Goal: Information Seeking & Learning: Learn about a topic

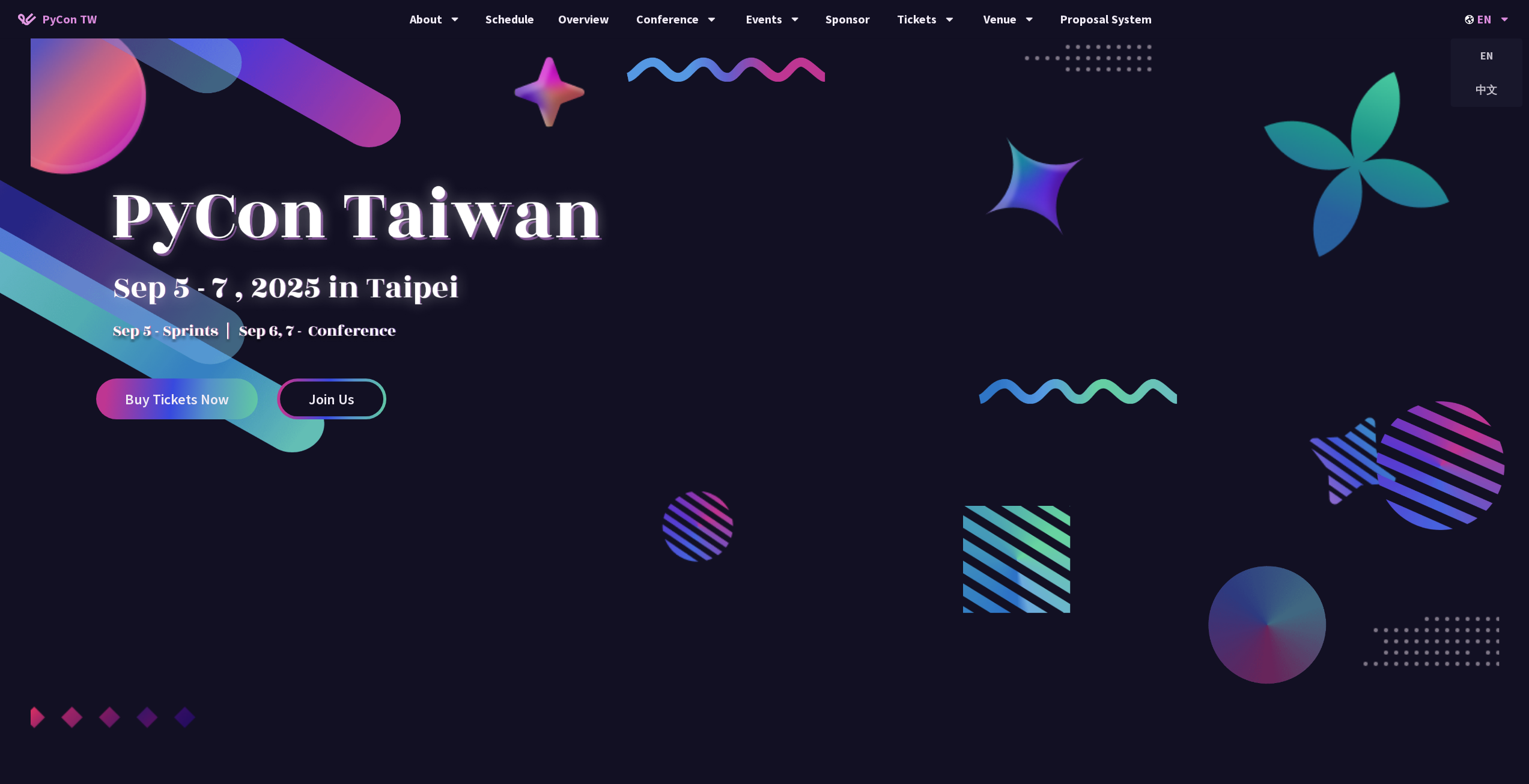
click at [1492, 22] on div "EN" at bounding box center [1486, 19] width 44 height 39
click at [1488, 87] on div "中文" at bounding box center [1486, 90] width 72 height 28
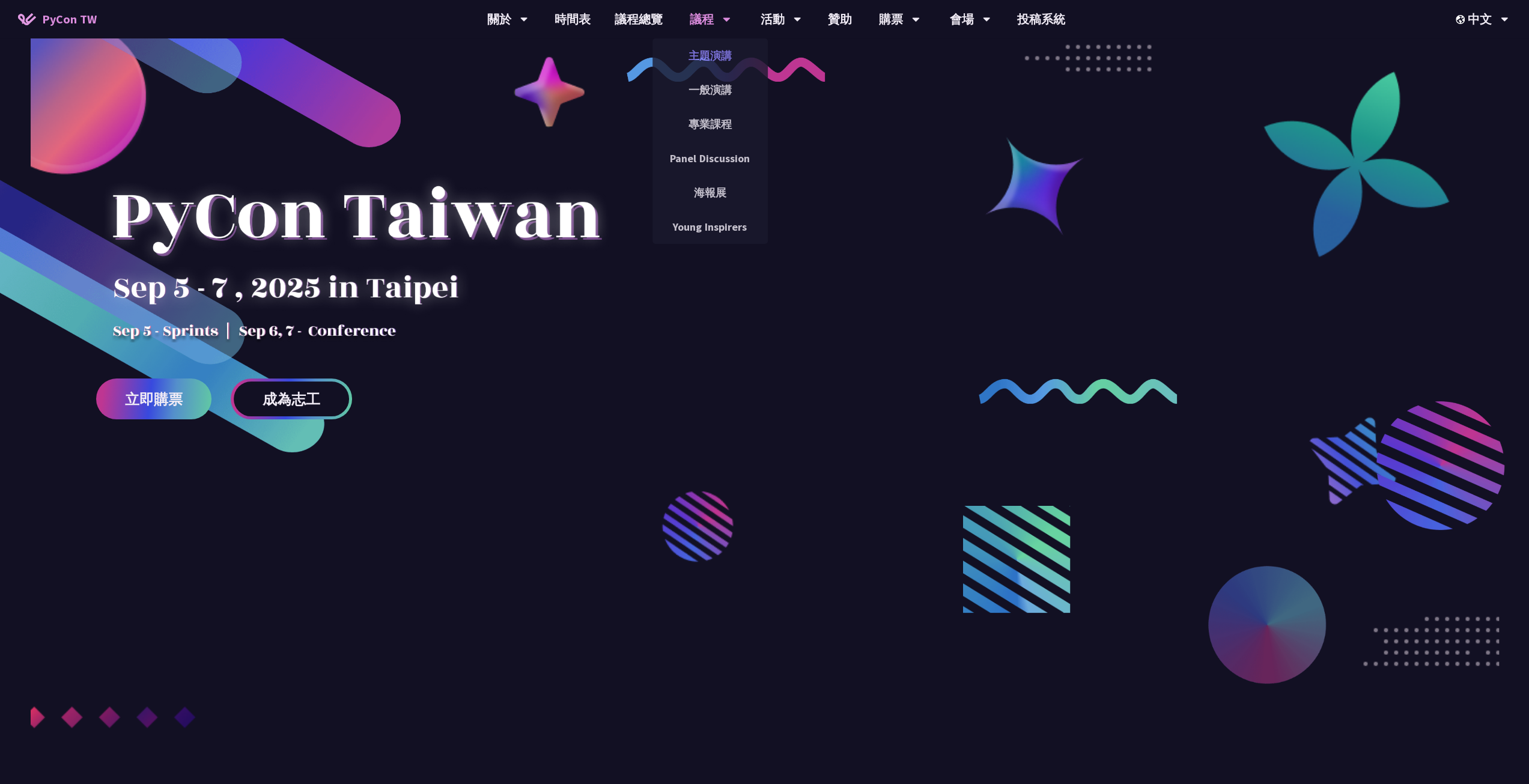
click at [707, 50] on link "主題演講" at bounding box center [710, 56] width 115 height 28
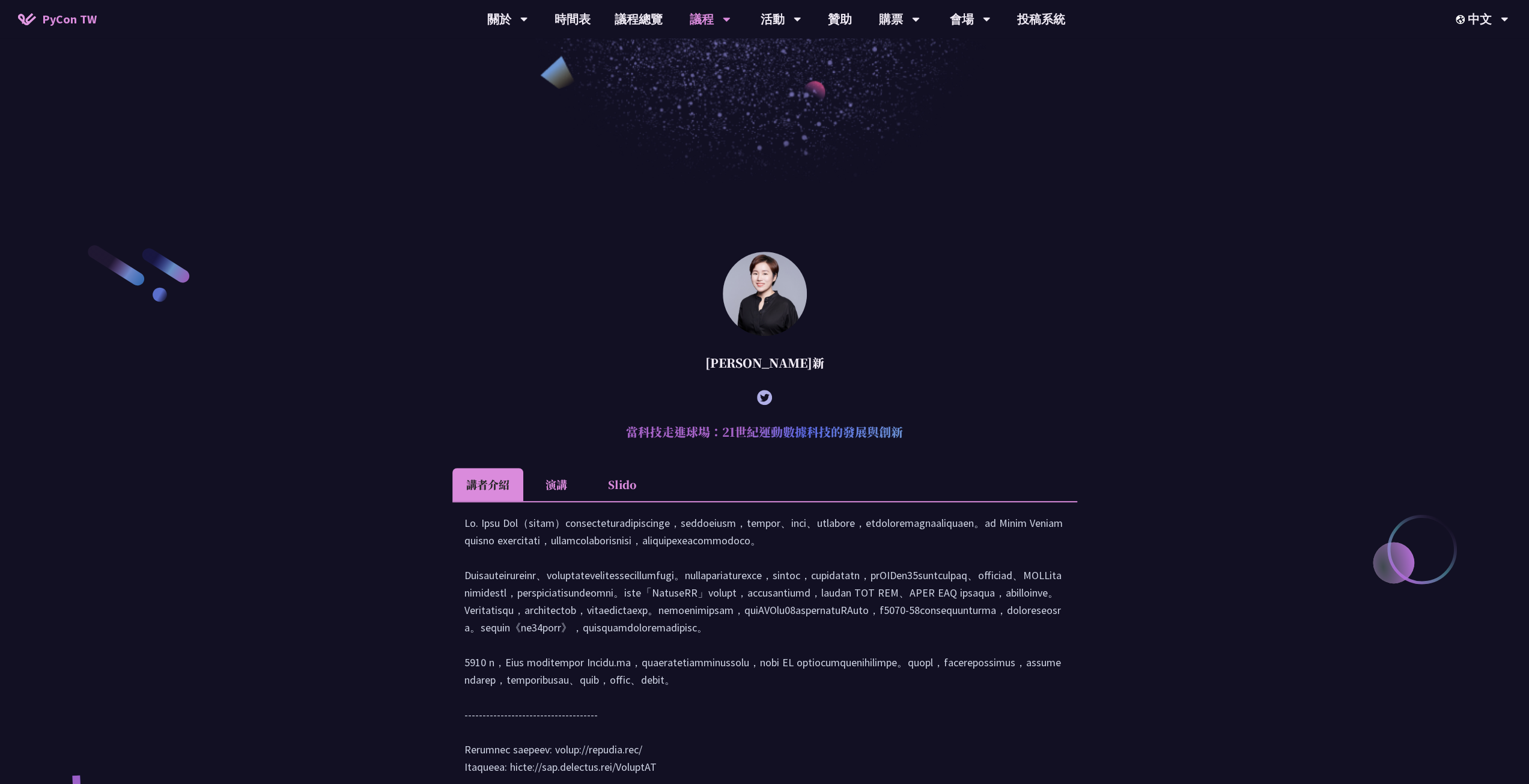
scroll to position [108, 0]
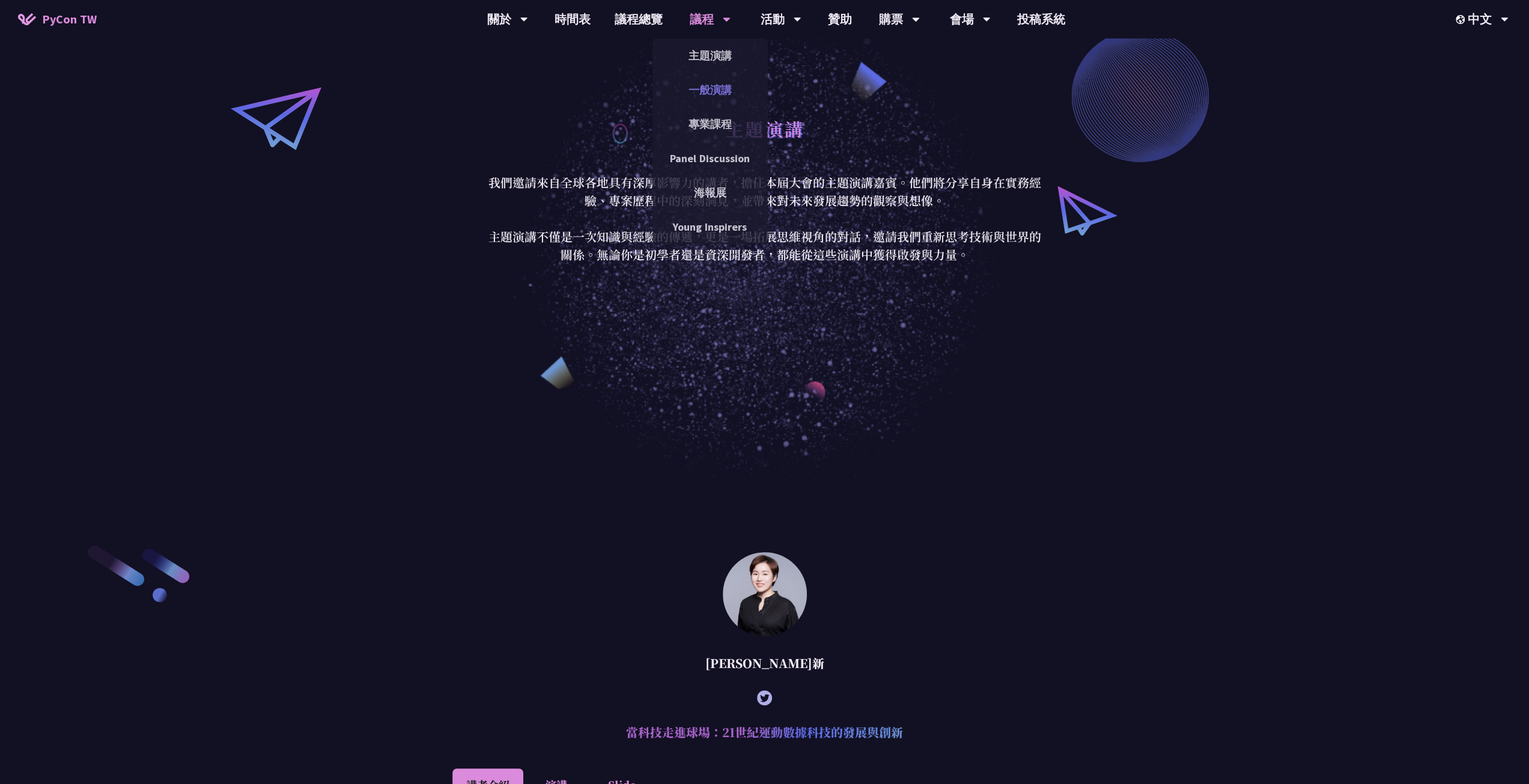
click at [725, 91] on link "一般演講" at bounding box center [710, 90] width 115 height 28
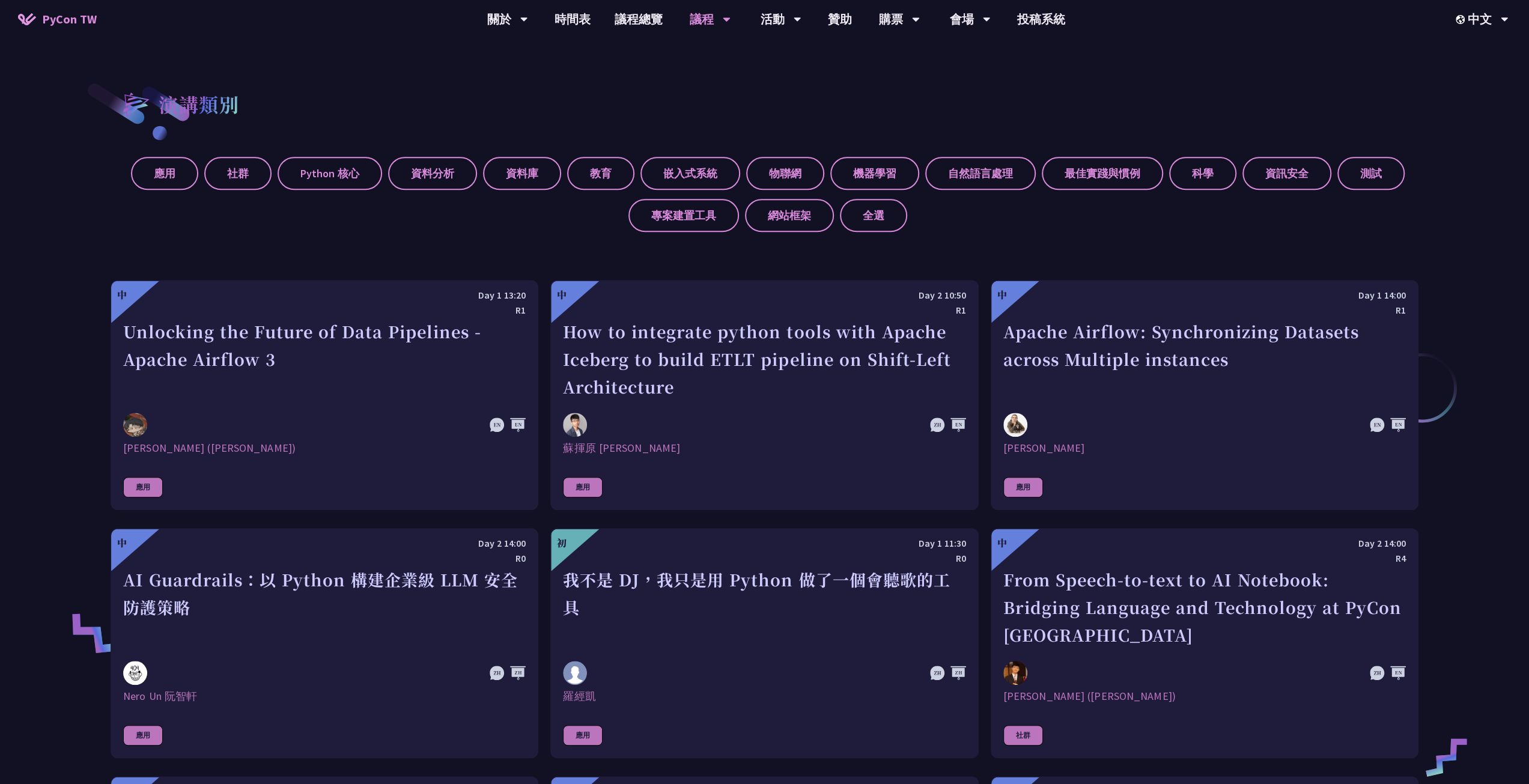
scroll to position [661, 0]
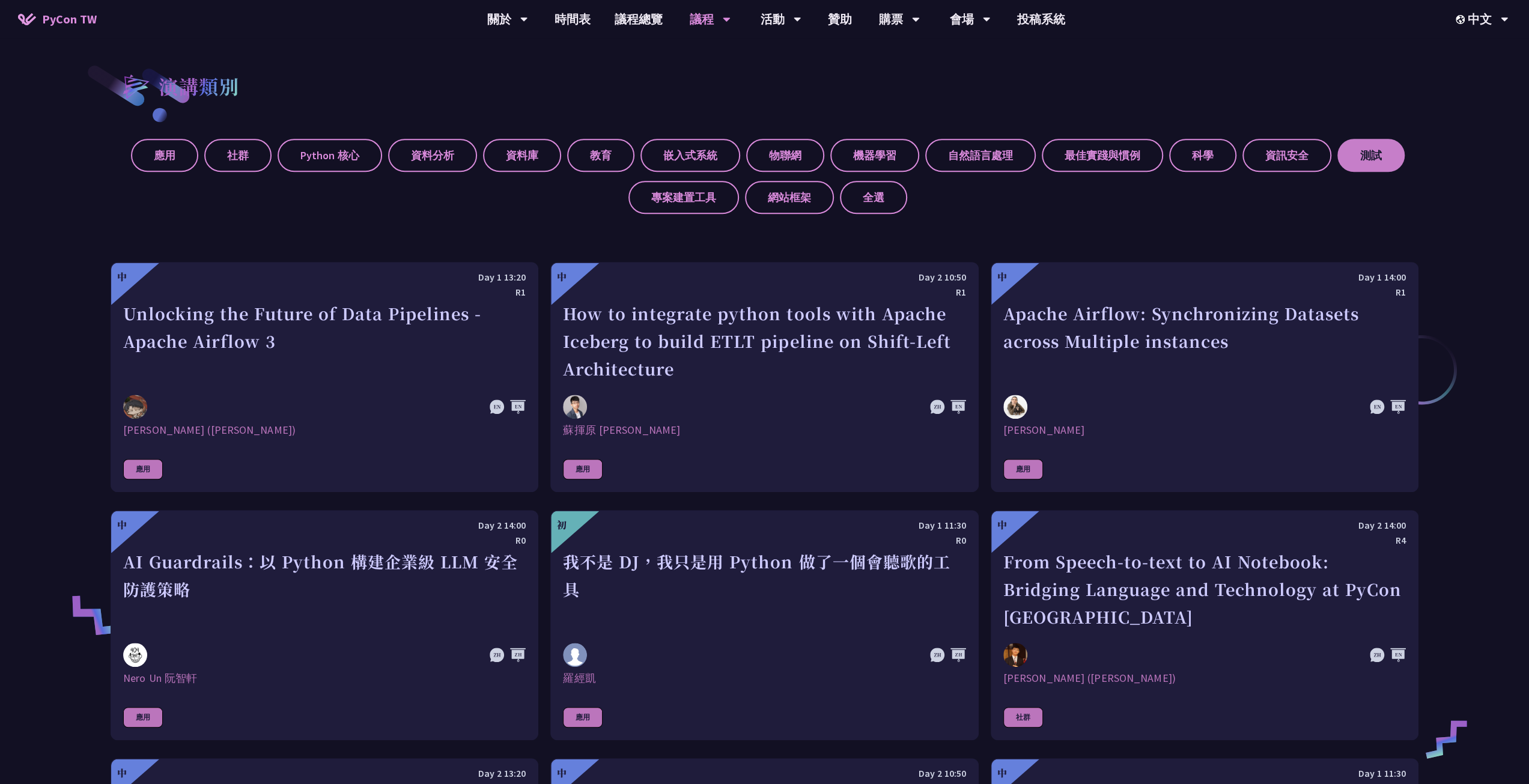
click at [1361, 161] on label "測試" at bounding box center [1370, 155] width 67 height 33
click at [0, 0] on input "測試" at bounding box center [0, 0] width 0 height 0
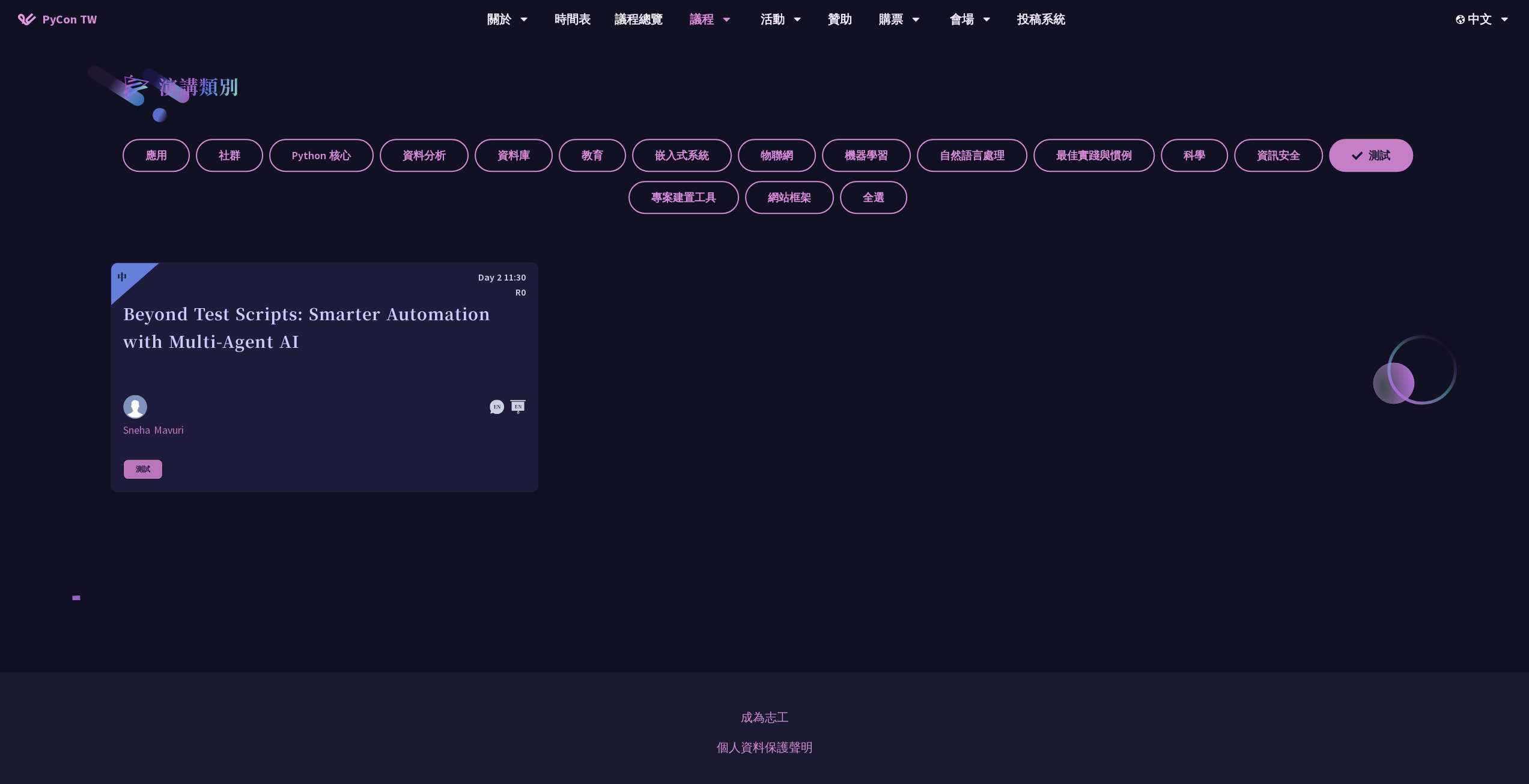
click at [1361, 161] on label "測試" at bounding box center [1371, 155] width 84 height 33
click at [0, 0] on input "測試" at bounding box center [0, 0] width 0 height 0
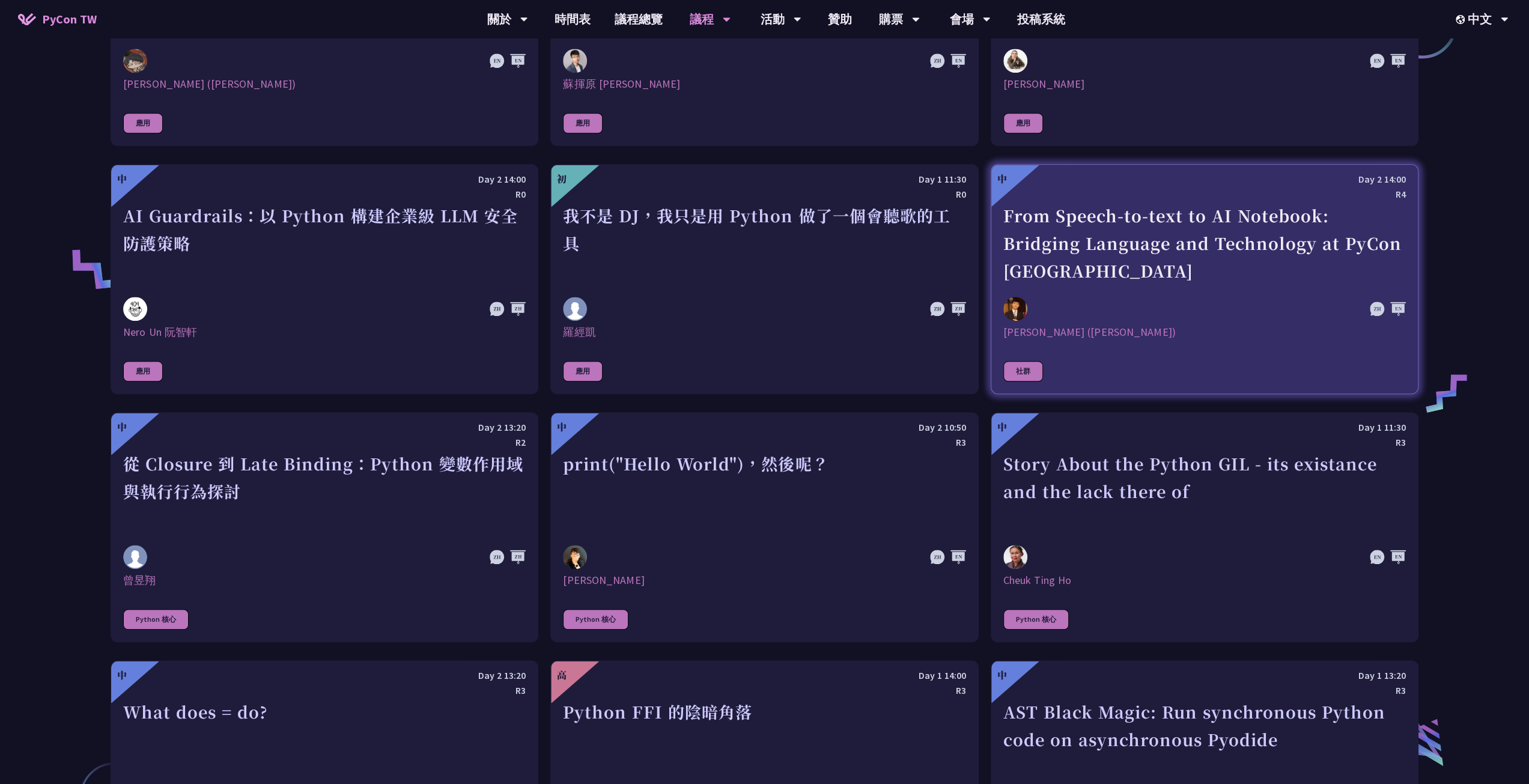
scroll to position [1081, 0]
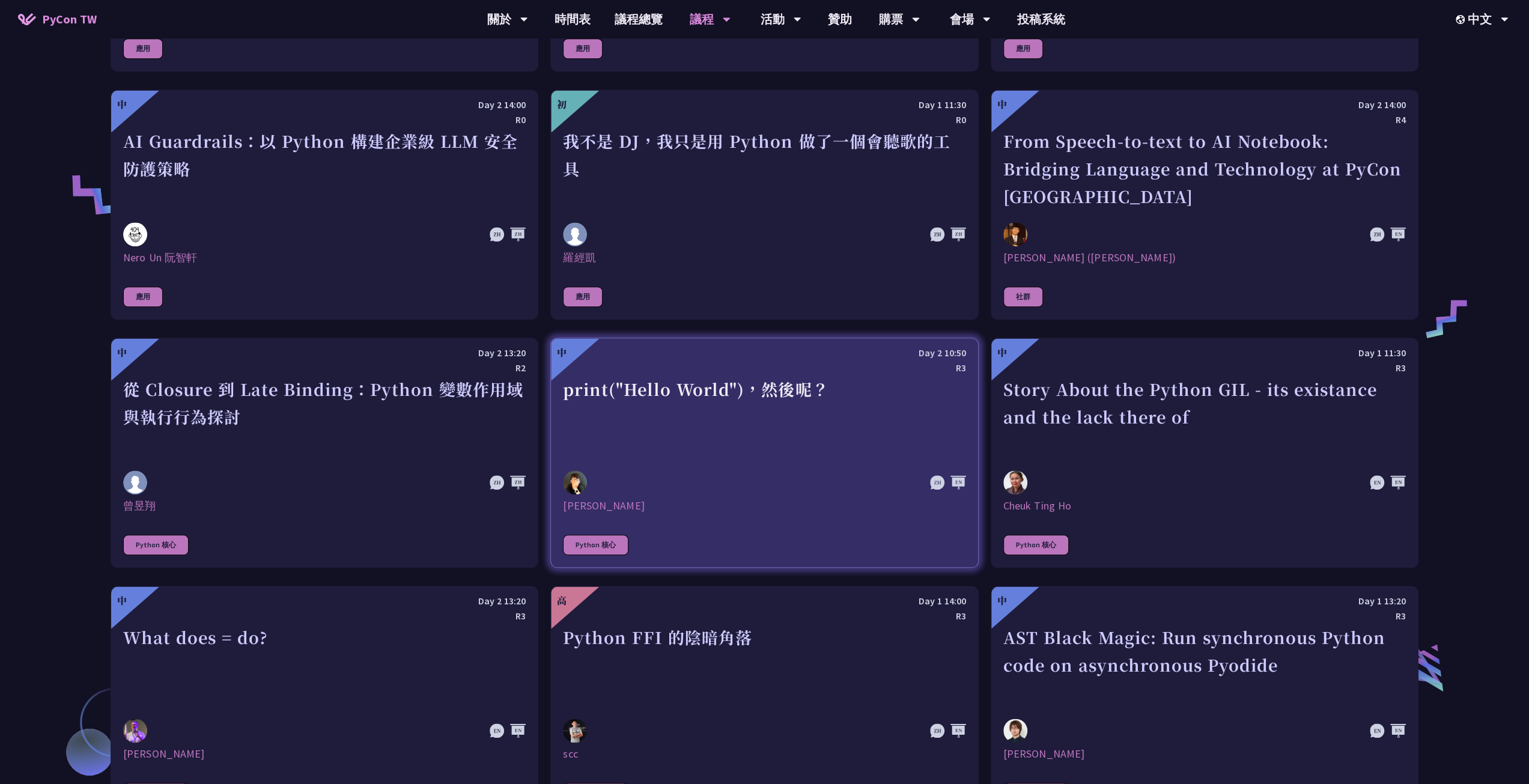
click at [884, 390] on div "print("Hello World")，然後呢？" at bounding box center [764, 417] width 403 height 83
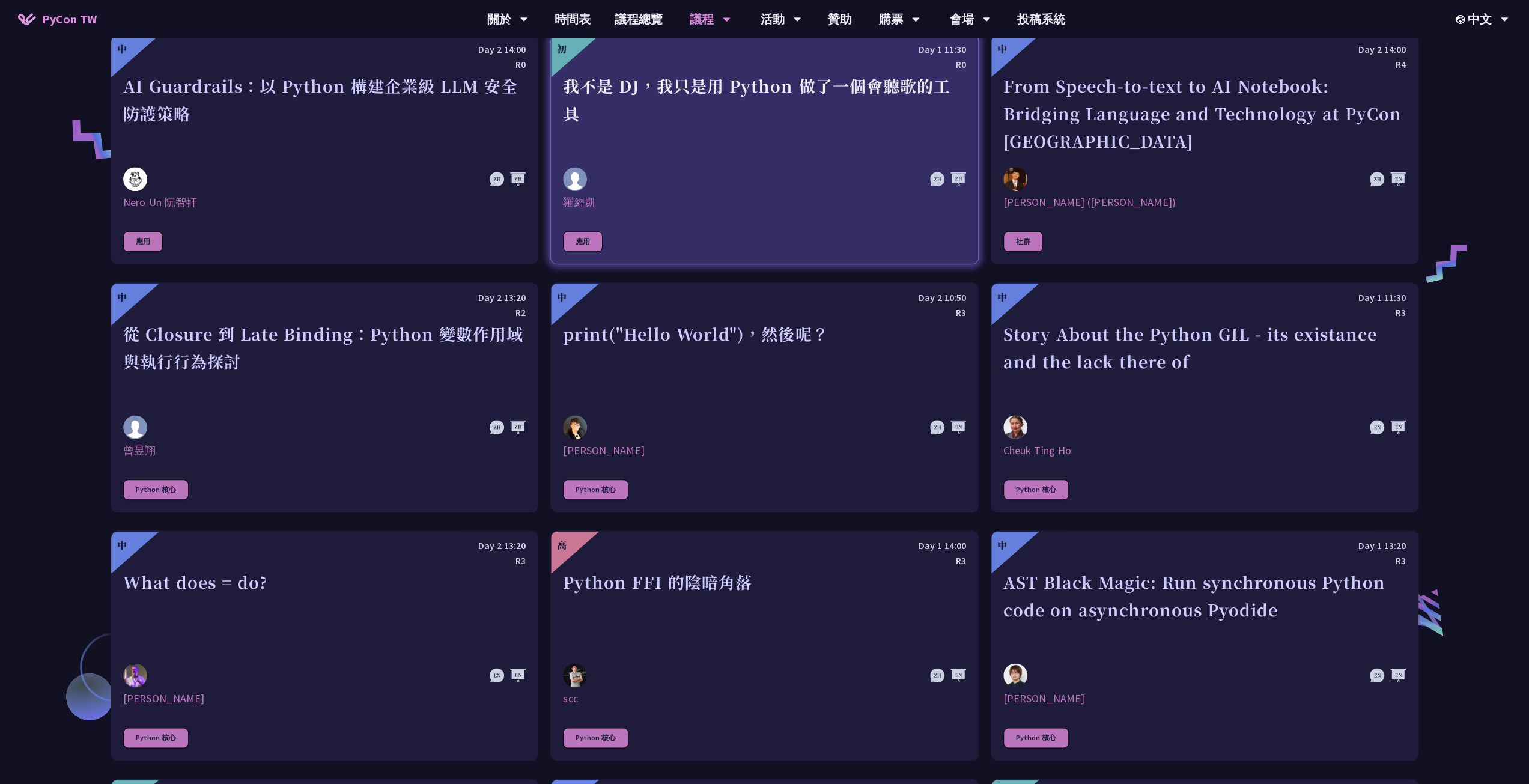
scroll to position [1181, 0]
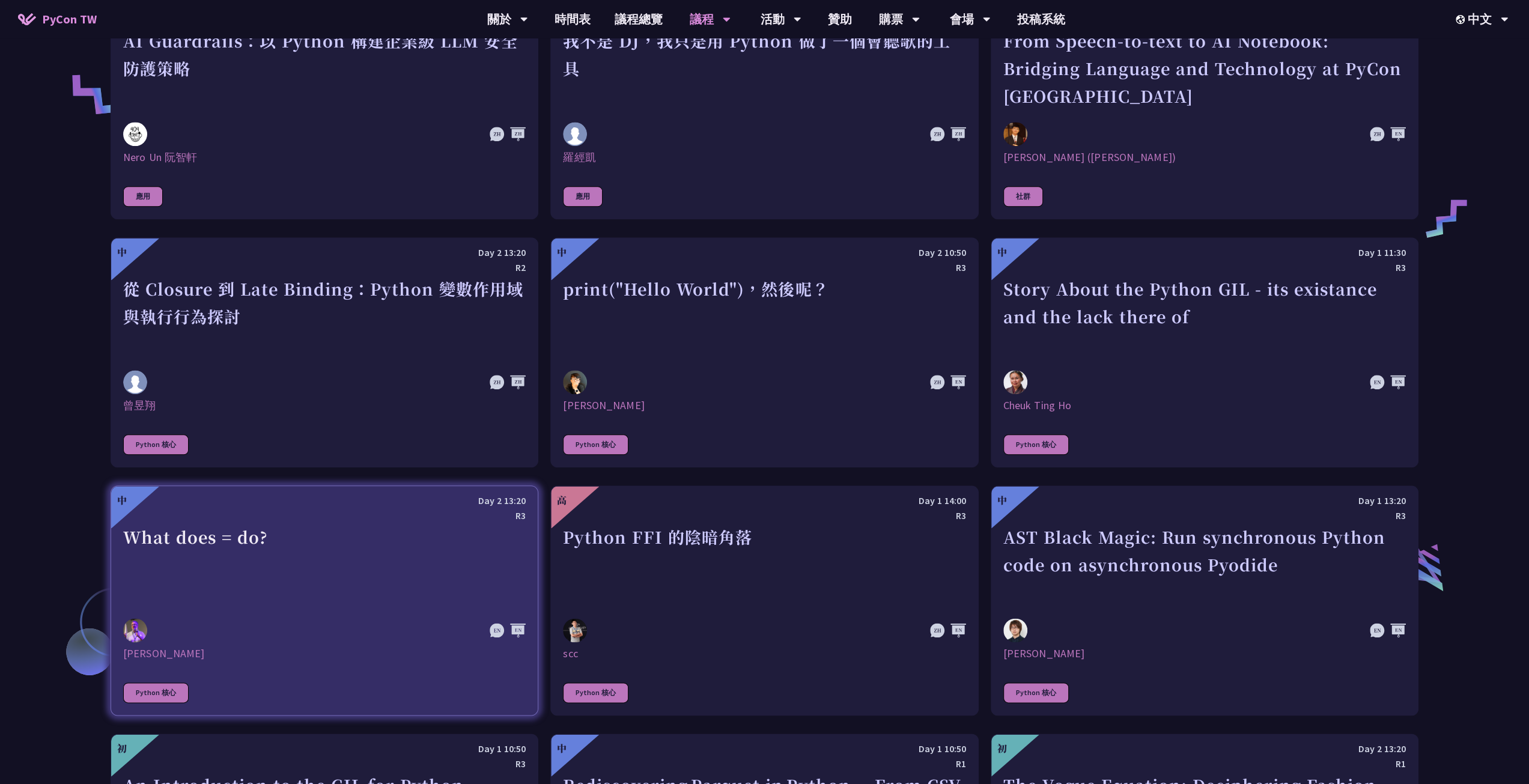
click at [449, 547] on div "What does = do?" at bounding box center [325, 564] width 403 height 83
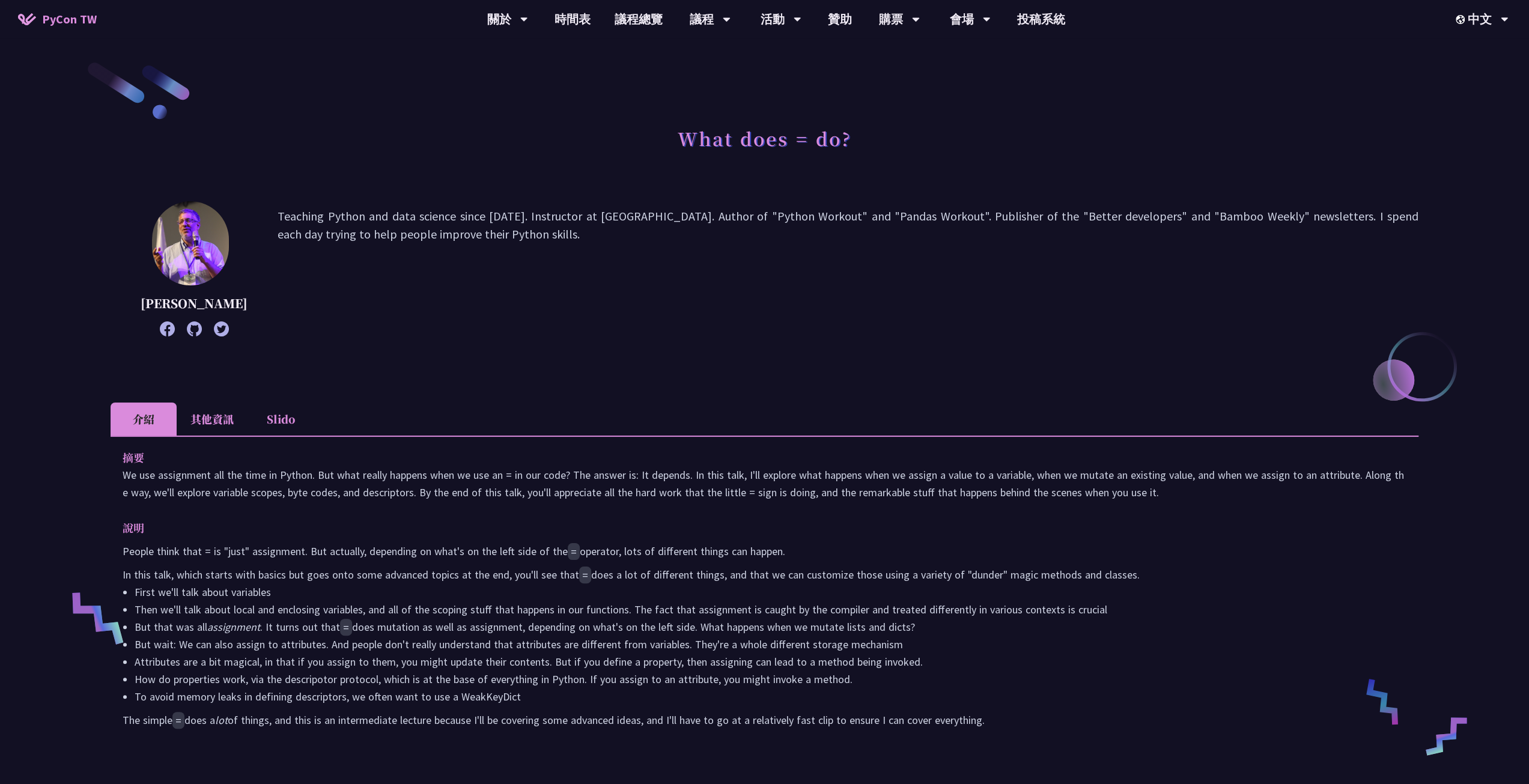
scroll to position [833, 0]
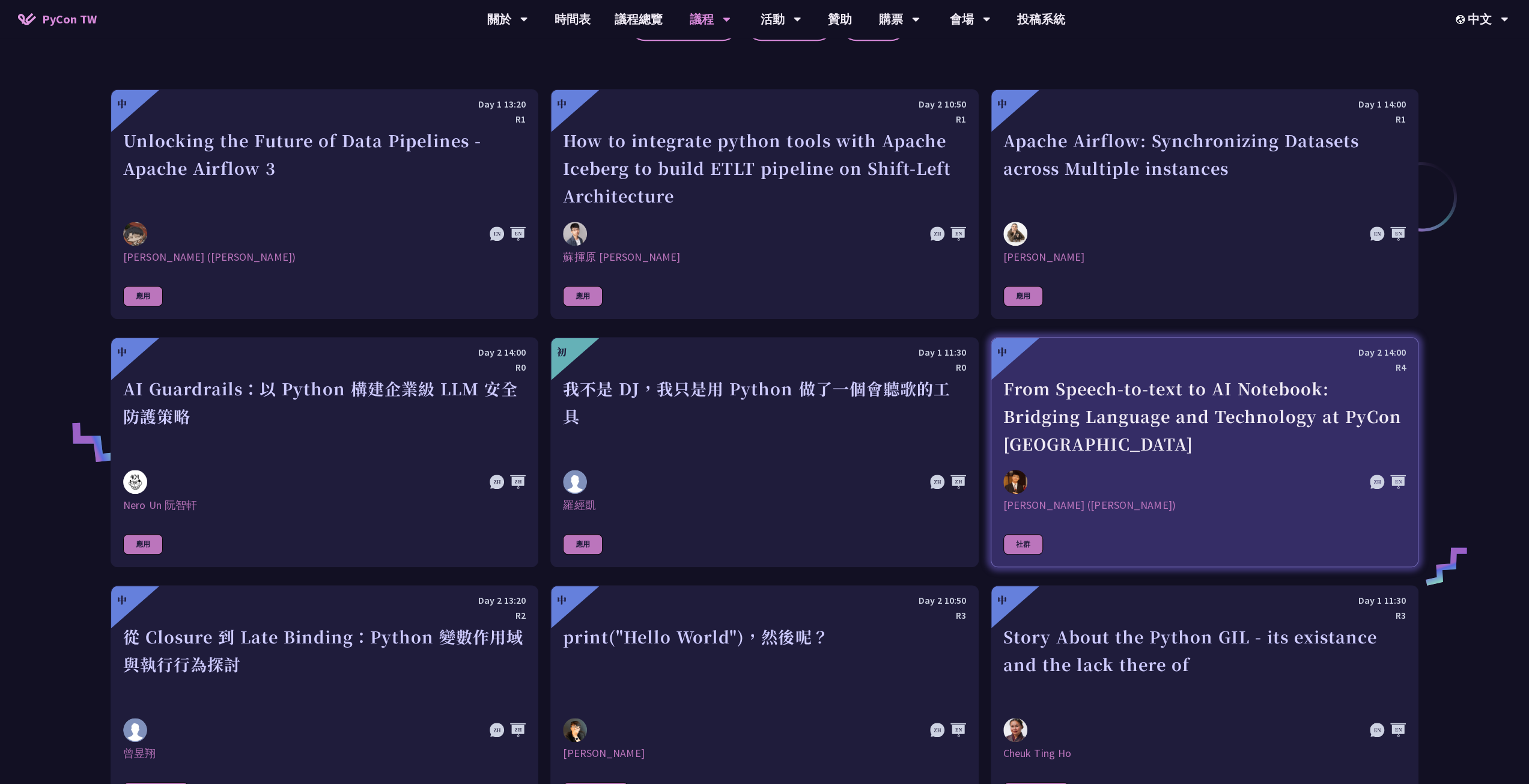
click at [1196, 438] on div "From Speech-to-text to AI Notebook: Bridging Language and Technology at PyCon […" at bounding box center [1204, 416] width 403 height 83
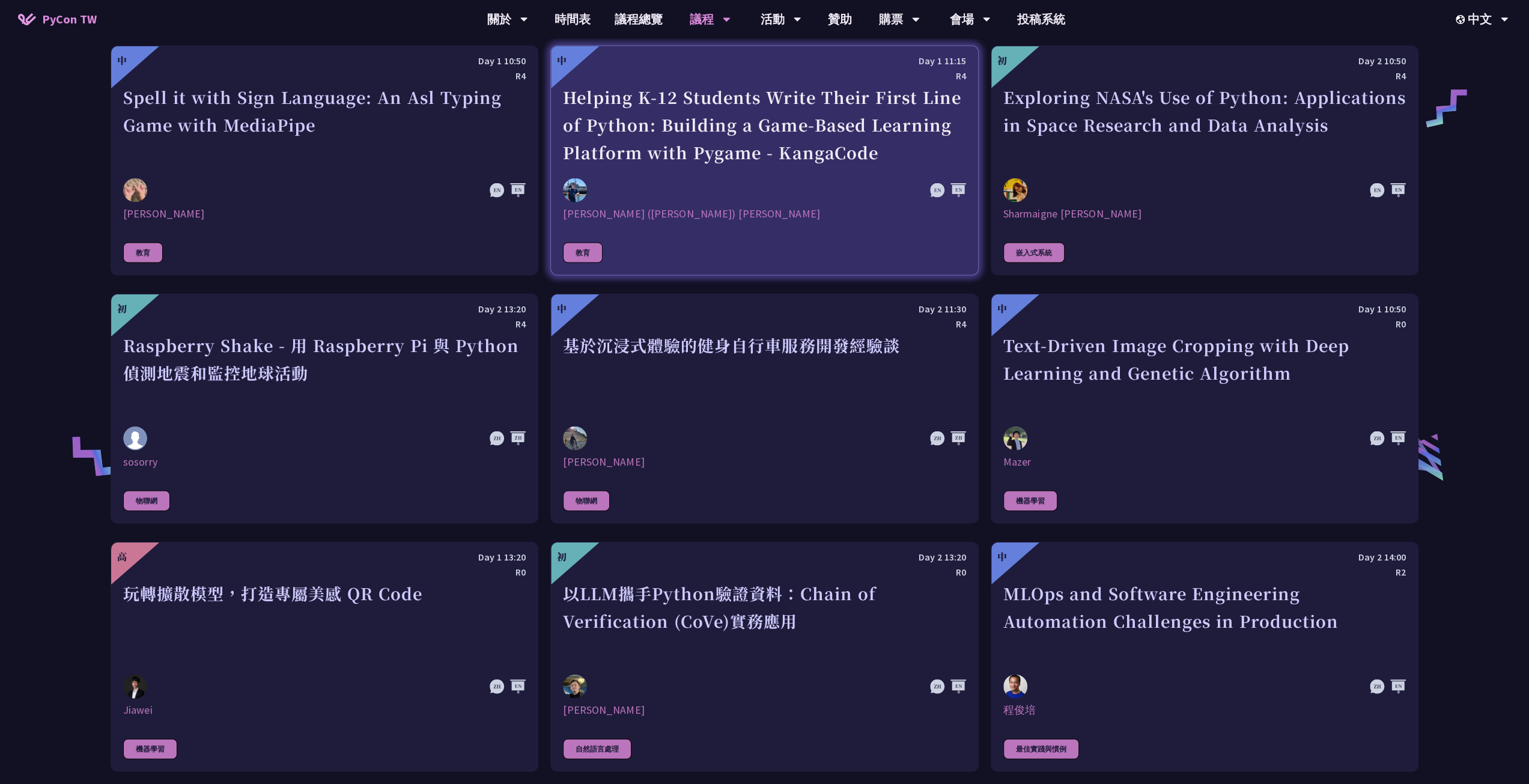
scroll to position [2366, 0]
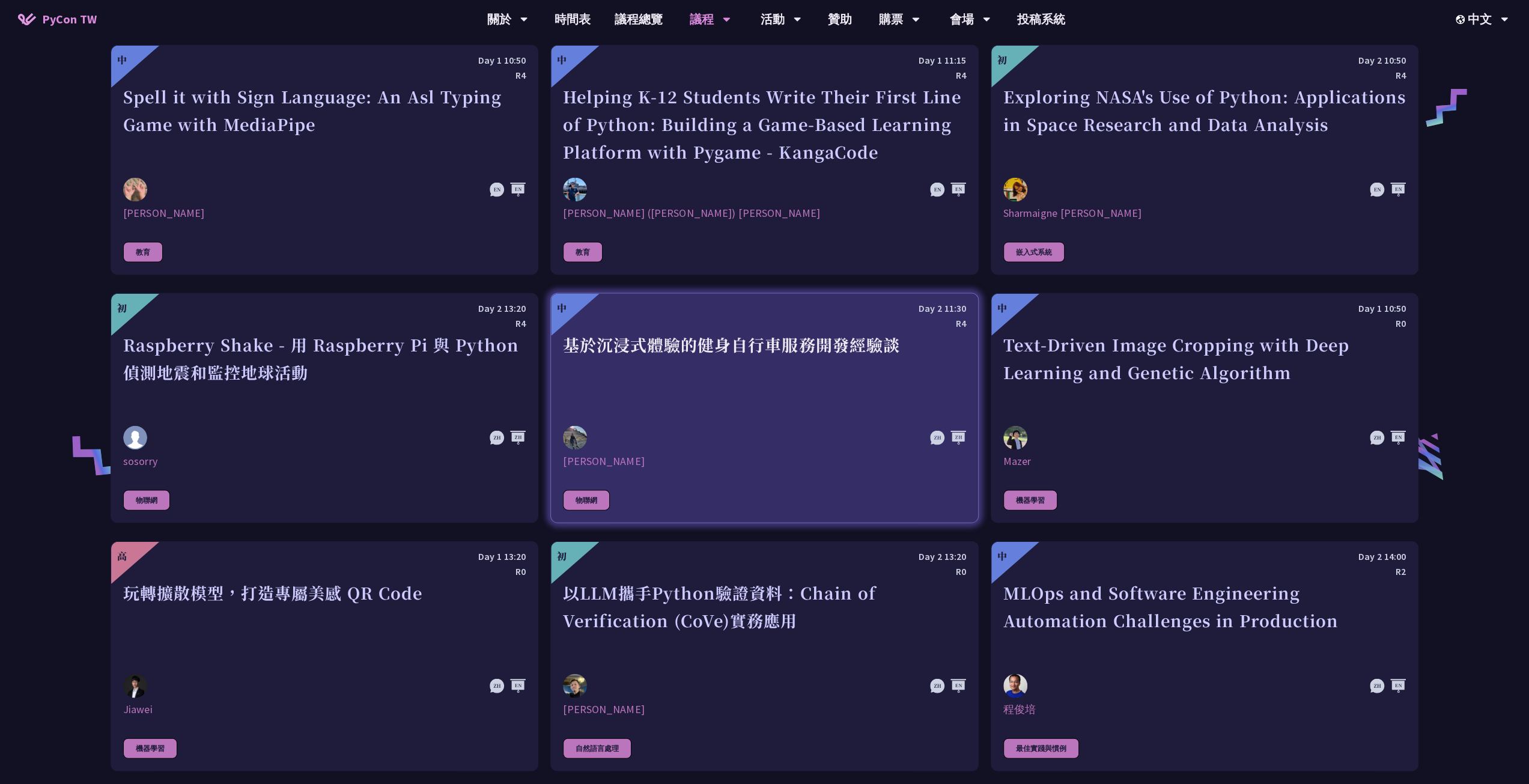
click at [848, 342] on div "基於沉浸式體驗的健身自行車服務開發經驗談" at bounding box center [764, 372] width 403 height 83
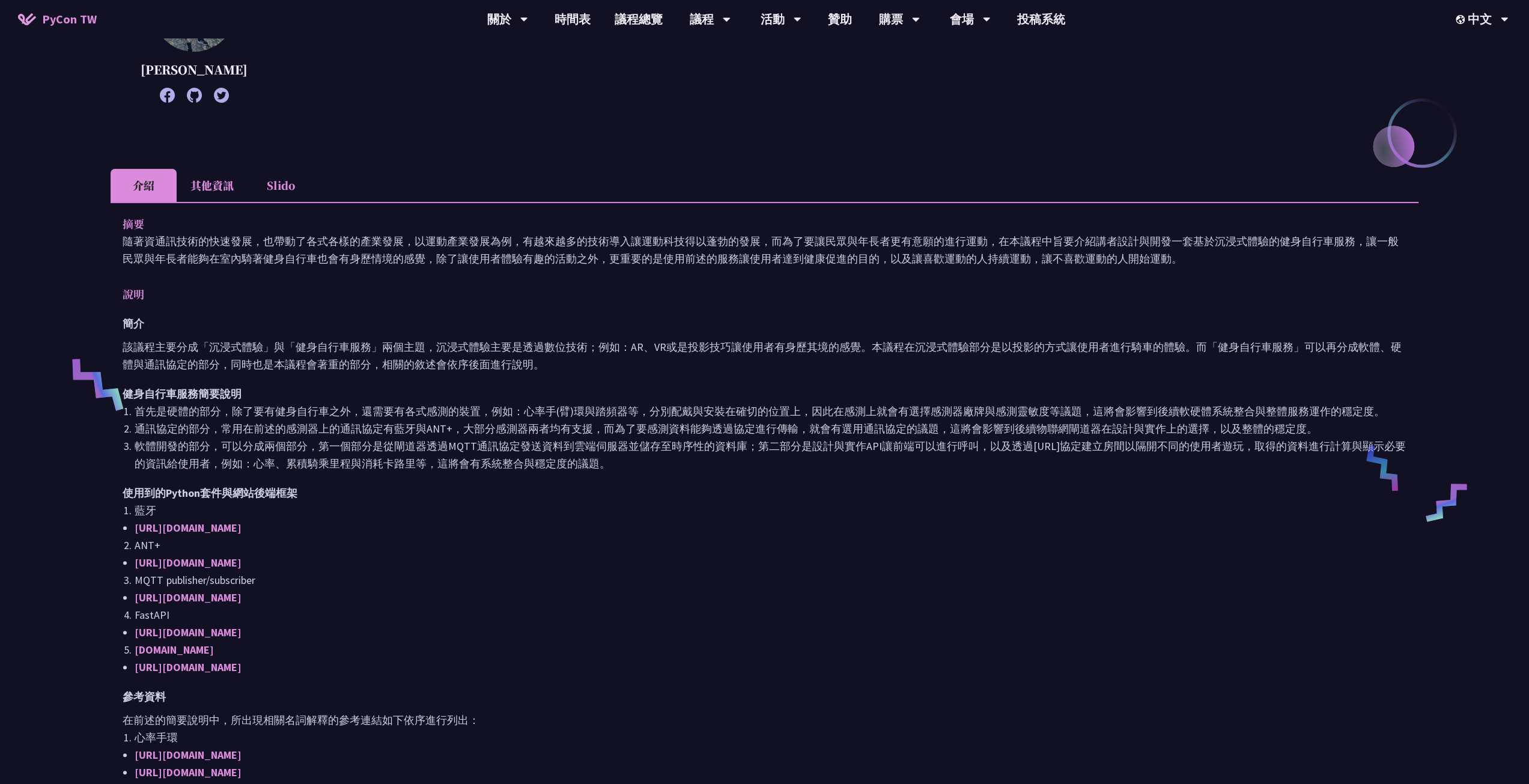
scroll to position [300, 0]
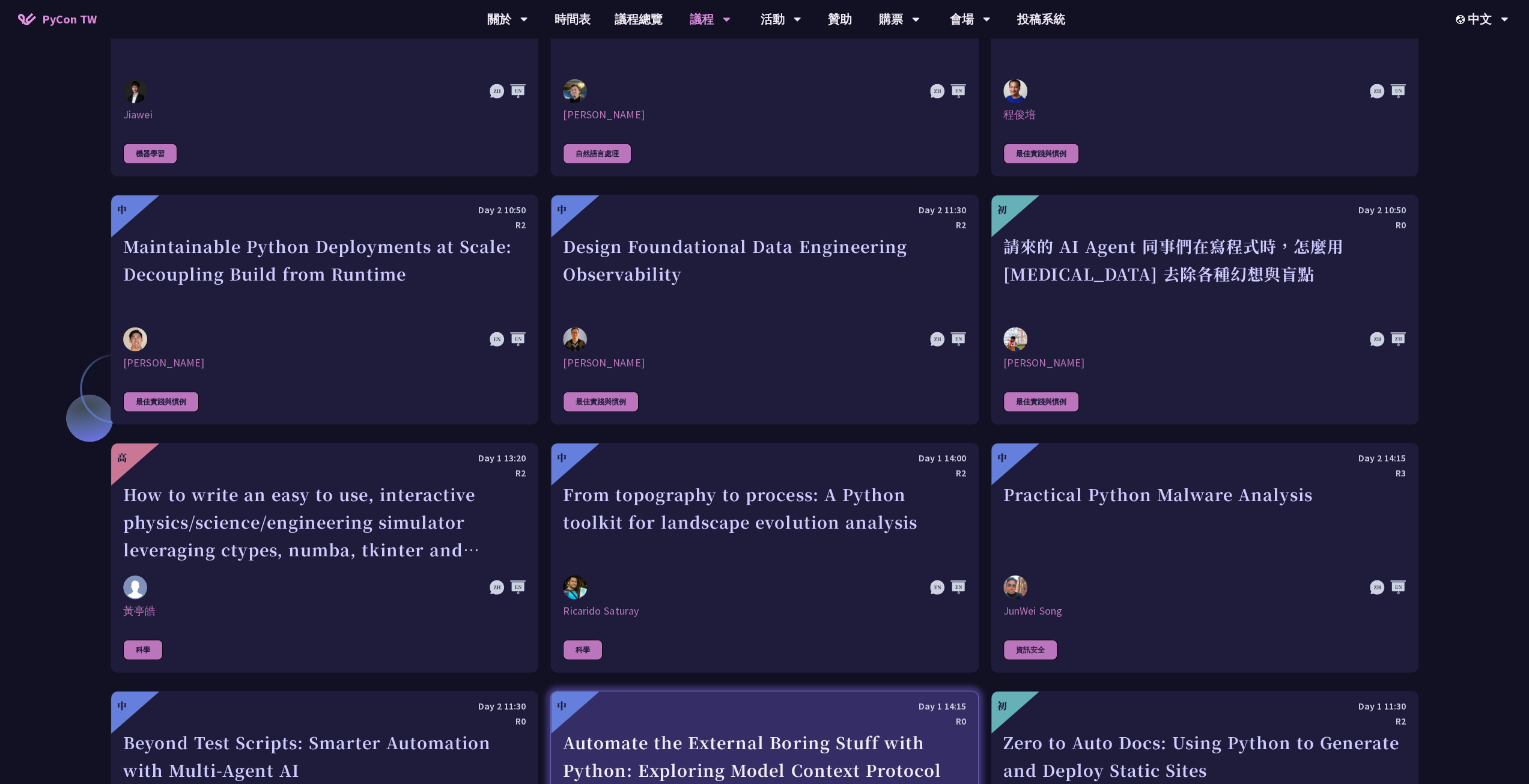
scroll to position [2847, 0]
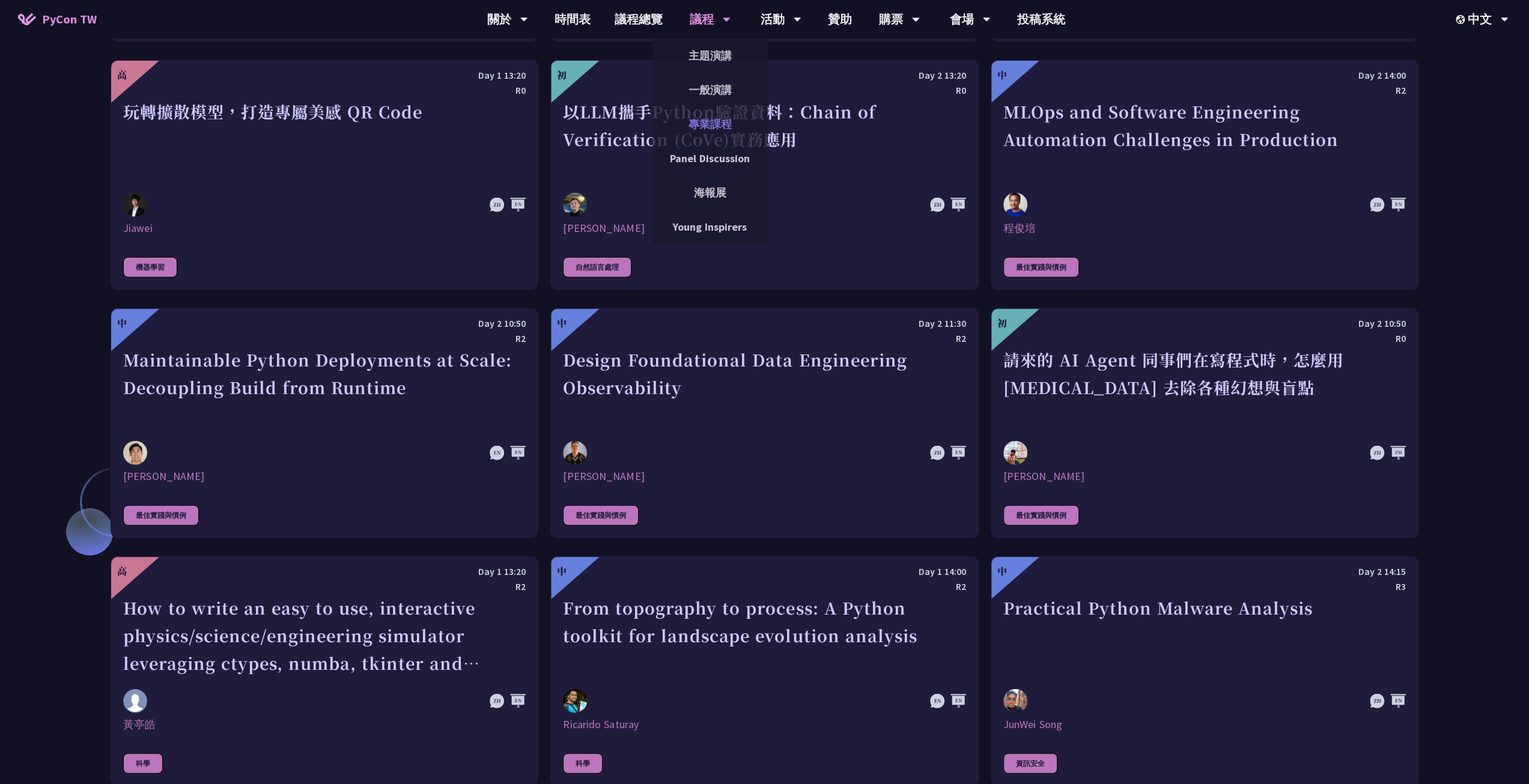
click at [712, 122] on link "專業課程" at bounding box center [710, 124] width 115 height 28
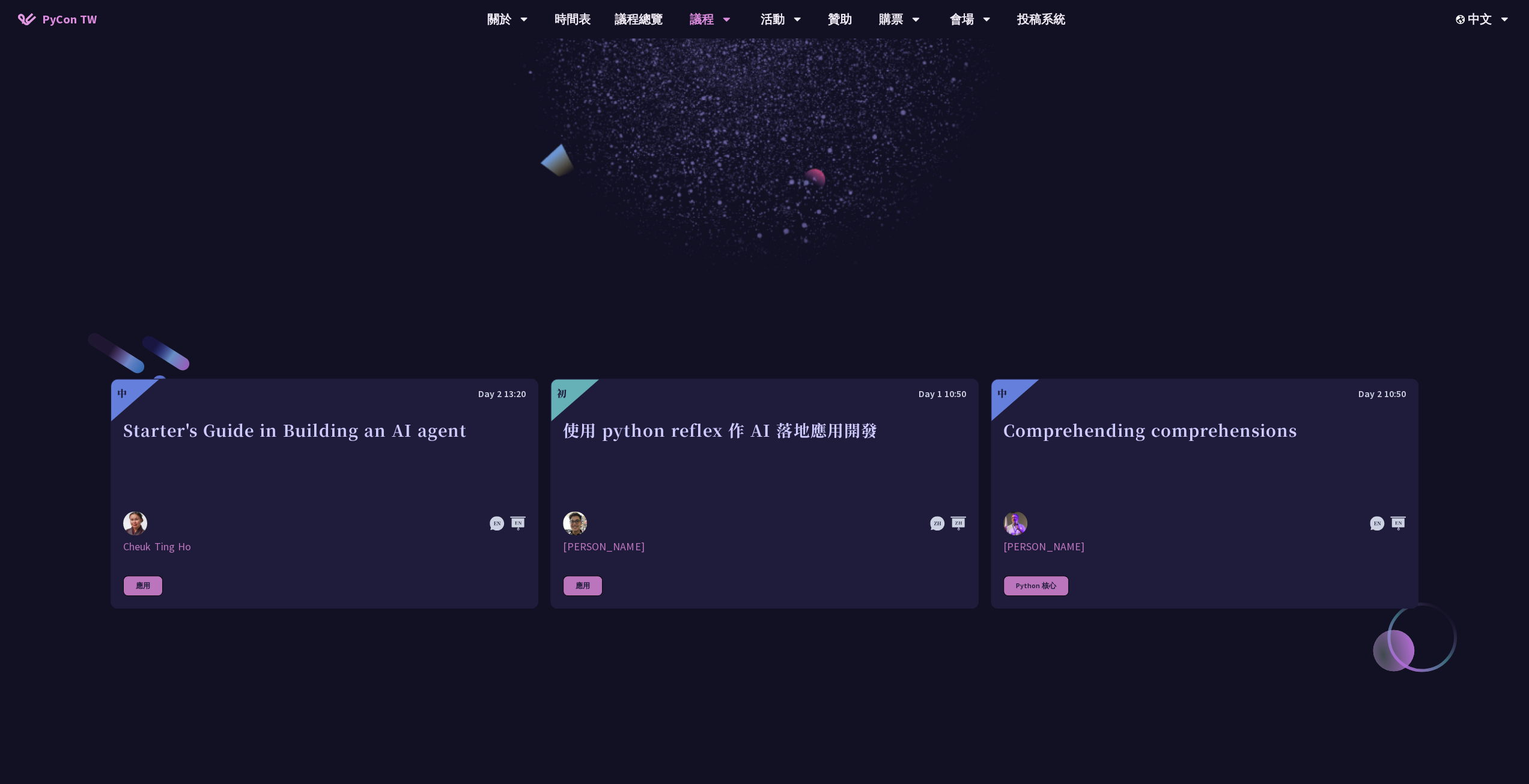
scroll to position [480, 0]
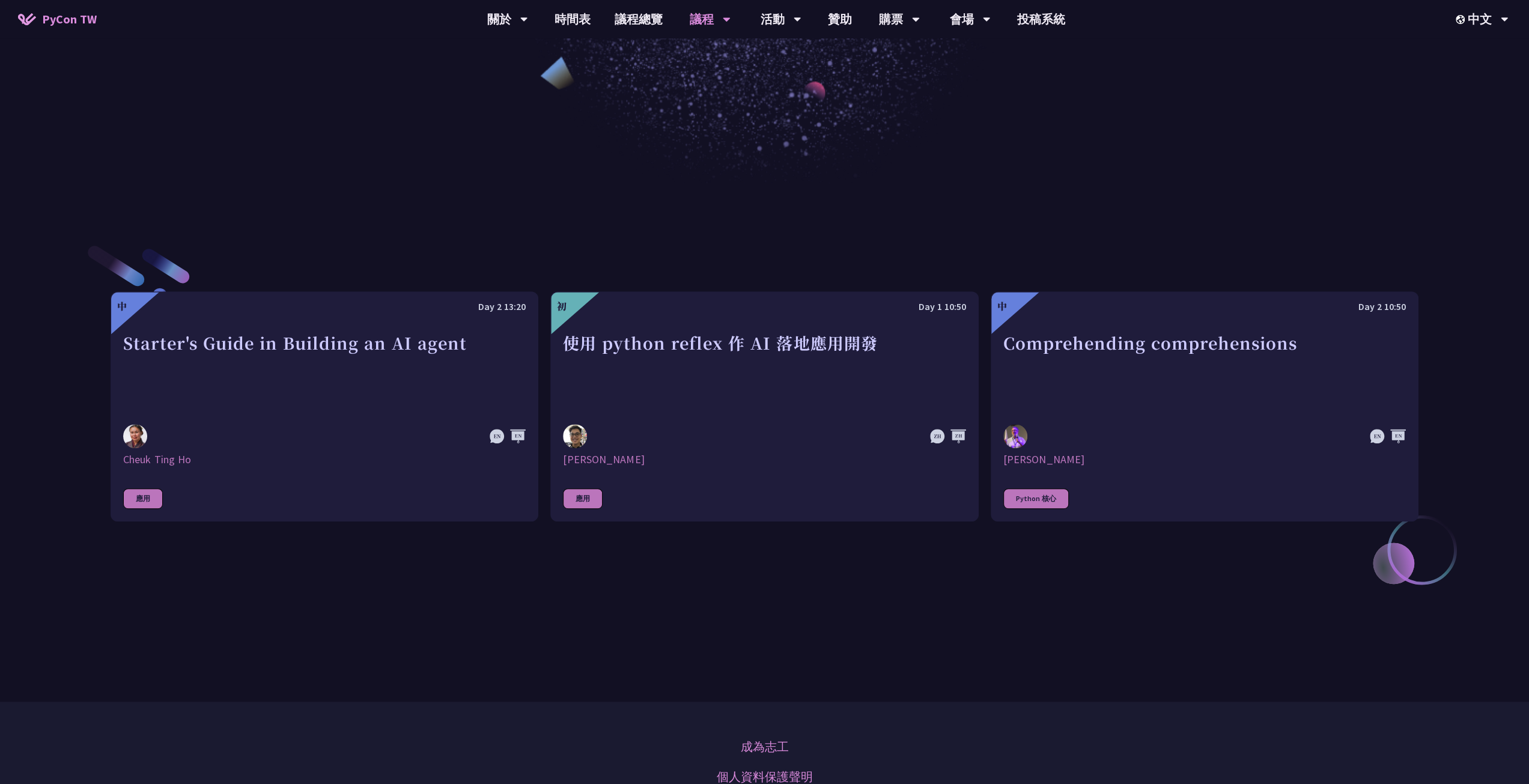
click at [813, 361] on div "使用 python reflex 作 AI 落地應用開發" at bounding box center [764, 371] width 403 height 83
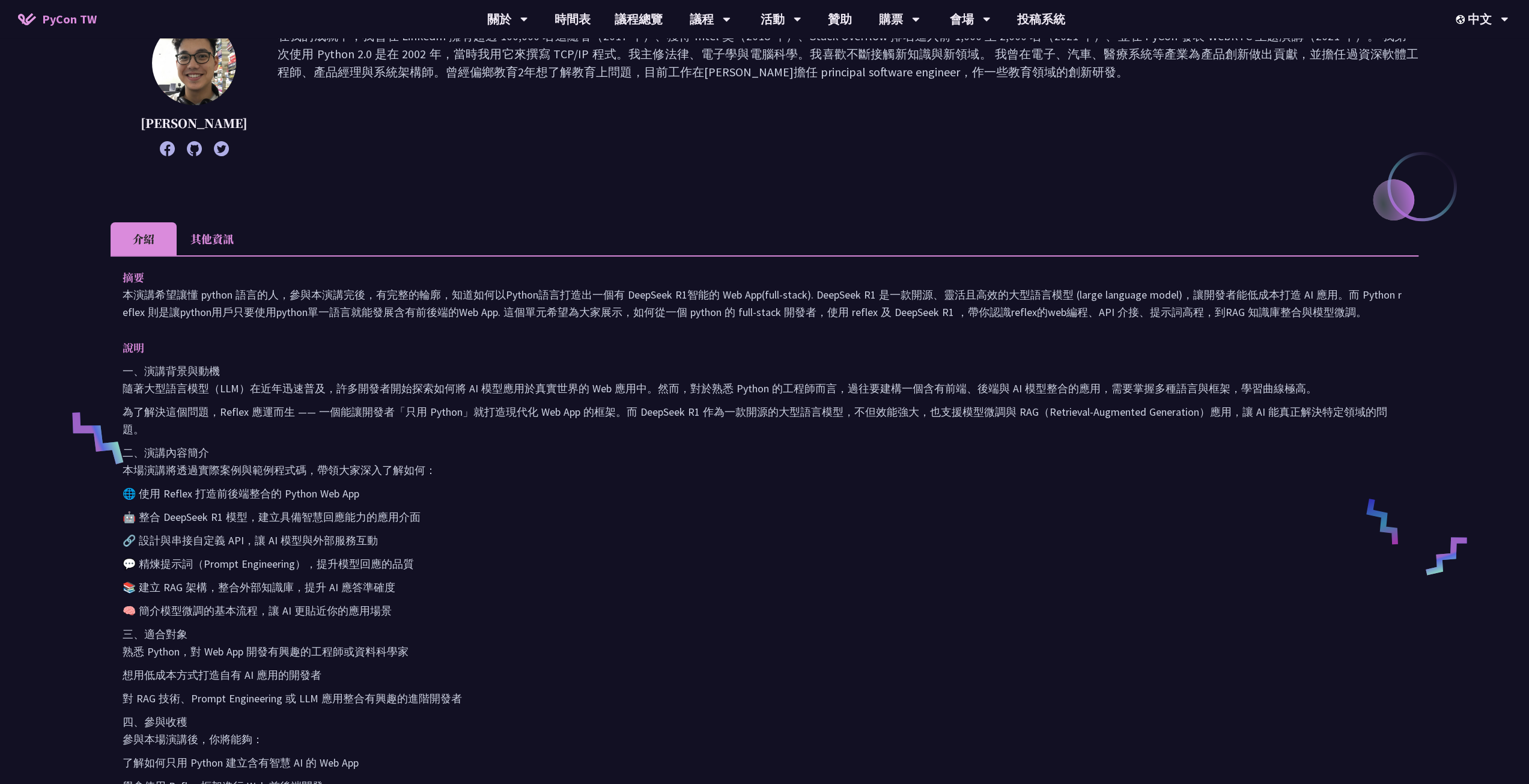
scroll to position [420, 0]
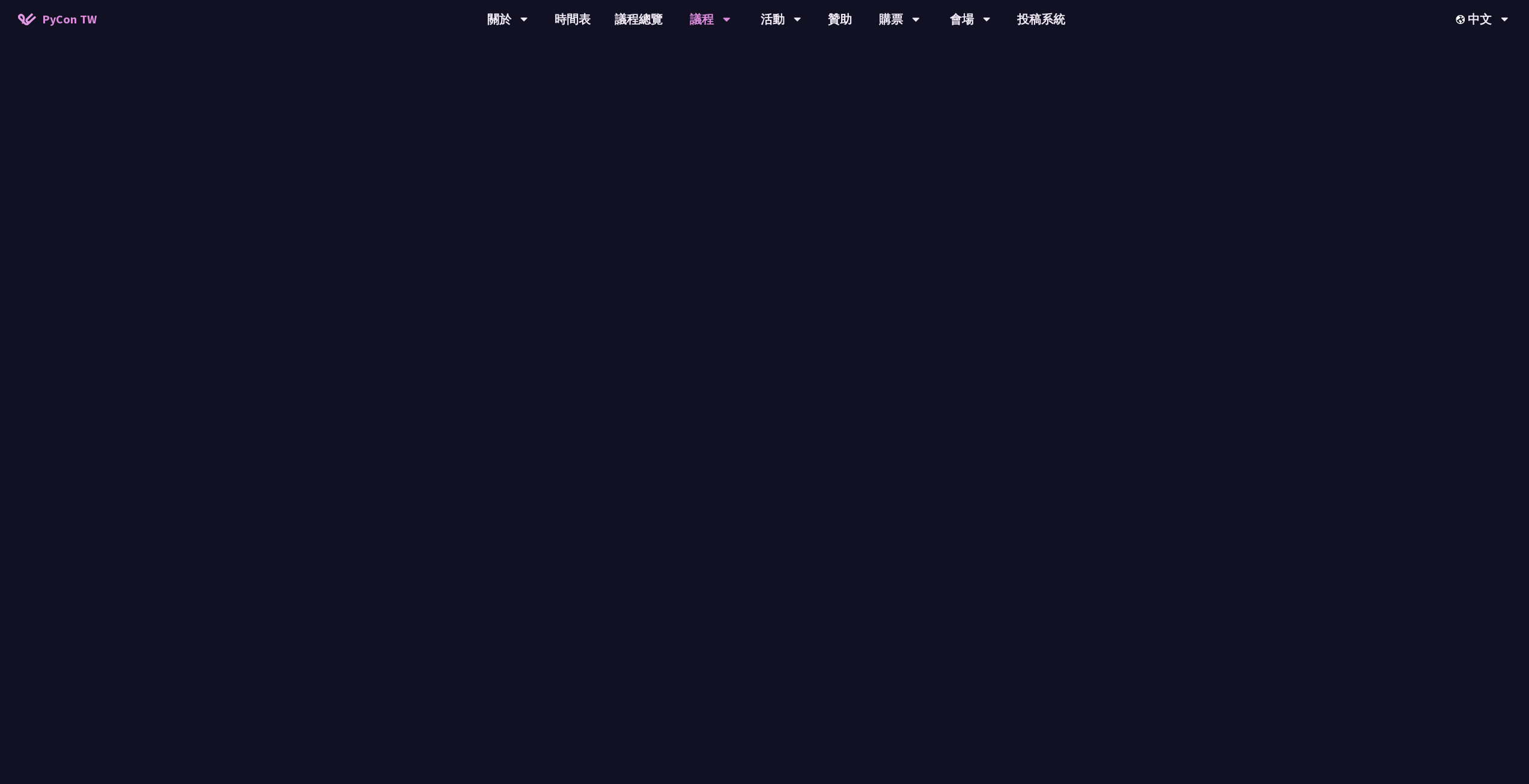
scroll to position [480, 0]
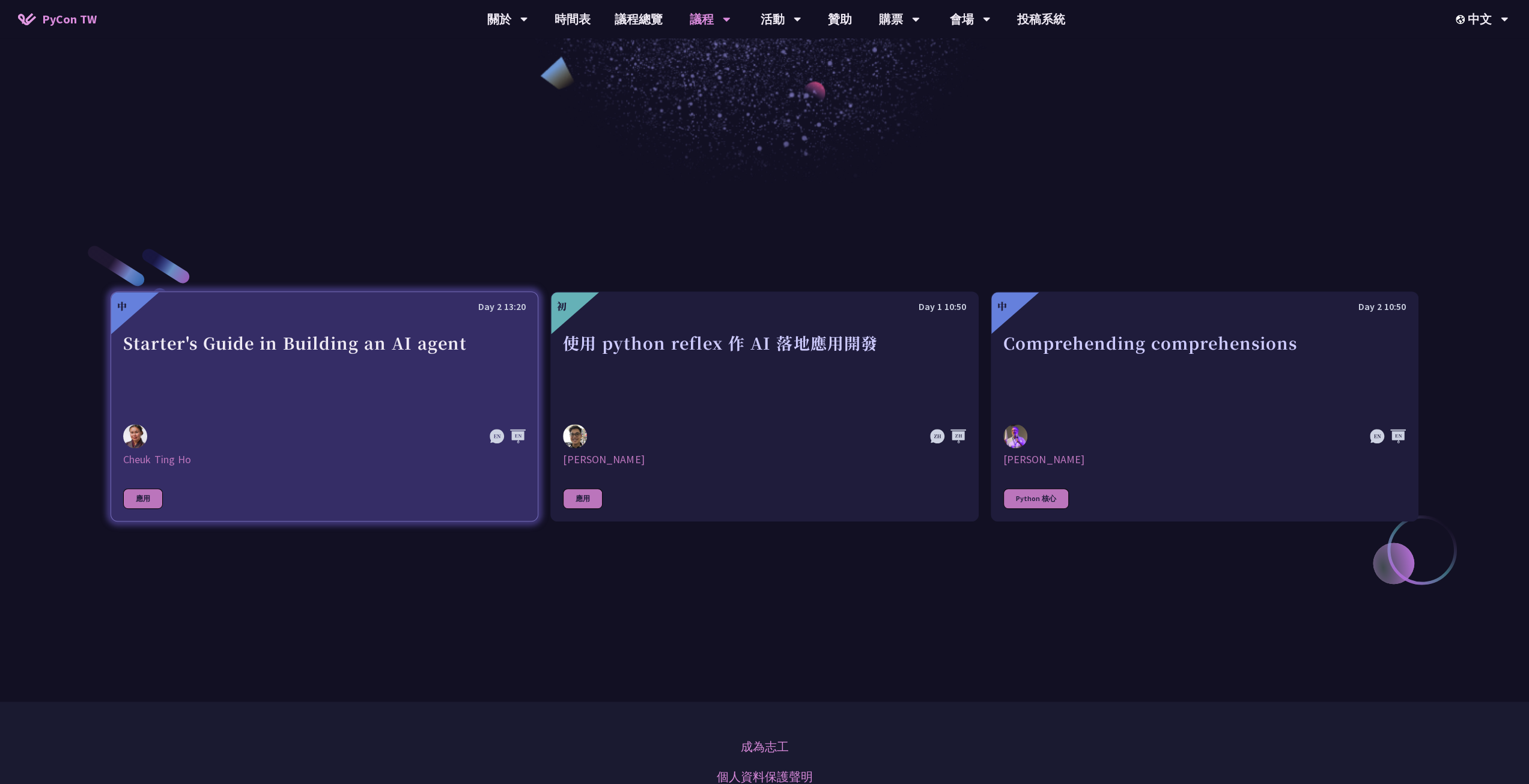
click at [320, 335] on div "Starter's Guide in Building an AI agent" at bounding box center [325, 371] width 403 height 83
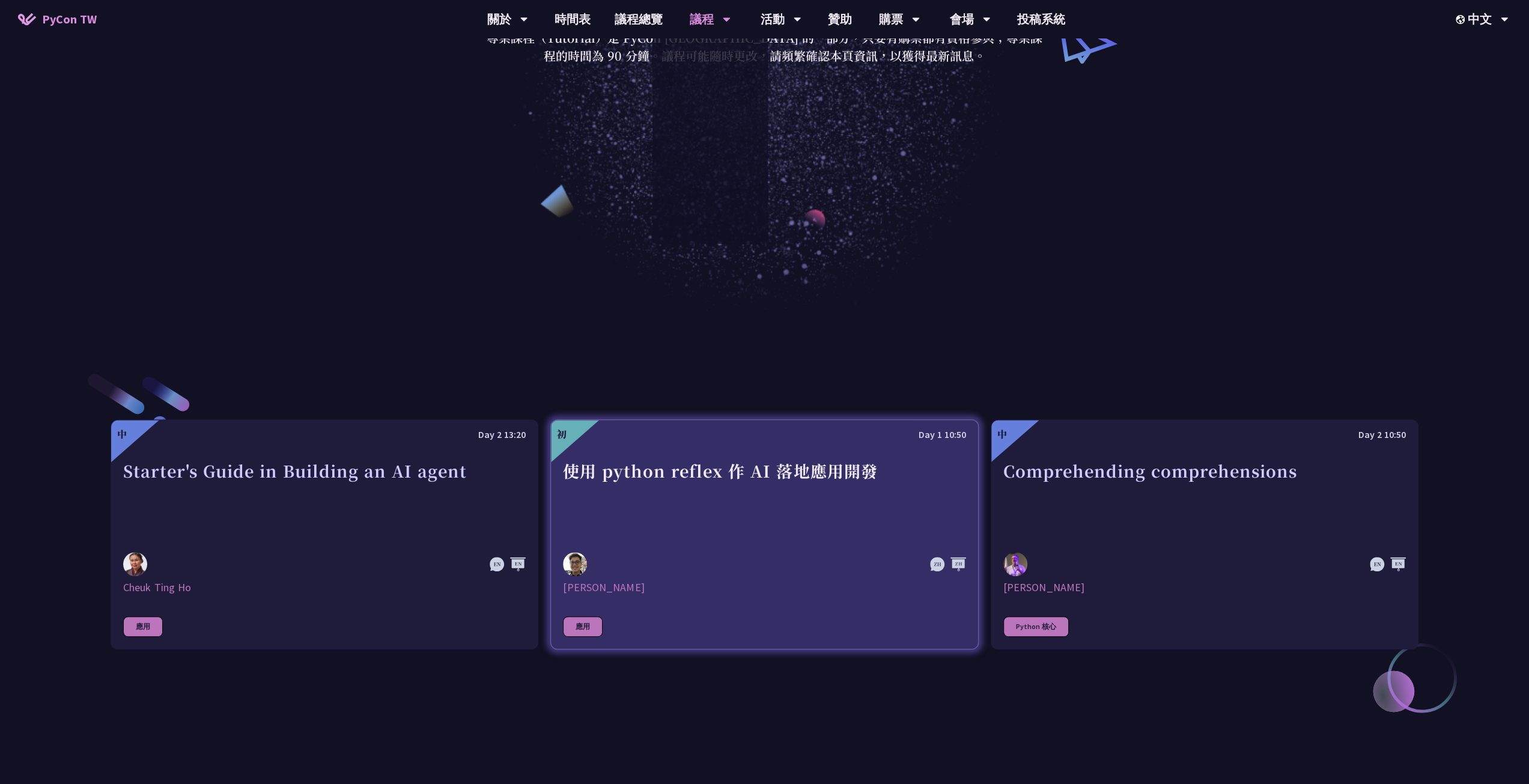
scroll to position [480, 0]
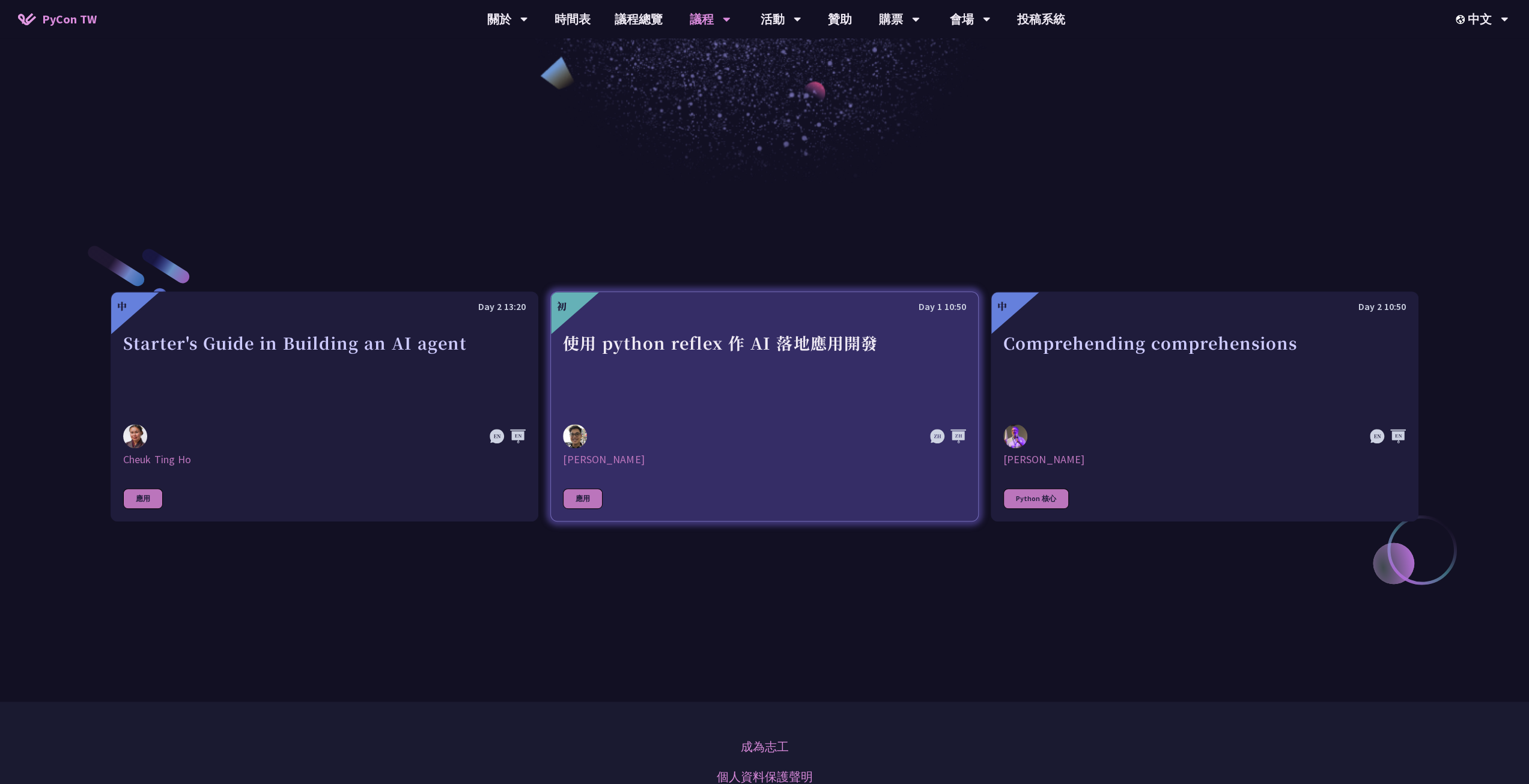
click at [872, 351] on div "使用 python reflex 作 AI 落地應用開發" at bounding box center [764, 371] width 403 height 83
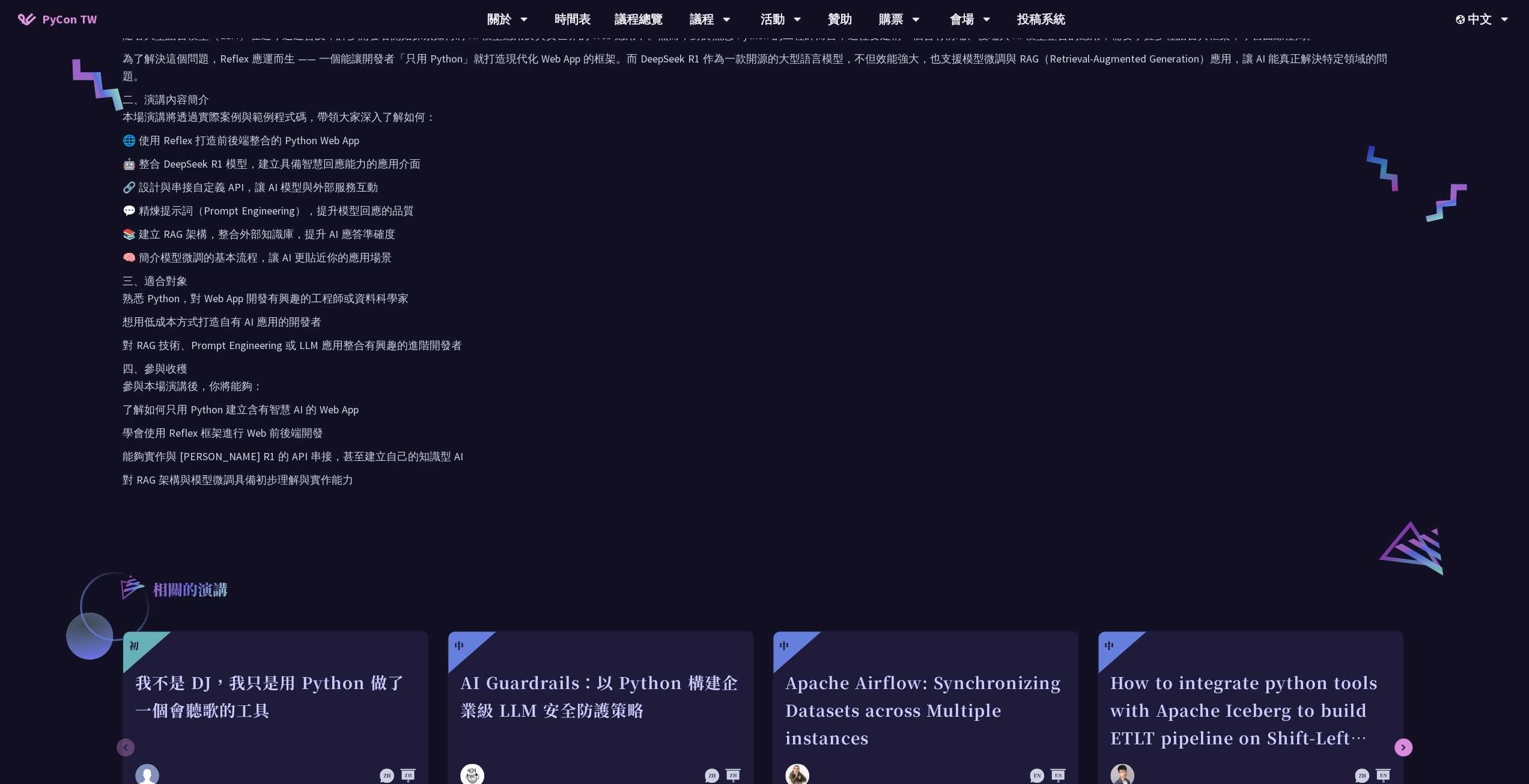
scroll to position [661, 0]
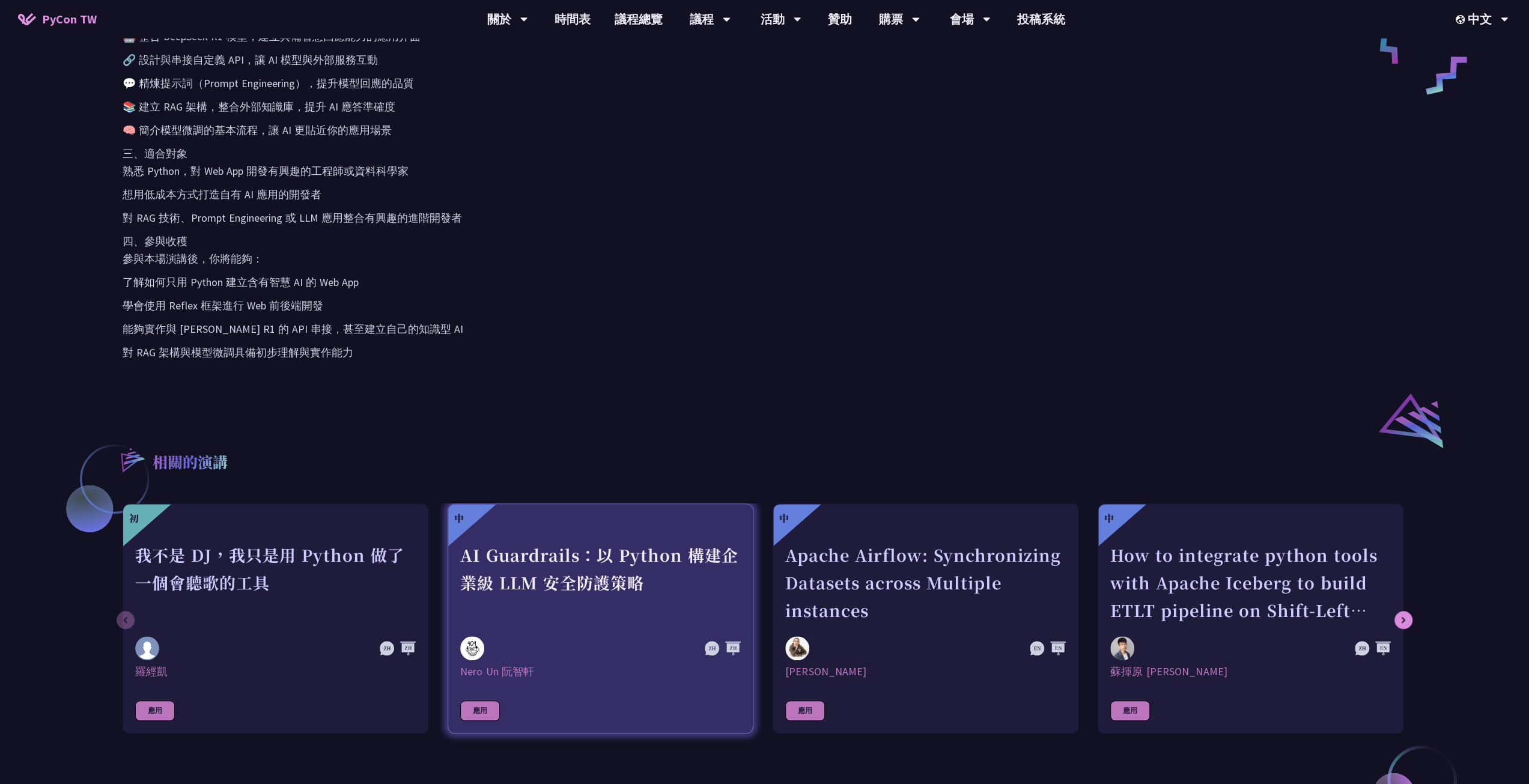
click at [706, 526] on div at bounding box center [600, 533] width 281 height 15
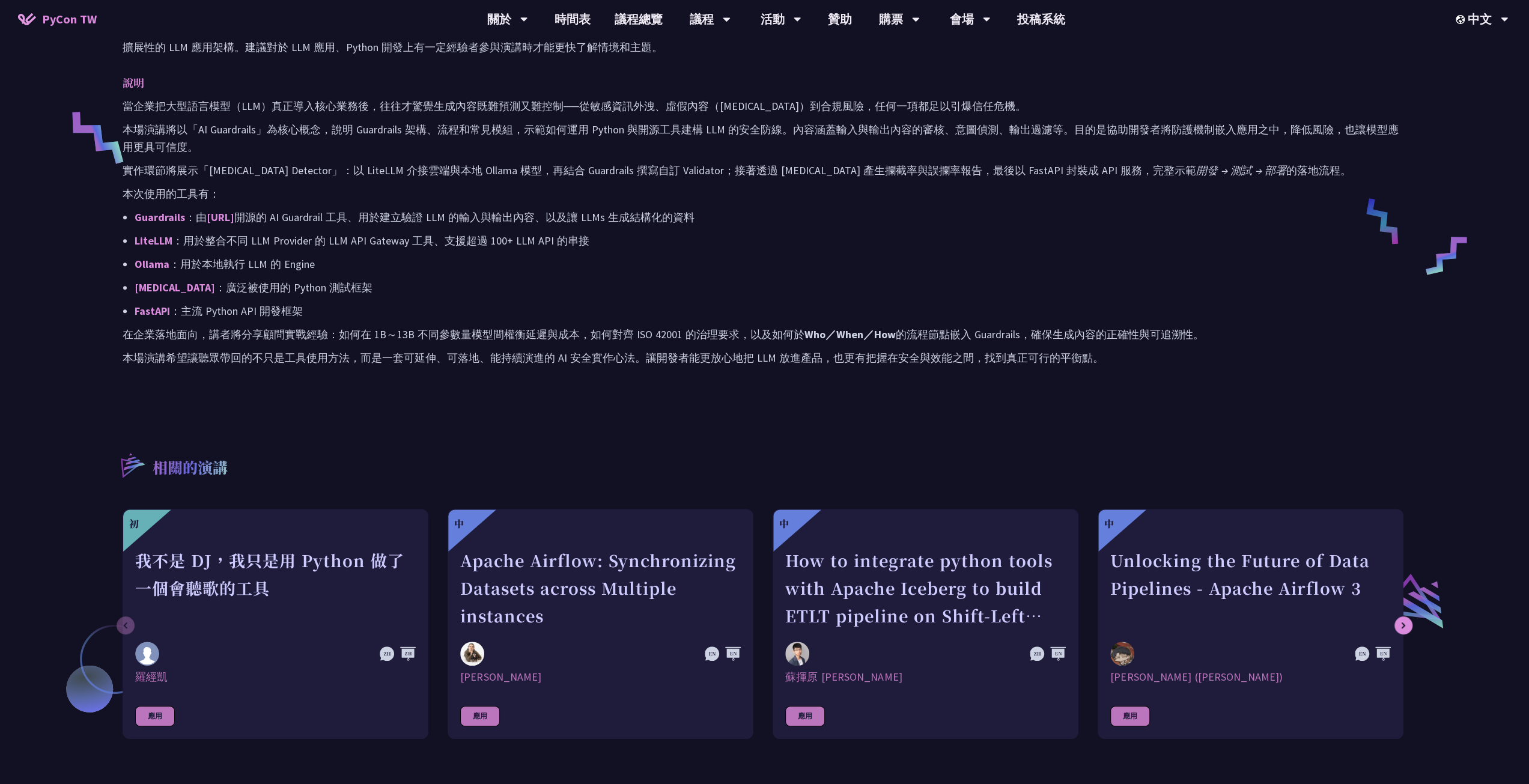
scroll to position [360, 0]
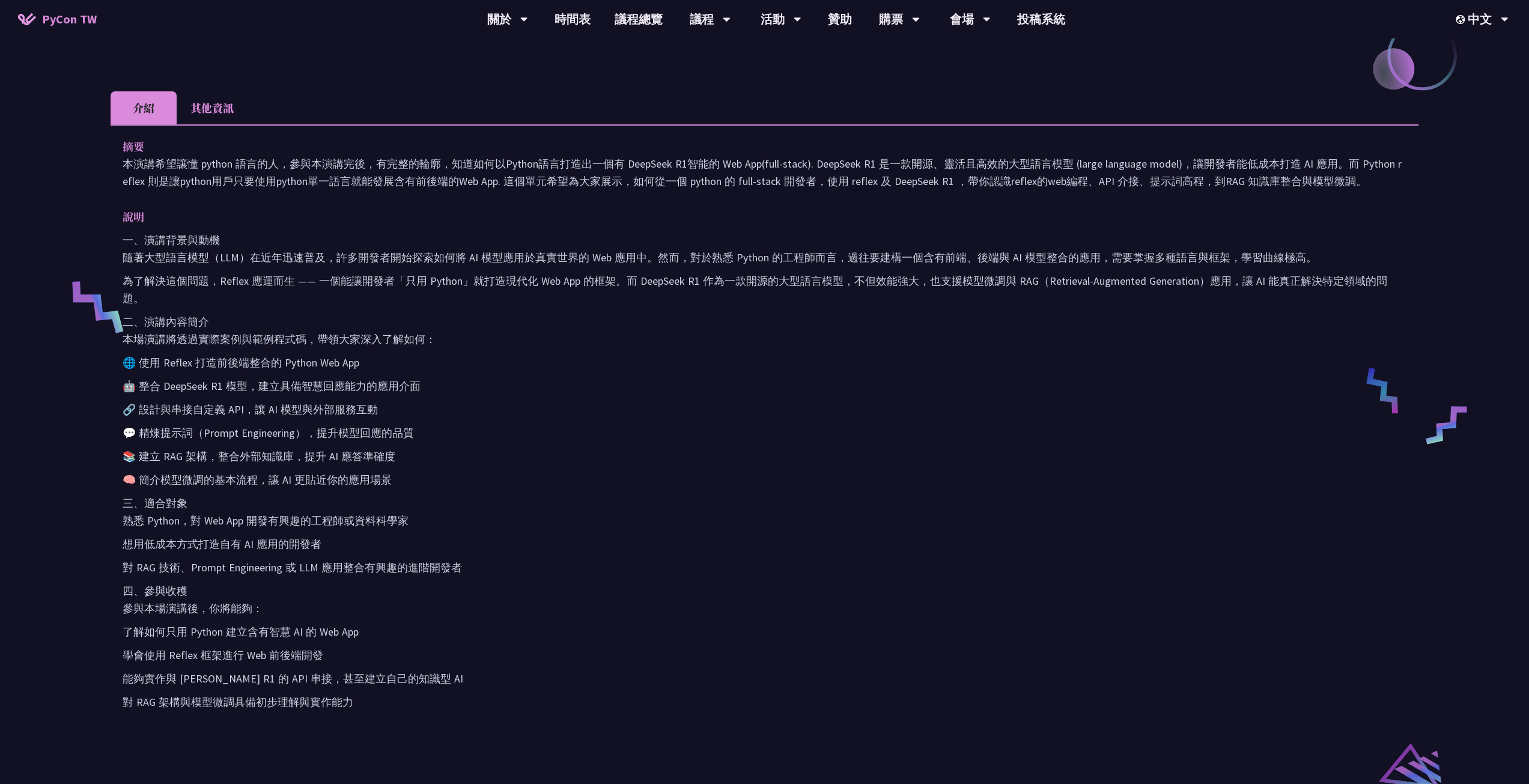
scroll to position [300, 0]
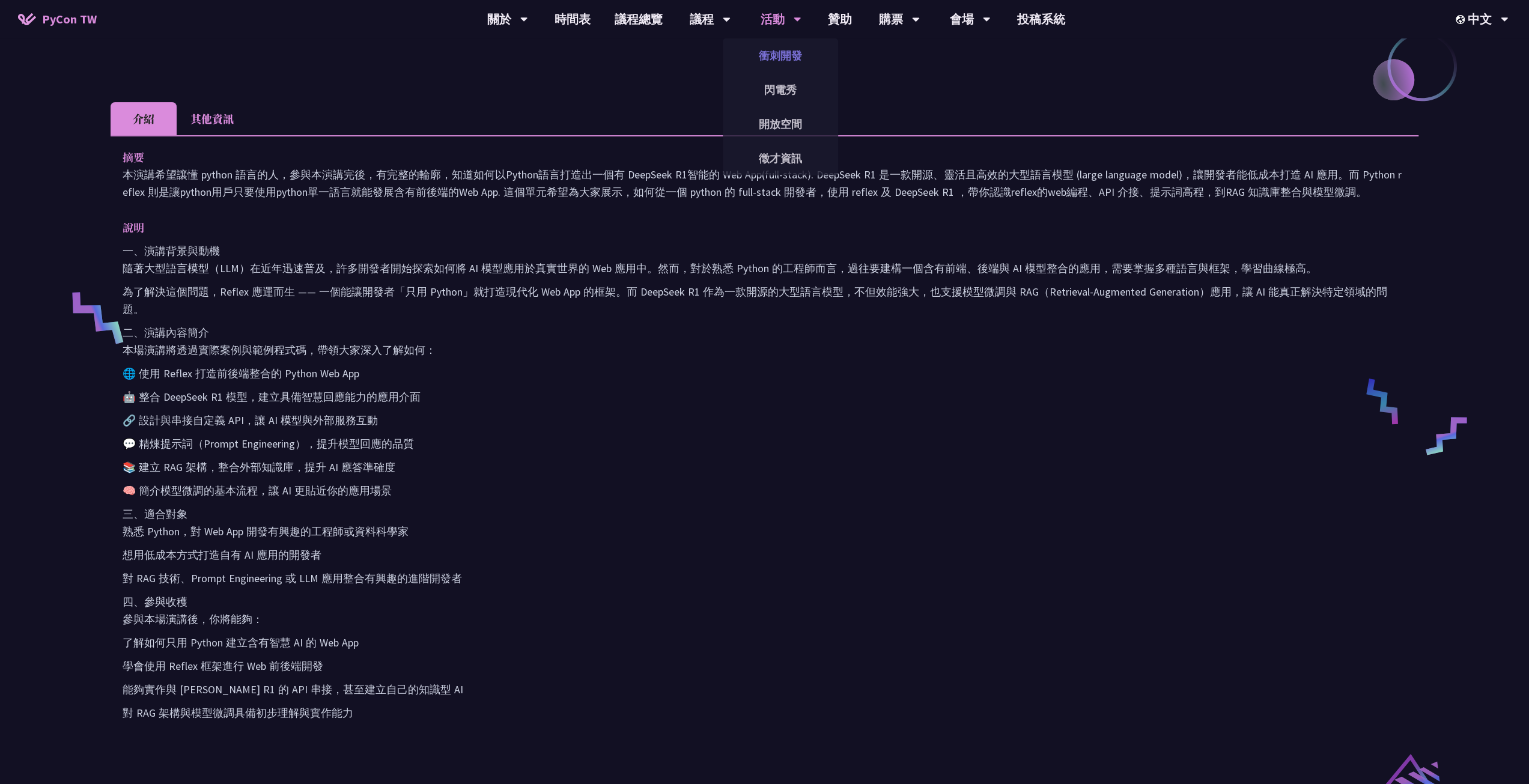
click at [785, 54] on link "衝刺開發" at bounding box center [780, 56] width 115 height 28
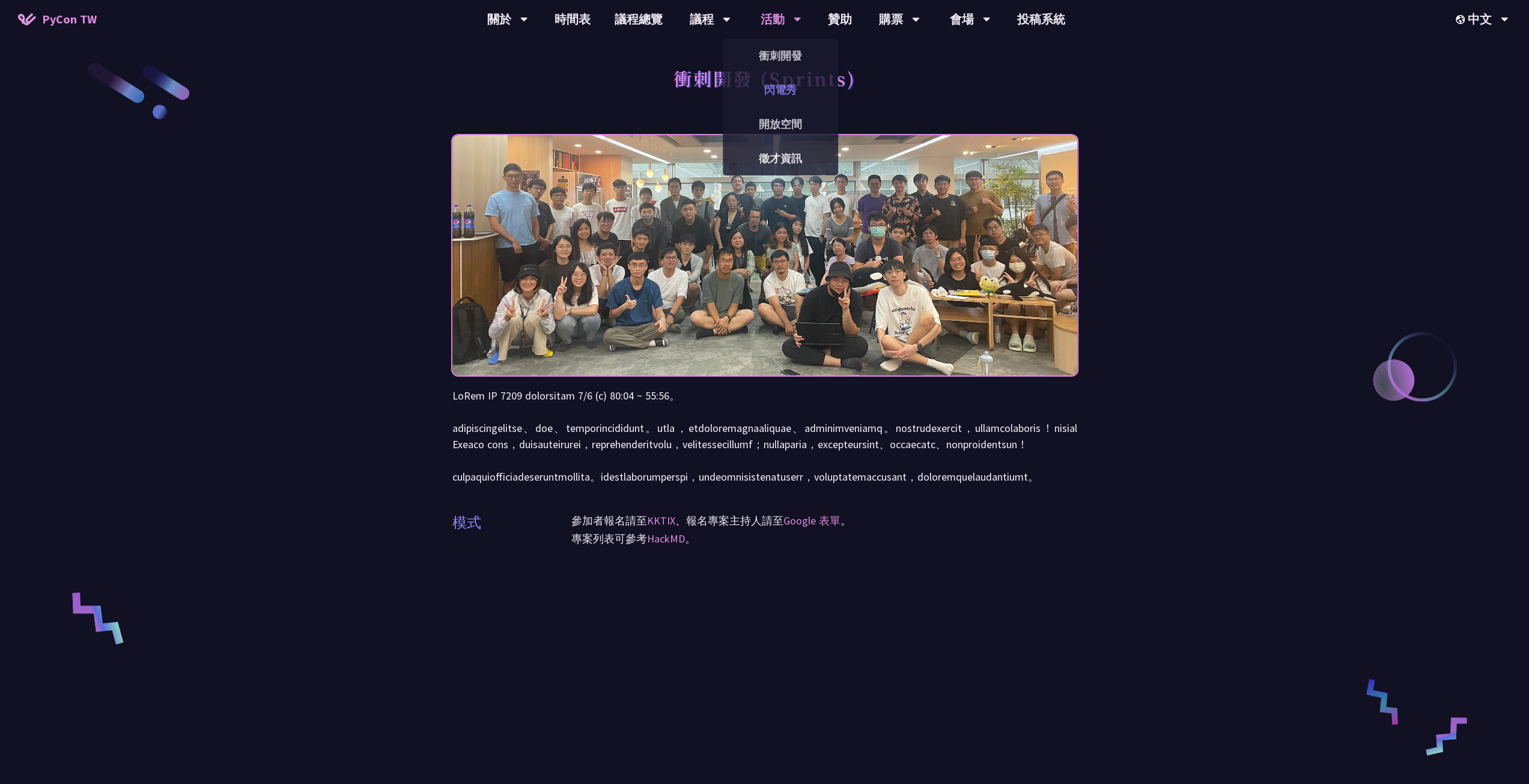
click at [792, 89] on link "閃電秀" at bounding box center [780, 90] width 115 height 28
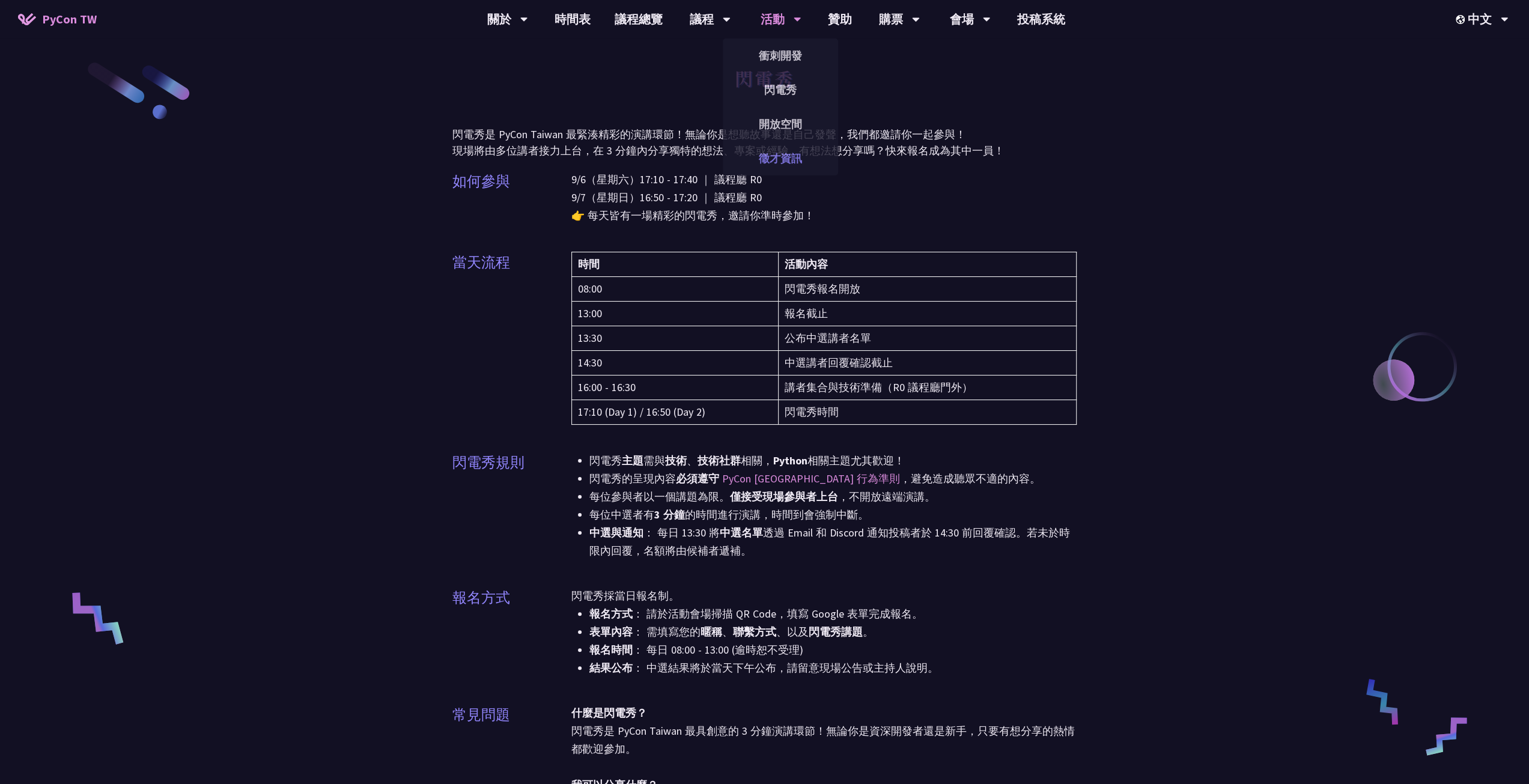
click at [782, 157] on link "徵才資訊" at bounding box center [780, 159] width 115 height 28
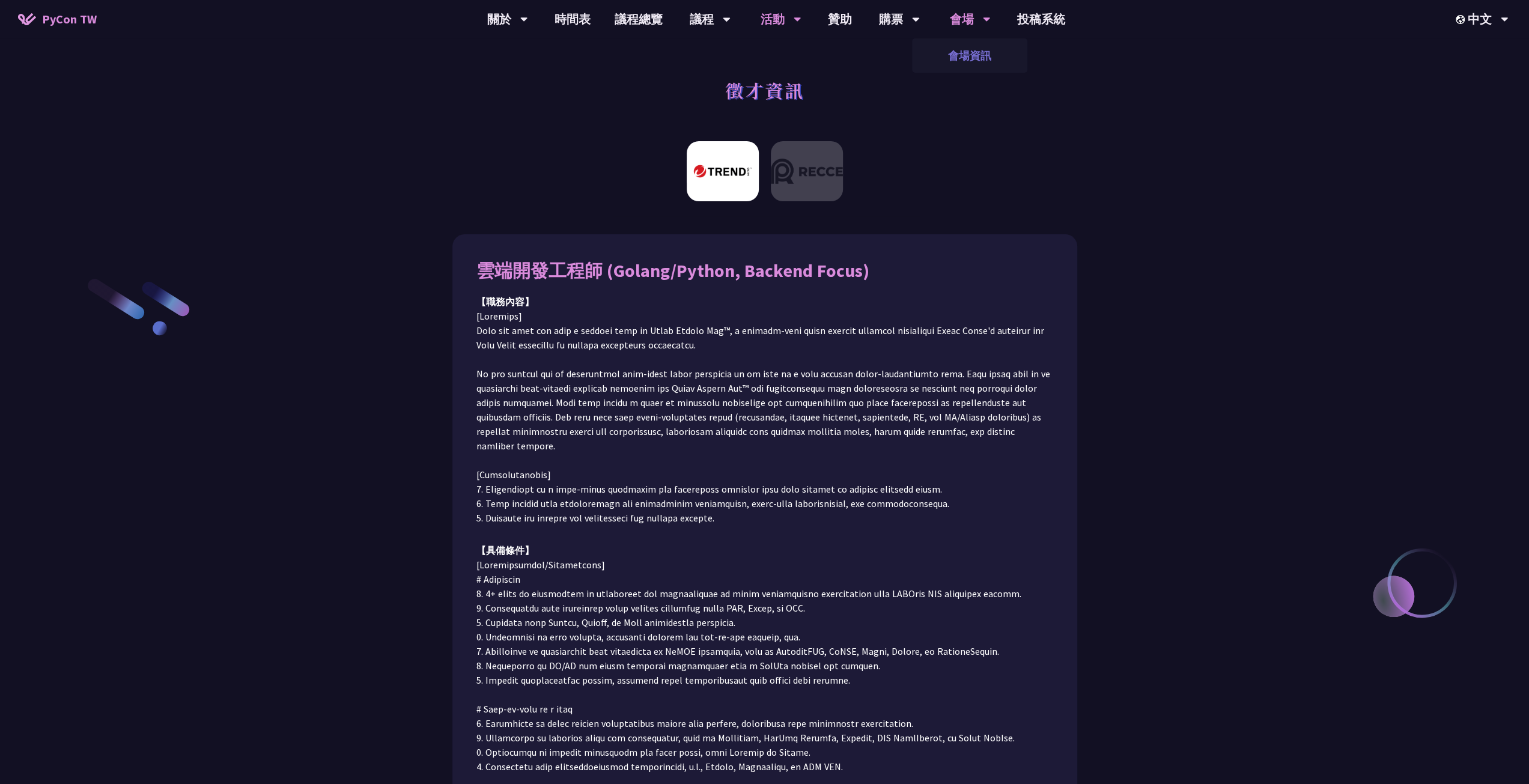
click at [975, 51] on link "會場資訊" at bounding box center [969, 56] width 115 height 28
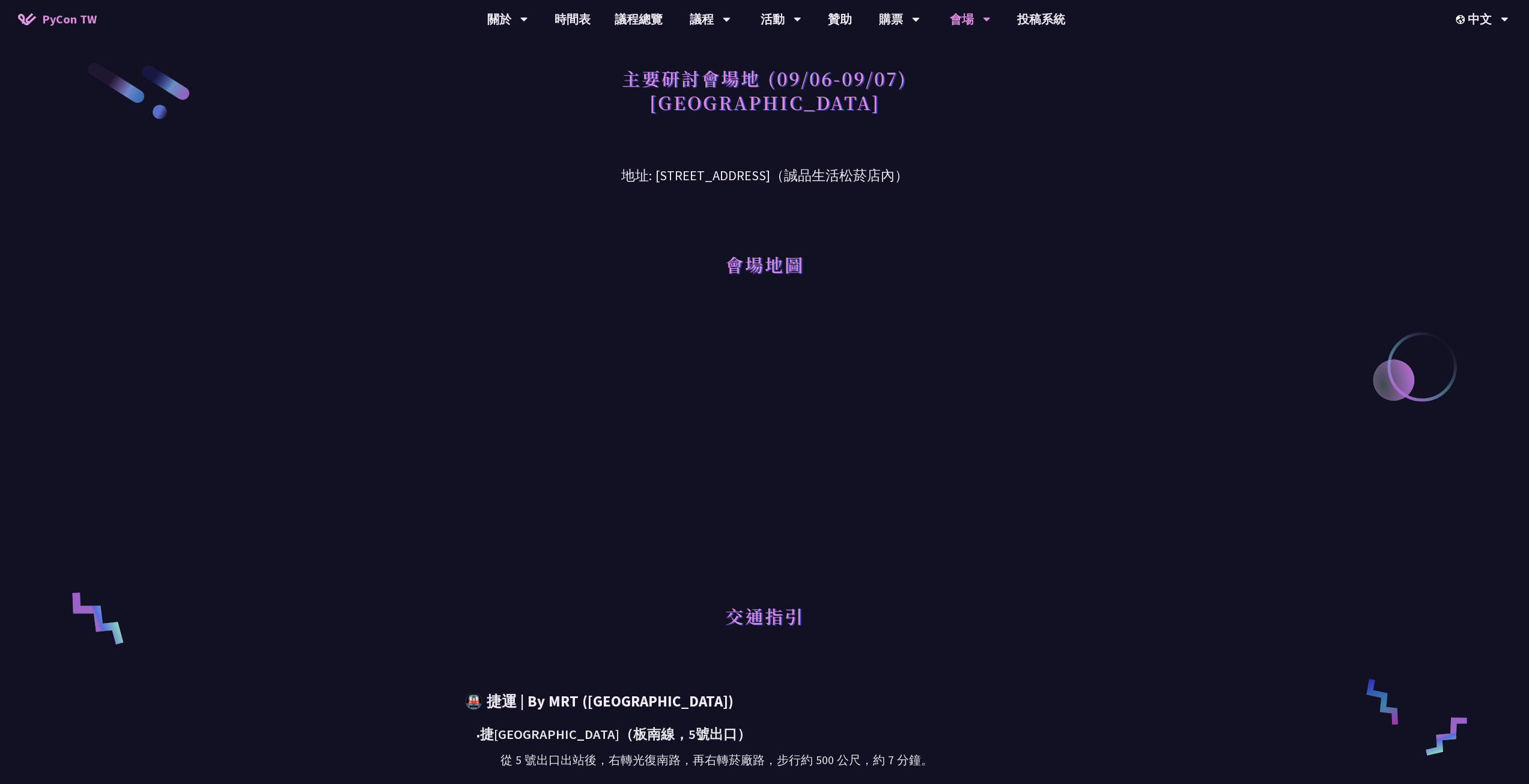
drag, startPoint x: 1349, startPoint y: 331, endPoint x: 1350, endPoint y: 337, distance: 6.1
click at [1350, 332] on div "主要研討會場地 (09/06-09/07) [GEOGRAPHIC_DATA] 地址: [STREET_ADDRESS]（誠品生活松菸店內） 會場地圖 交通指…" at bounding box center [764, 613] width 1529 height 1225
click at [714, 57] on link "主題演講" at bounding box center [710, 56] width 115 height 28
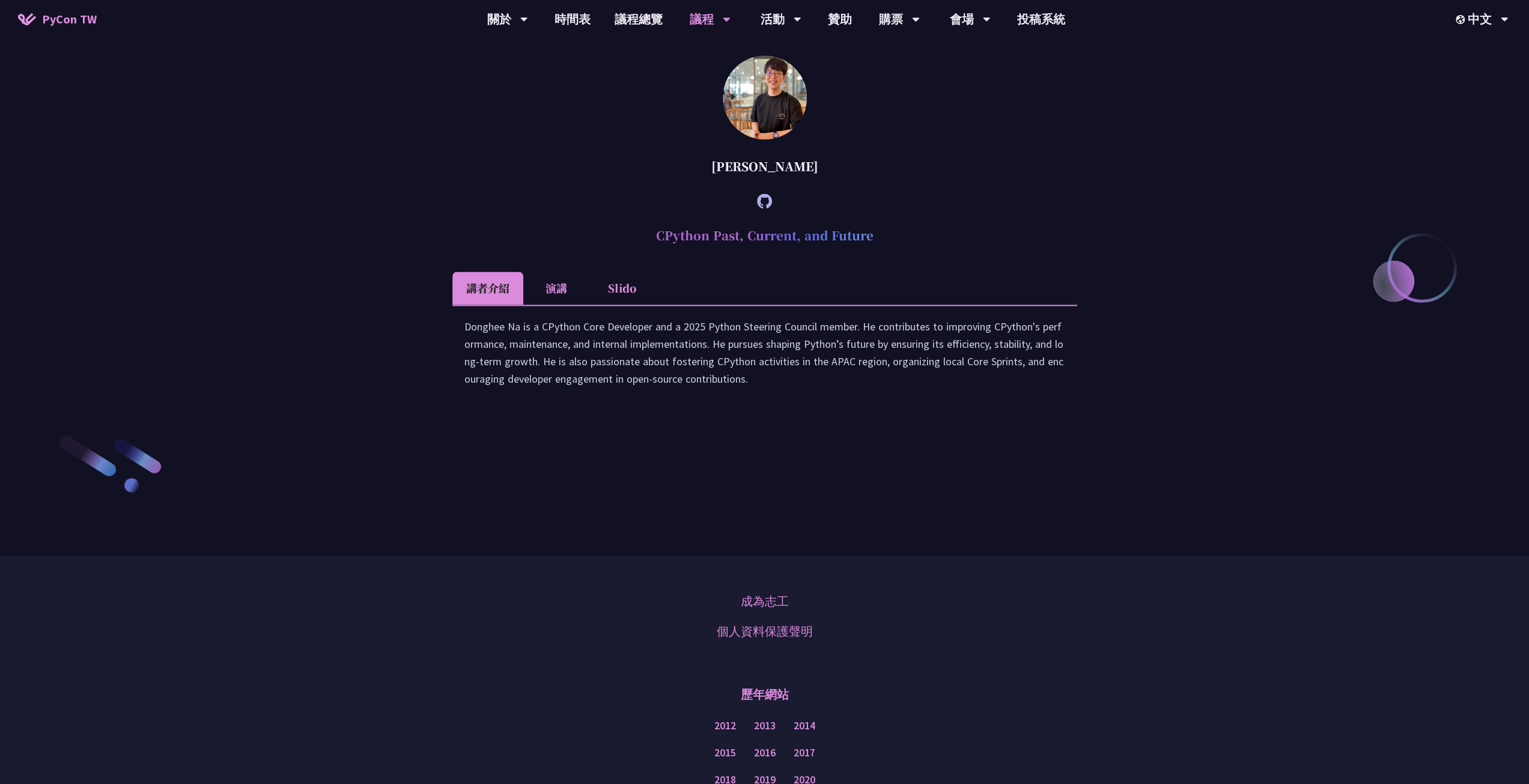
scroll to position [1561, 0]
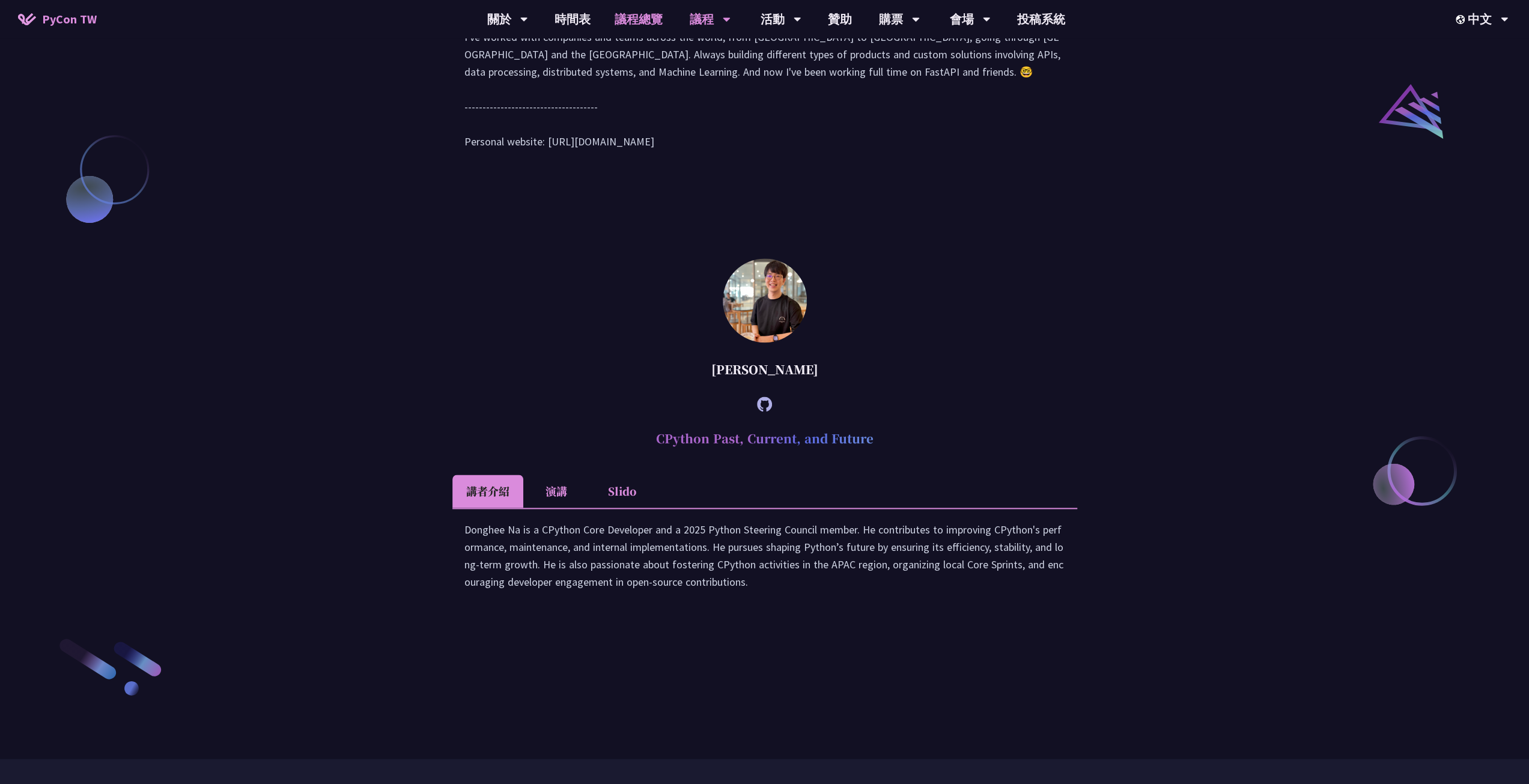
click at [642, 24] on link "議程總覽" at bounding box center [638, 19] width 72 height 39
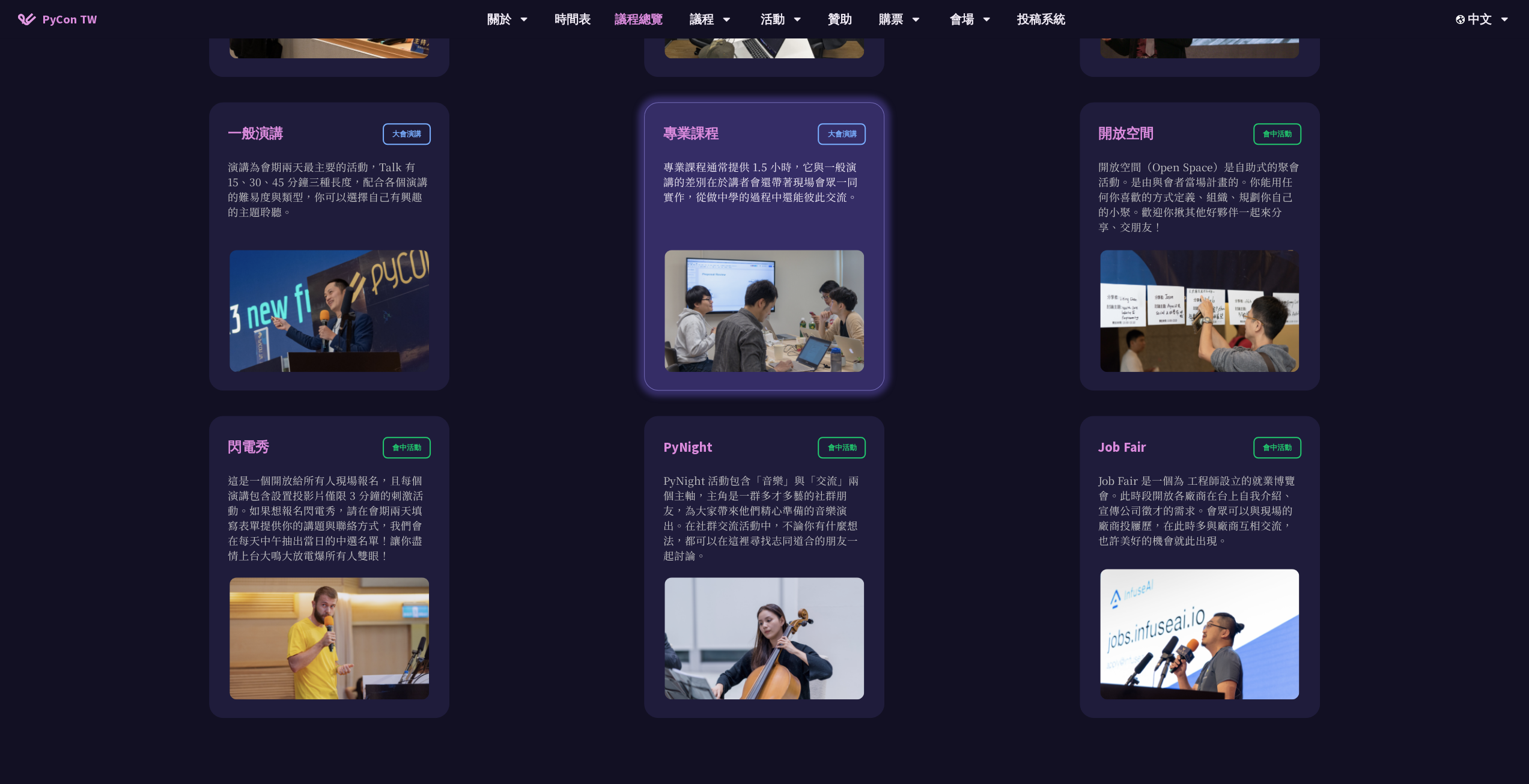
scroll to position [961, 0]
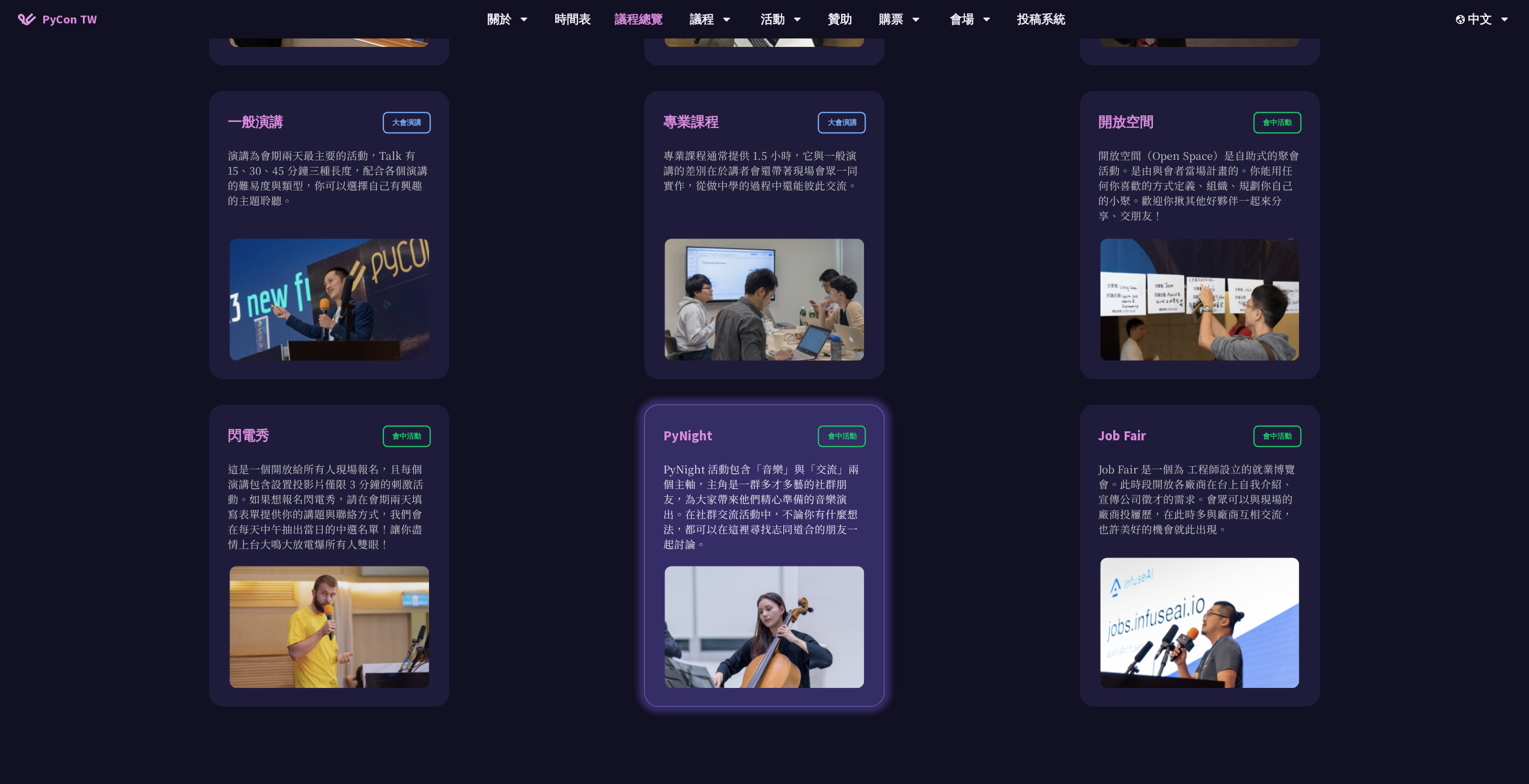
click at [784, 483] on p "PyNight 活動包含「音樂」與「交流」兩個主軸，主角是一群多才多藝的社群朋友，為大家帶來他們精心準備的音樂演出。在社群交流活動中，不論你有什麼想法，都可以…" at bounding box center [764, 506] width 203 height 90
click at [853, 433] on div "會中活動" at bounding box center [841, 436] width 48 height 22
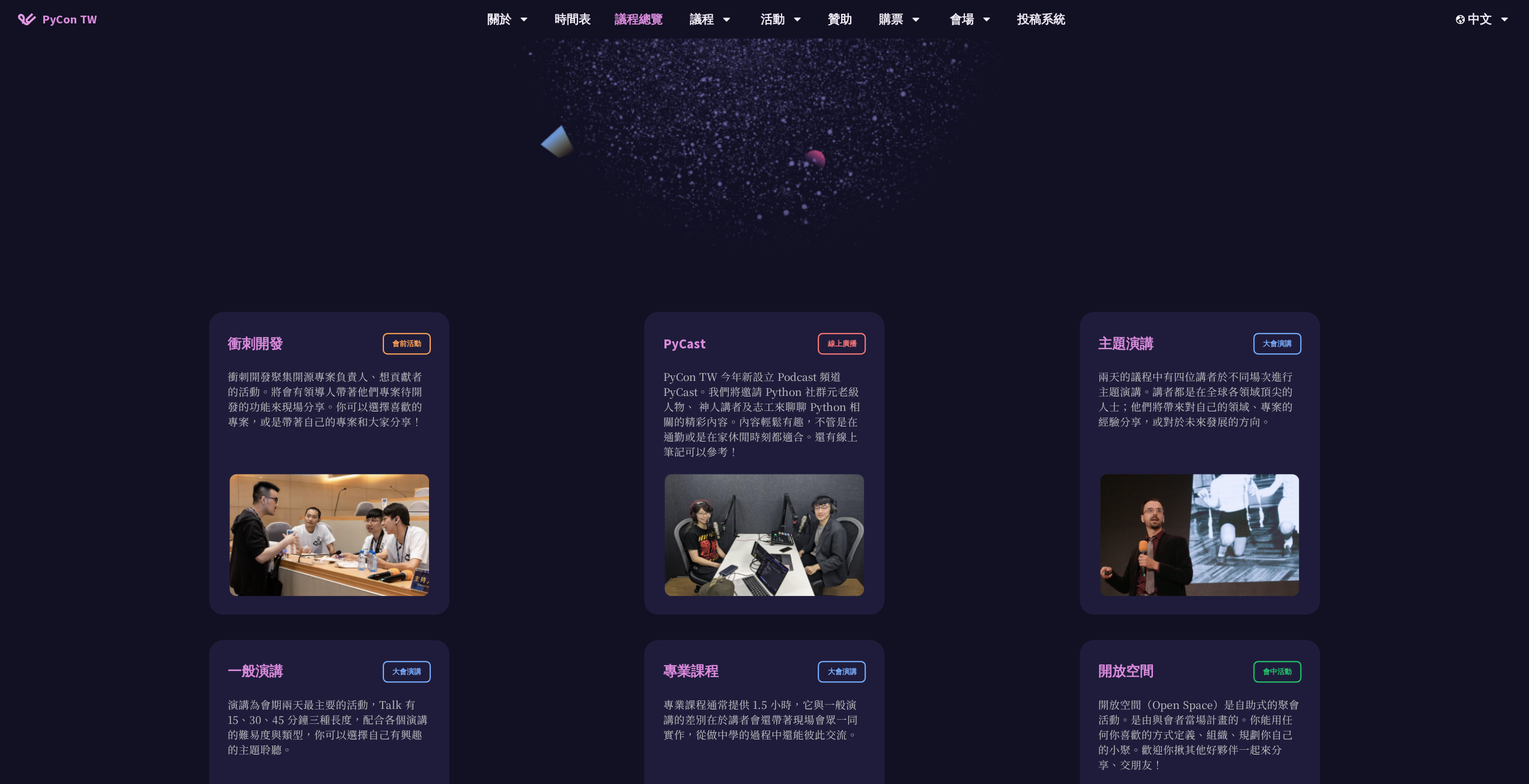
scroll to position [300, 0]
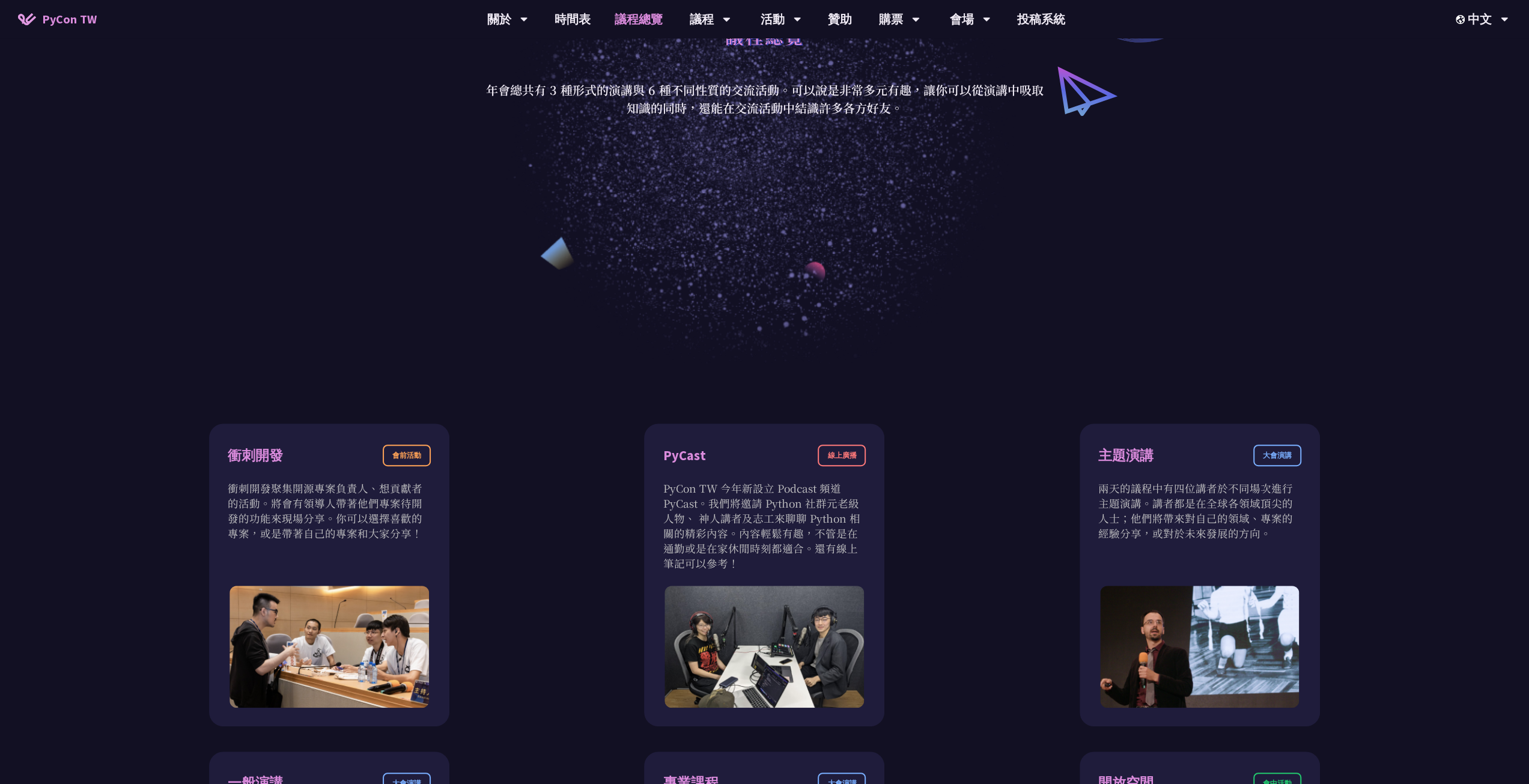
drag, startPoint x: 1265, startPoint y: 471, endPoint x: 1002, endPoint y: 283, distance: 323.3
click at [1261, 469] on div "主題演講 大會演講" at bounding box center [1200, 462] width 203 height 36
click at [715, 58] on link "主題演講" at bounding box center [710, 56] width 115 height 28
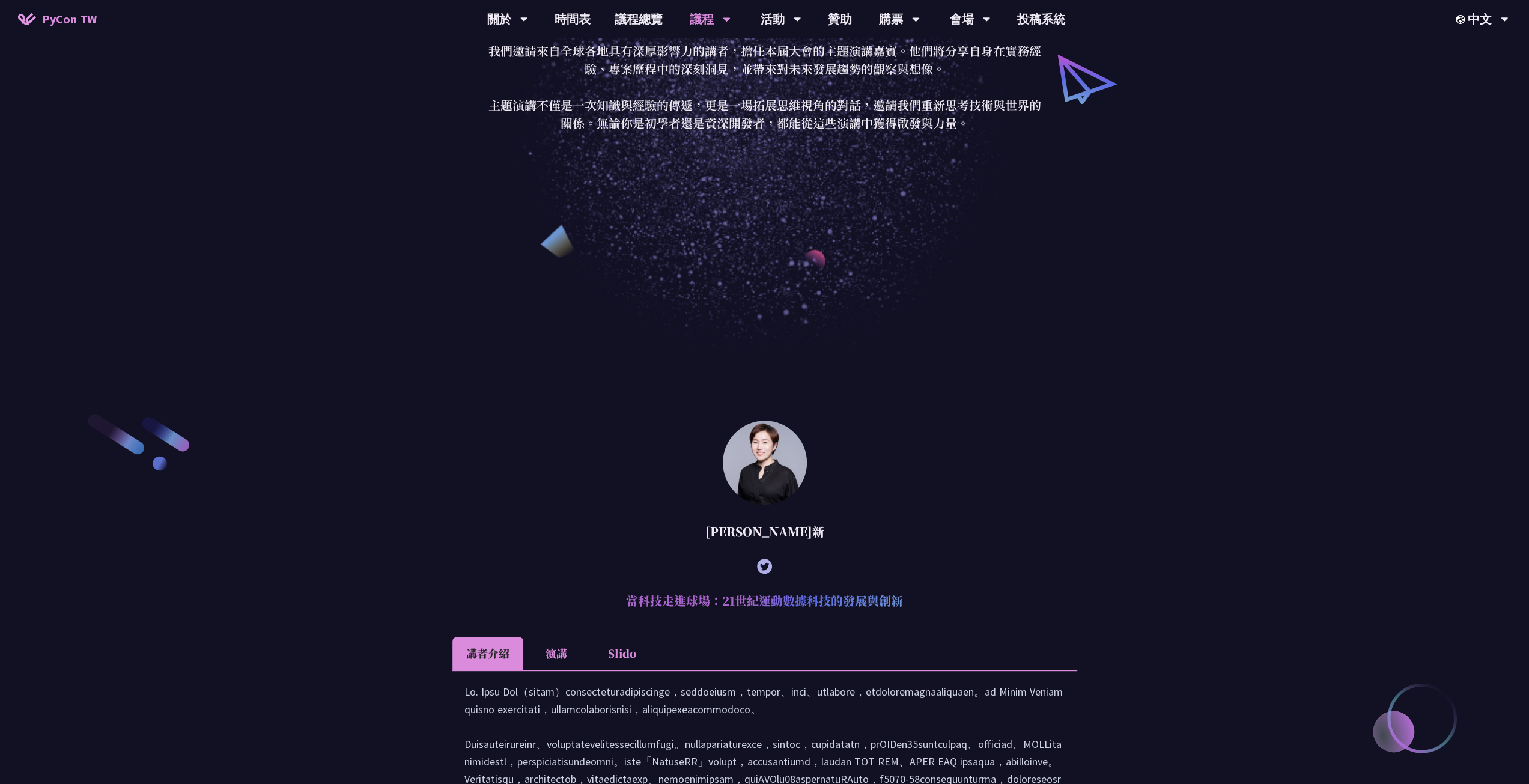
scroll to position [541, 0]
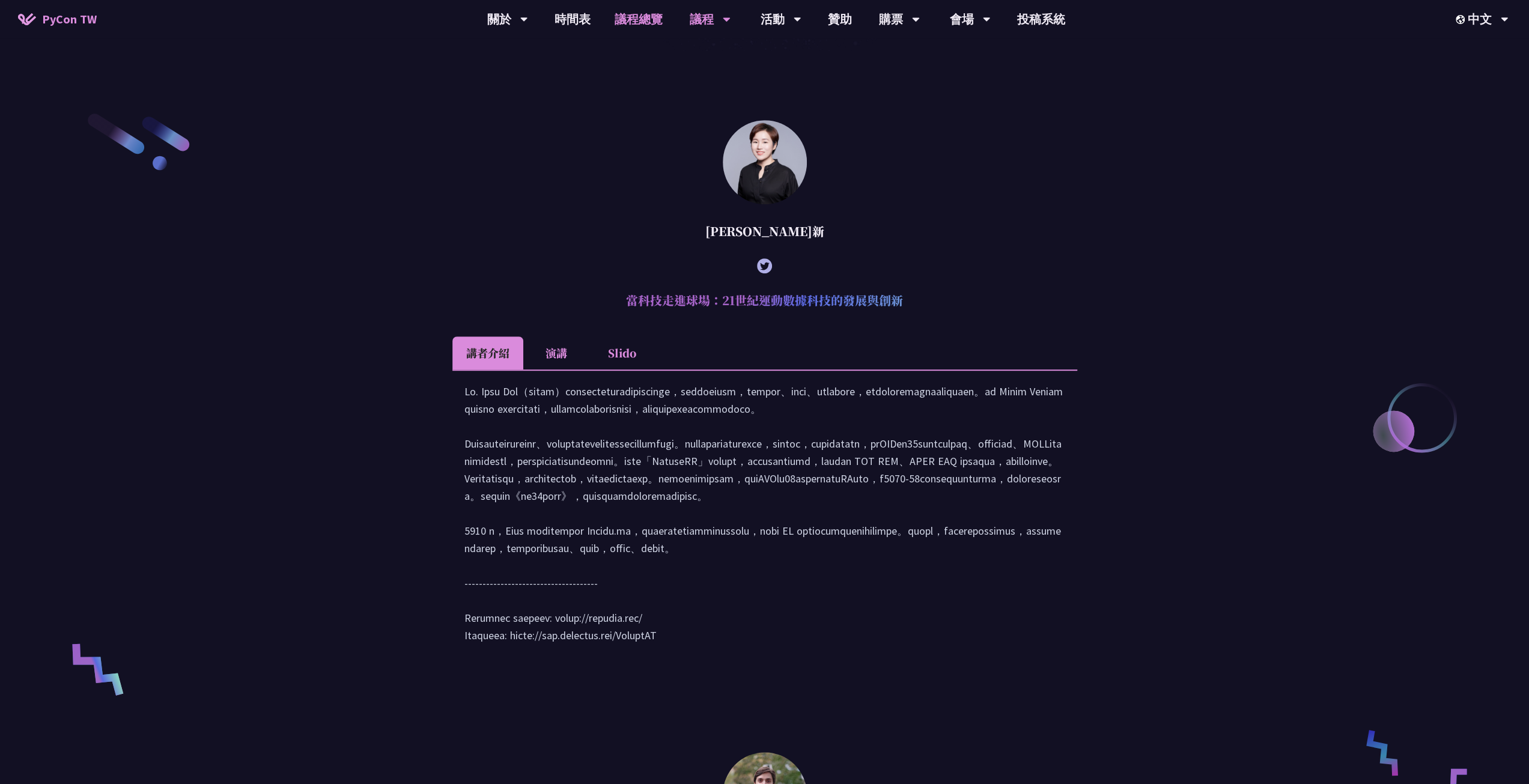
click at [654, 19] on link "議程總覽" at bounding box center [638, 19] width 72 height 39
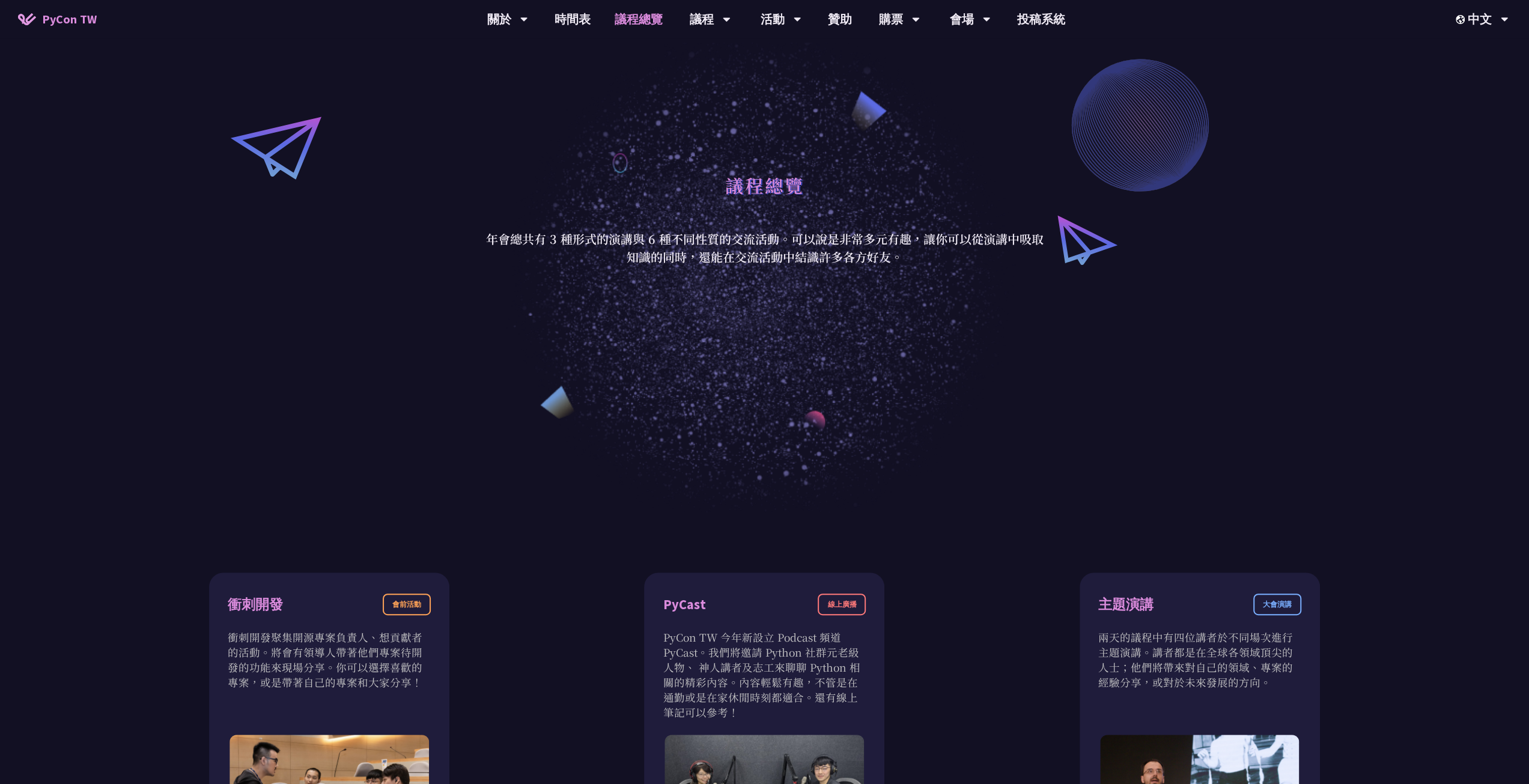
scroll to position [60, 0]
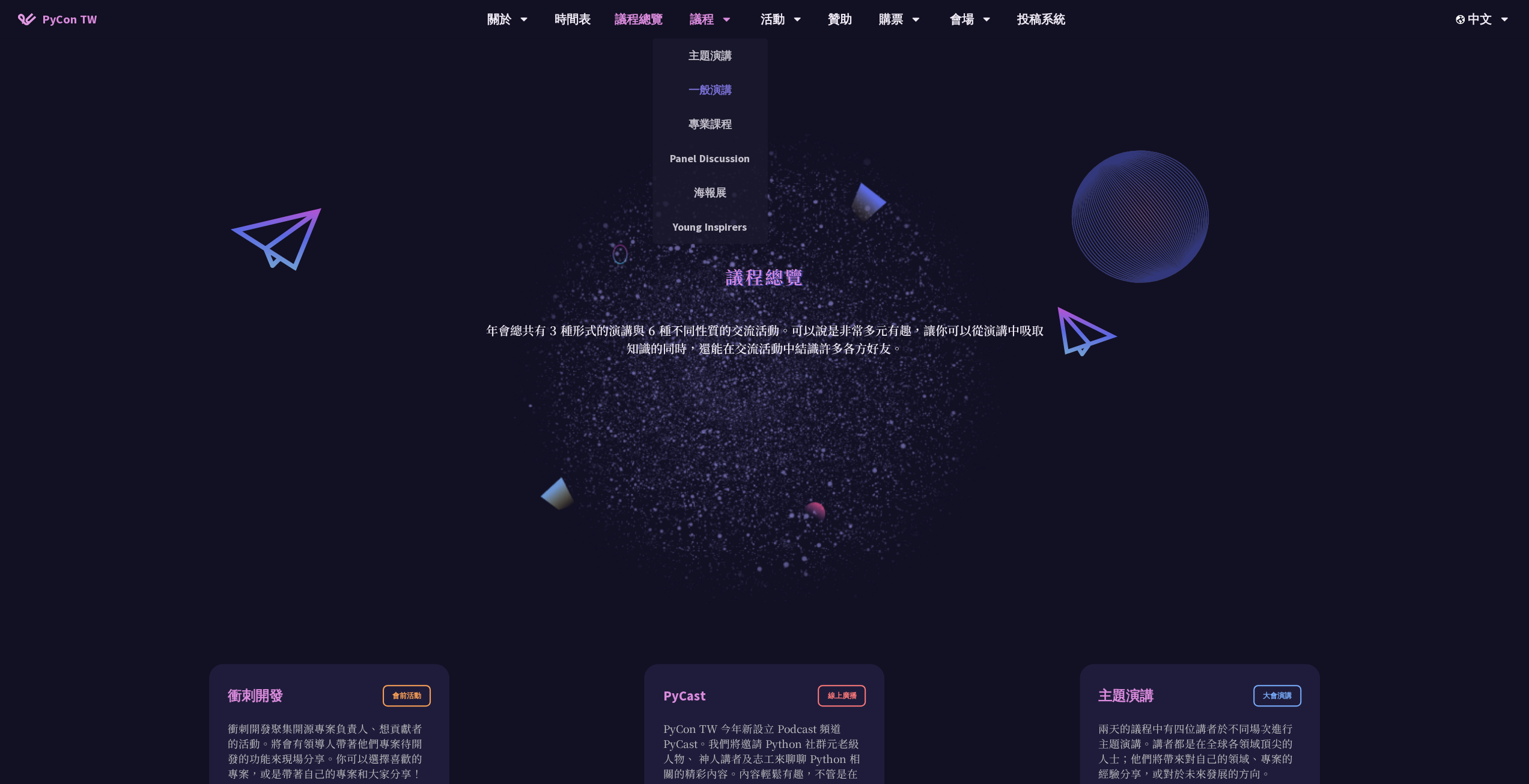
click at [704, 85] on link "一般演講" at bounding box center [710, 90] width 115 height 28
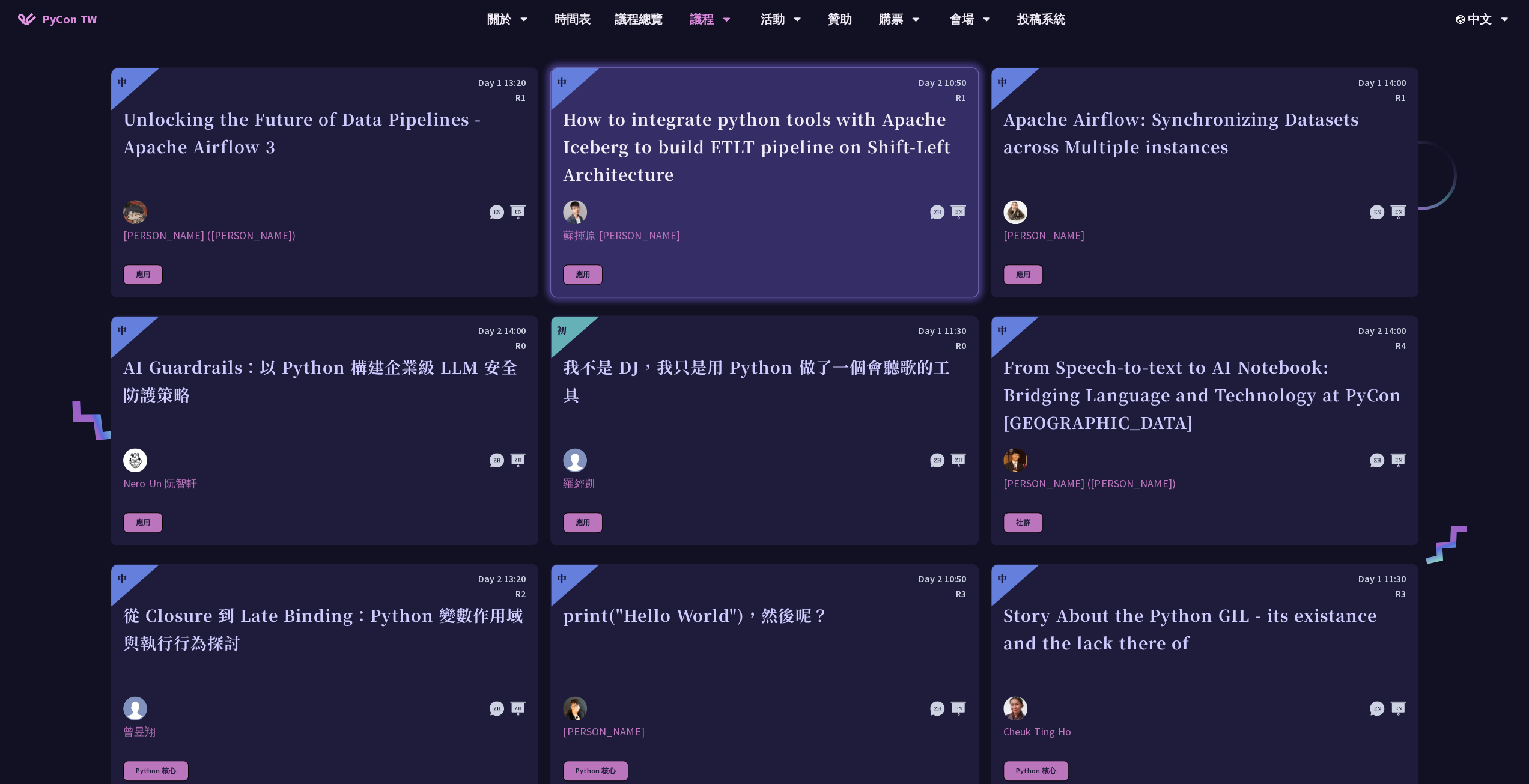
scroll to position [721, 0]
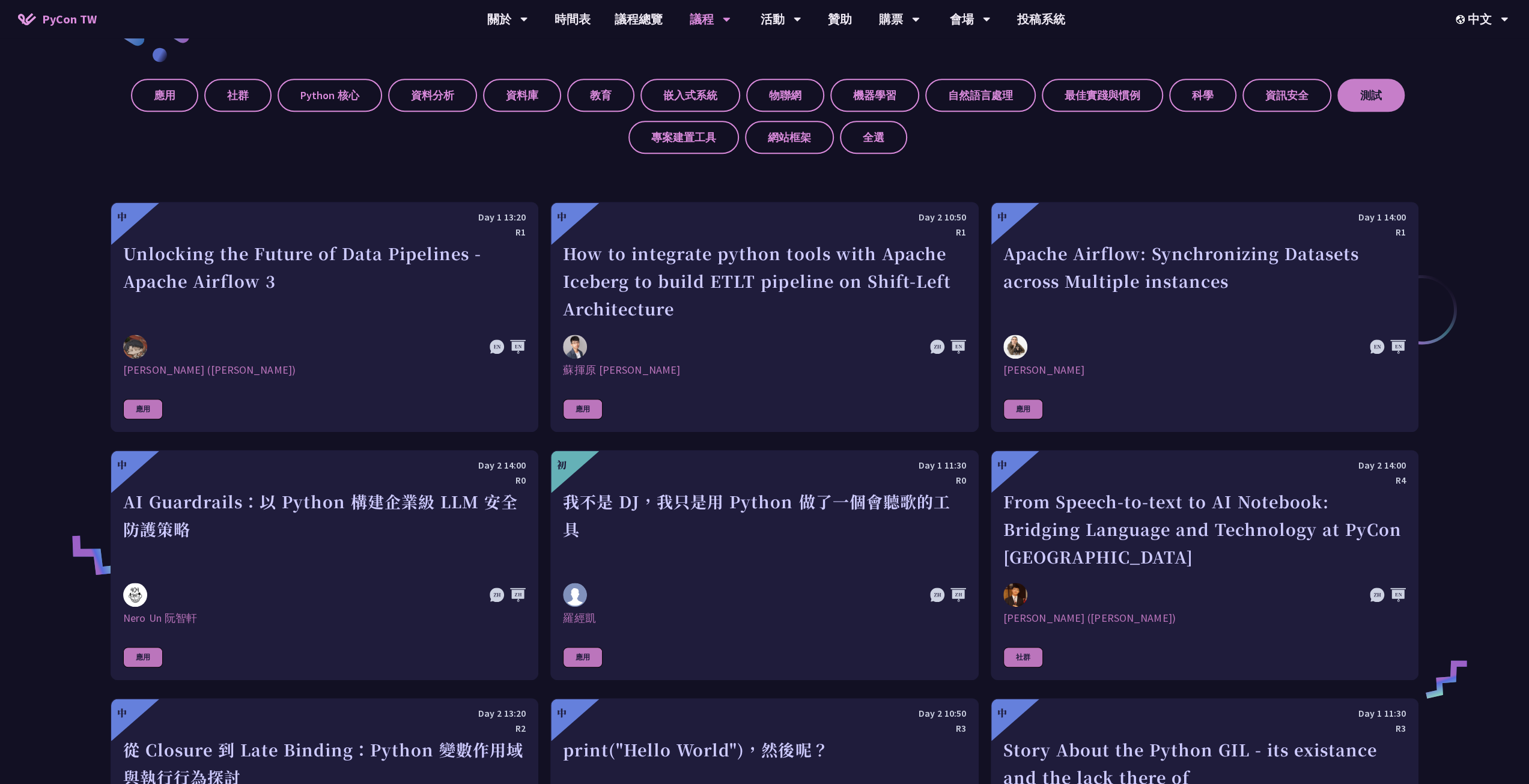
click at [1366, 97] on label "測試" at bounding box center [1370, 95] width 67 height 33
click at [0, 0] on input "測試" at bounding box center [0, 0] width 0 height 0
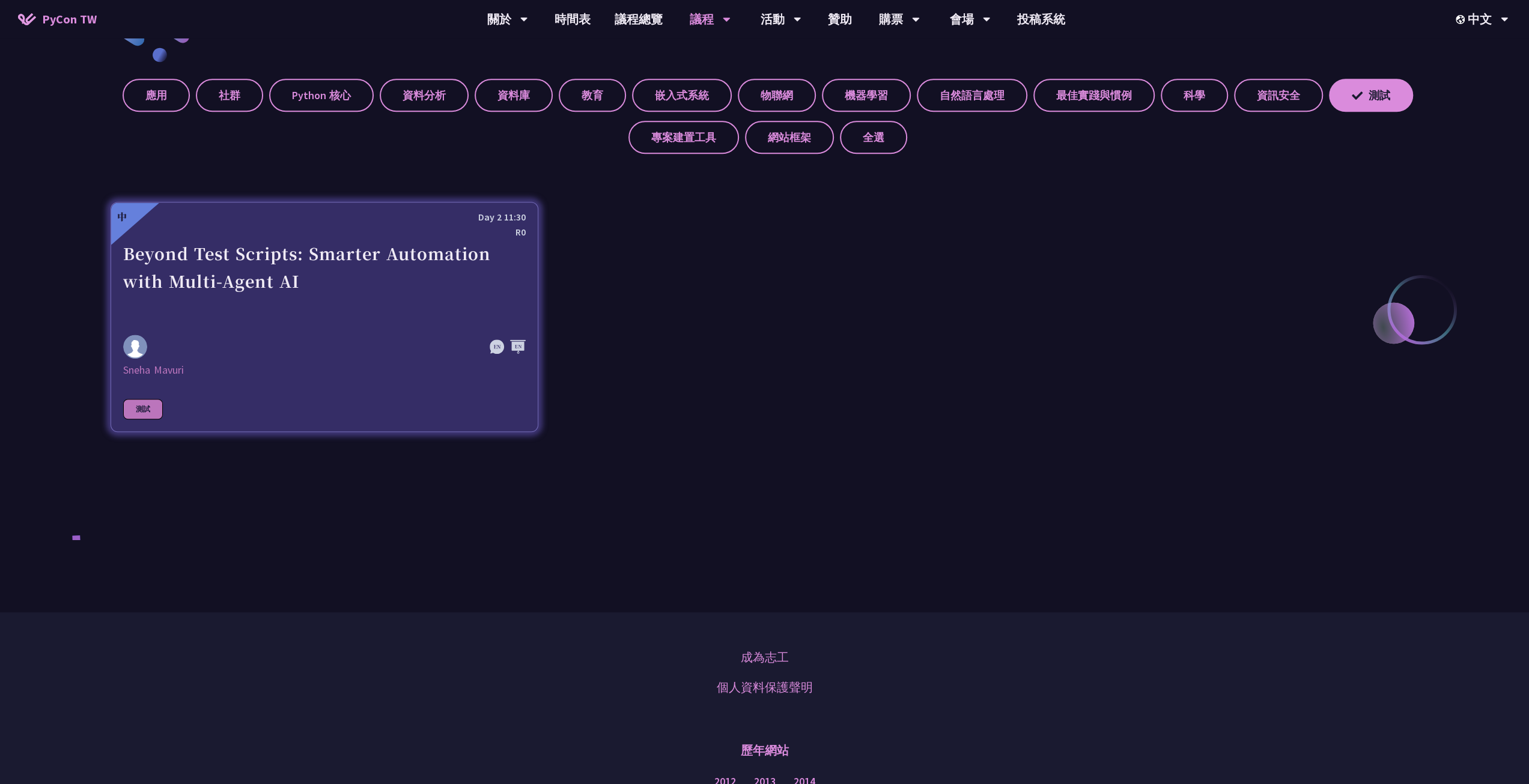
click at [375, 271] on div "Beyond Test Scripts: Smarter Automation with Multi-Agent AI" at bounding box center [325, 281] width 403 height 83
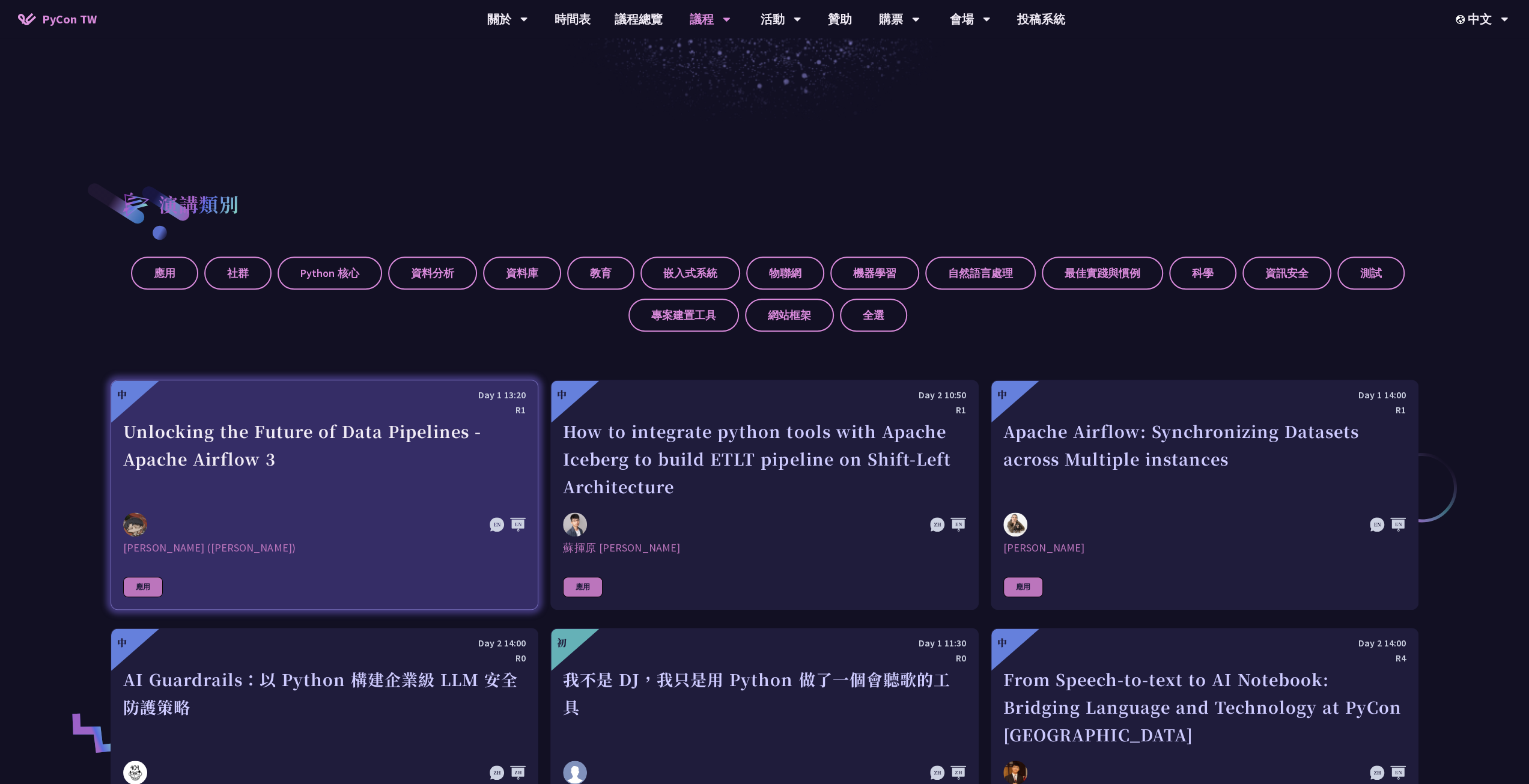
scroll to position [541, 0]
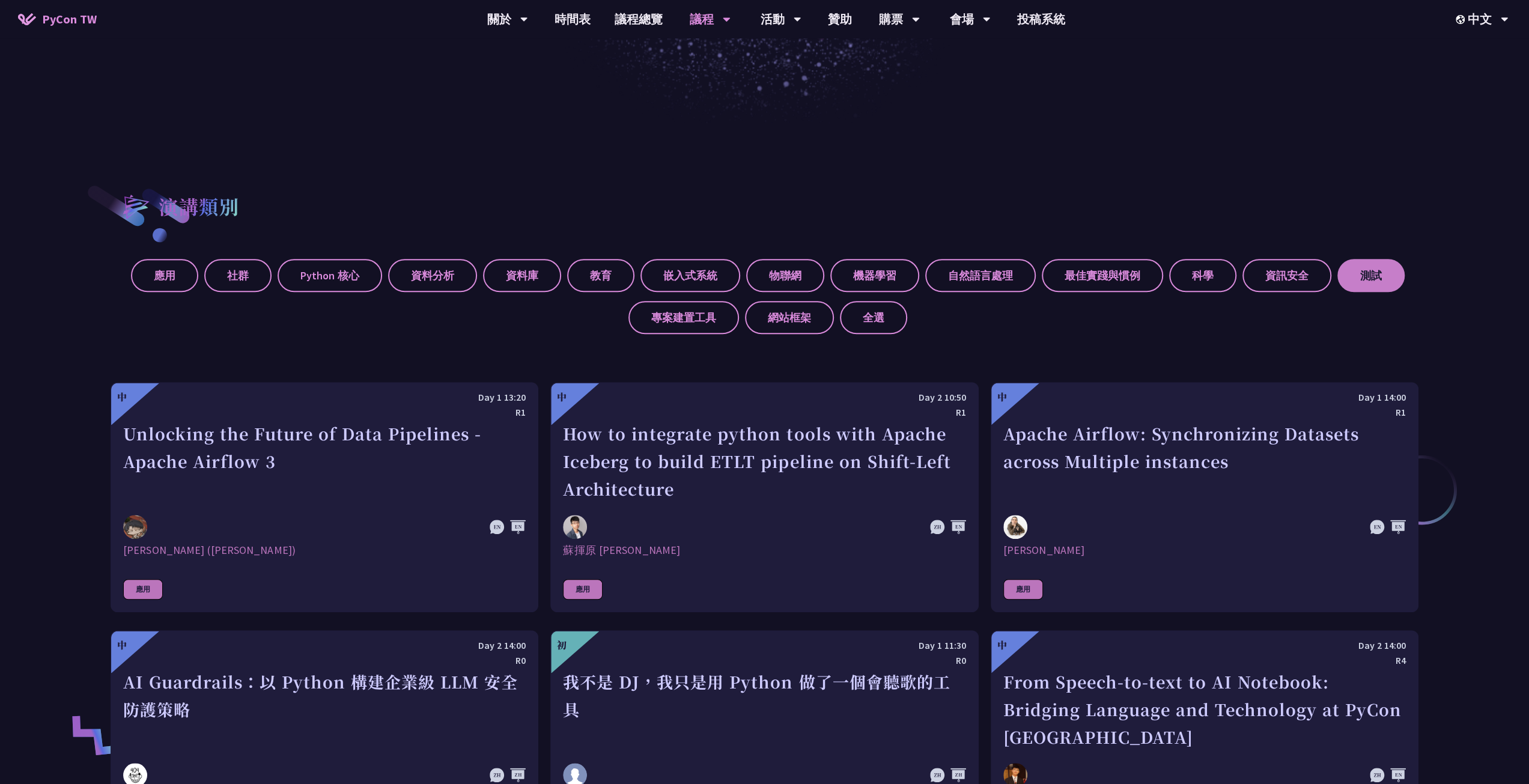
click at [1348, 281] on label "測試" at bounding box center [1370, 275] width 67 height 33
click at [0, 0] on input "測試" at bounding box center [0, 0] width 0 height 0
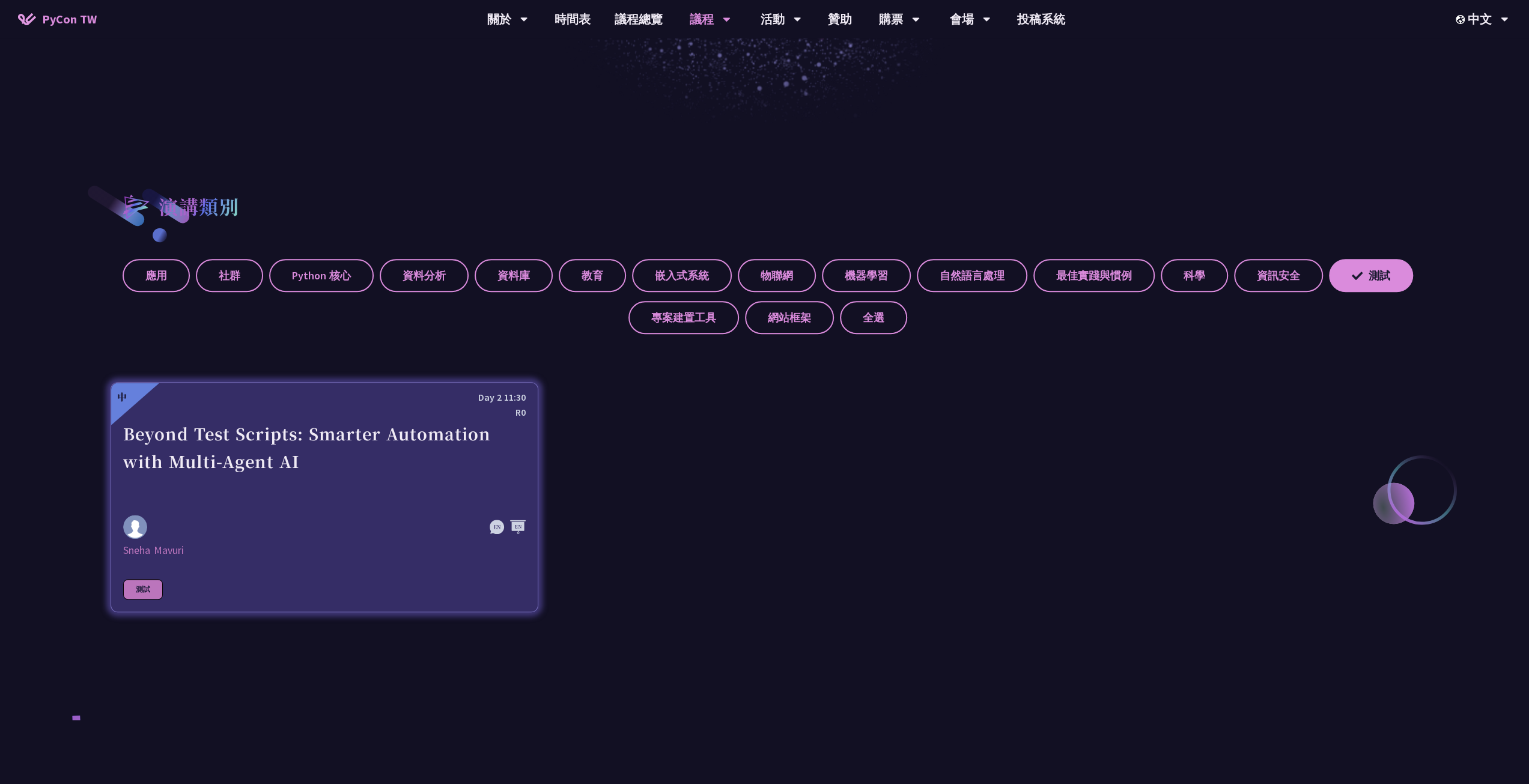
click at [356, 451] on div "Beyond Test Scripts: Smarter Automation with Multi-Agent AI" at bounding box center [325, 461] width 403 height 83
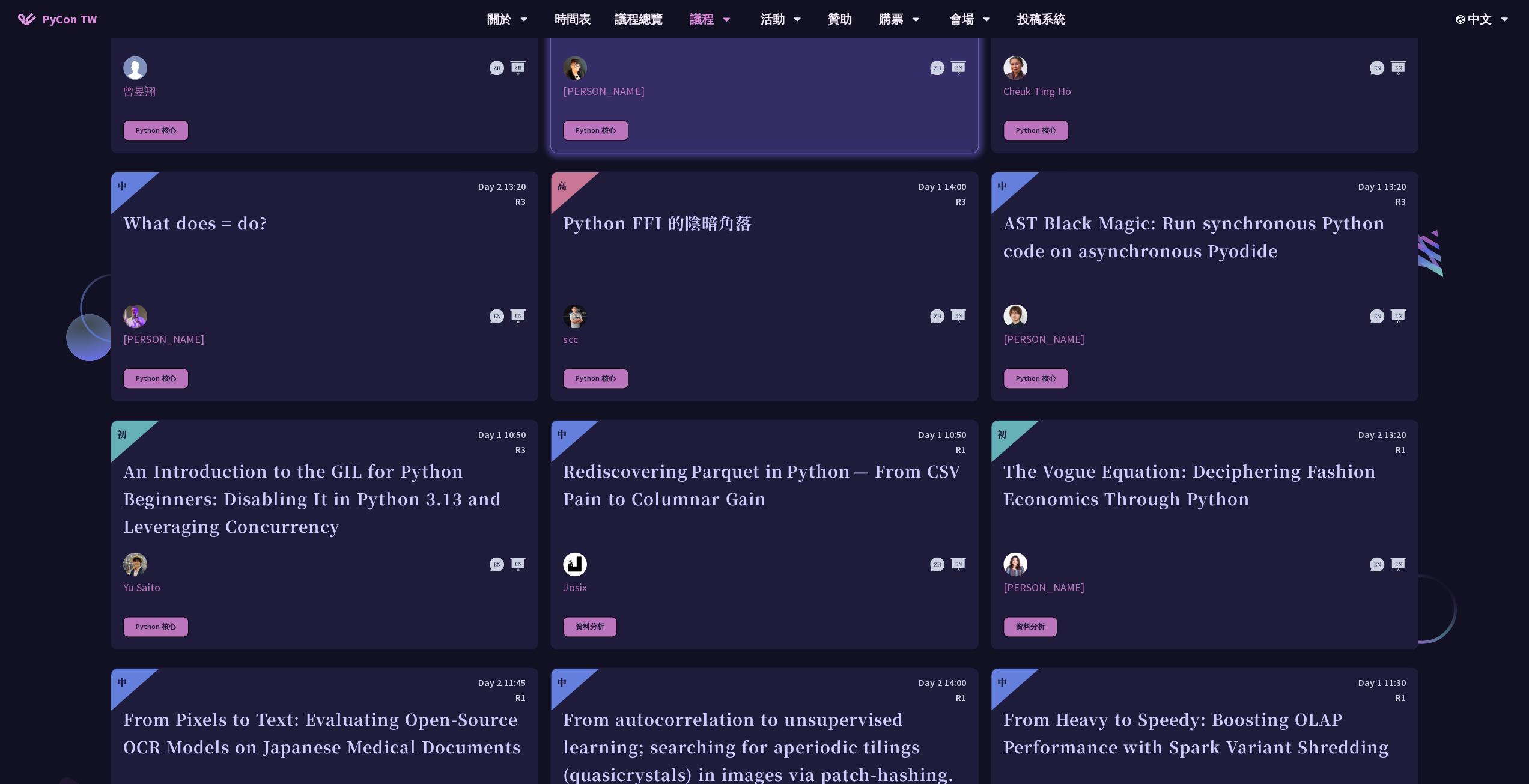
scroll to position [1502, 0]
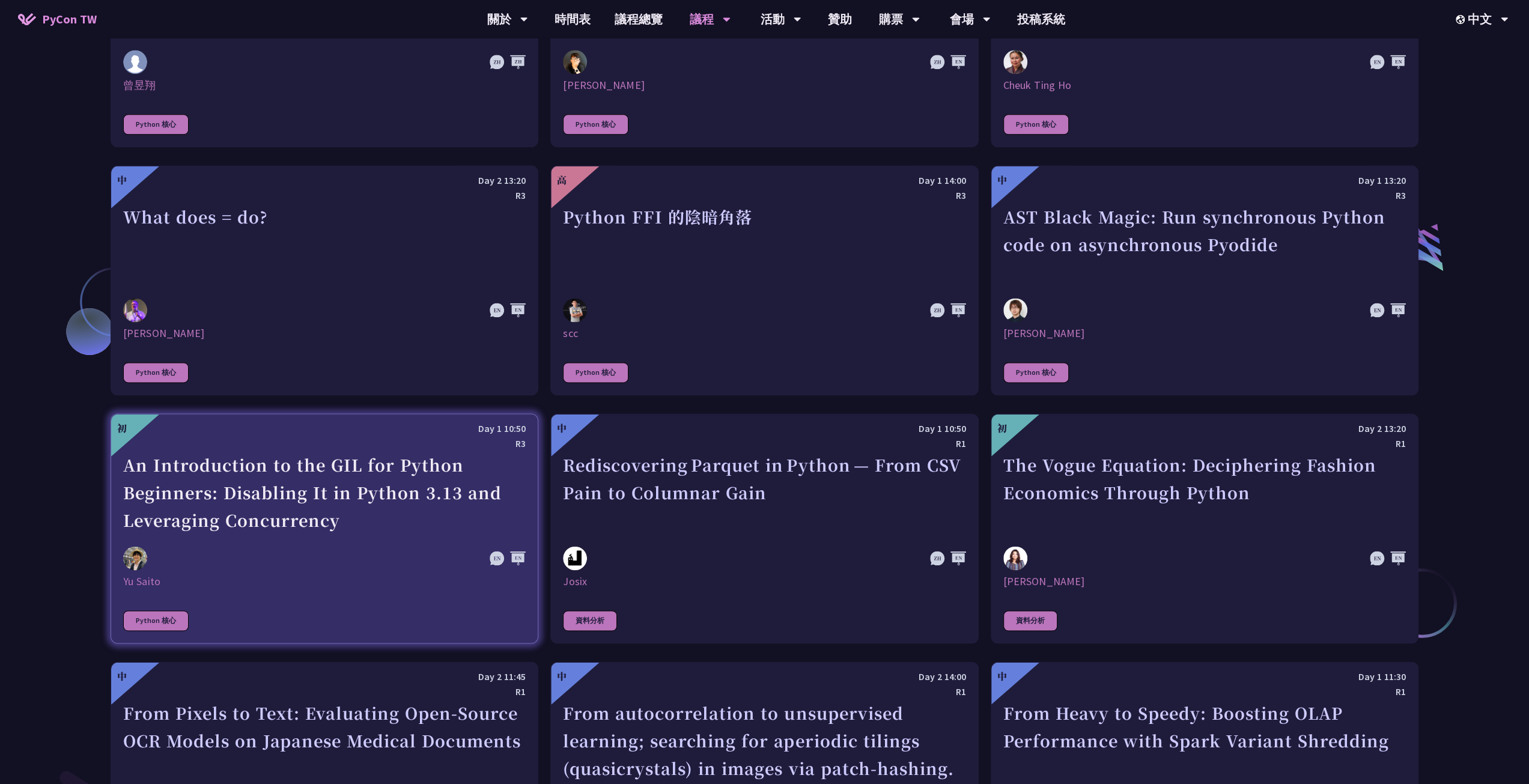
click at [280, 531] on link "初 Day 1 10:50 R3 An Introduction to the GIL for Python Beginners: Disabling It …" at bounding box center [324, 528] width 428 height 230
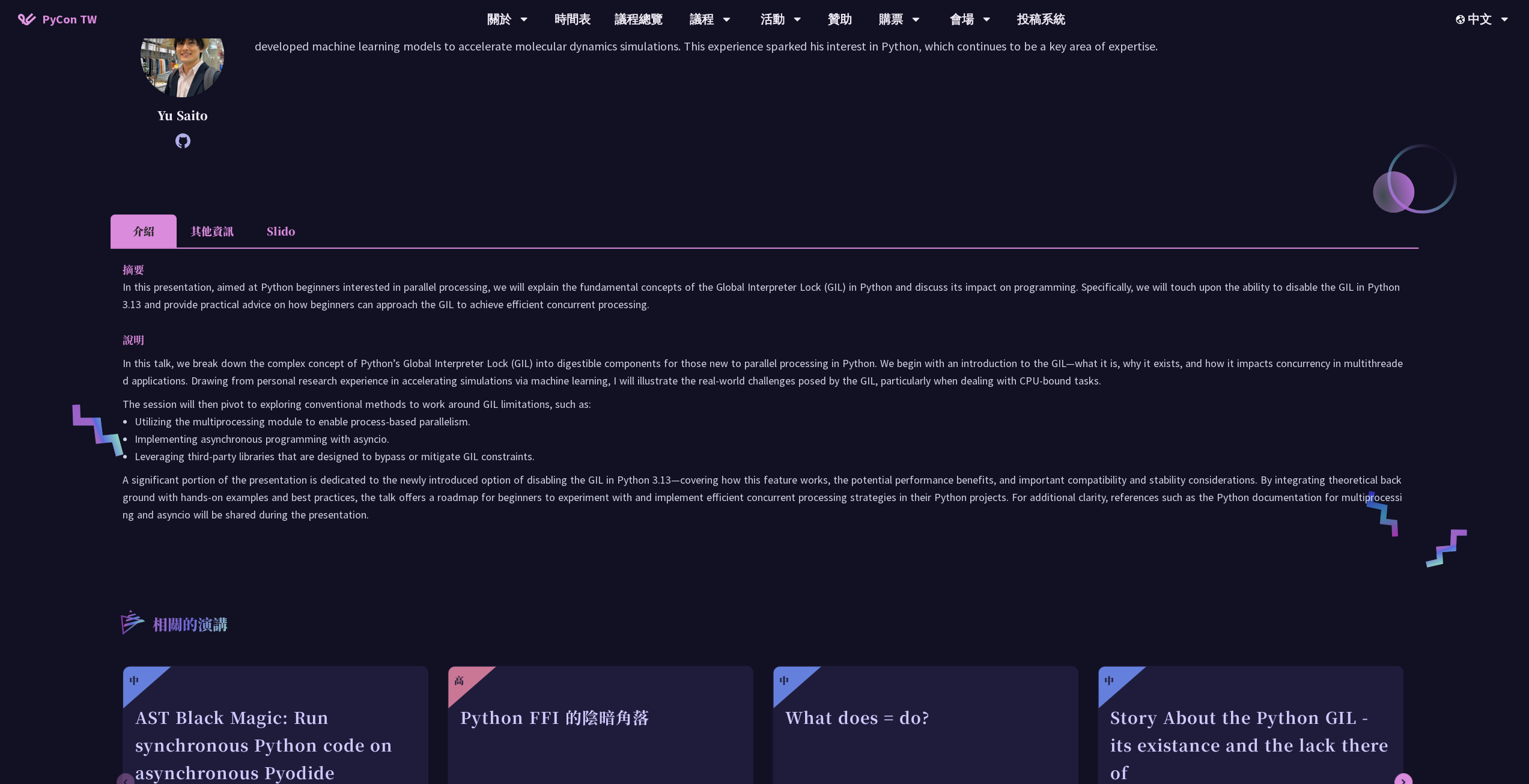
scroll to position [300, 0]
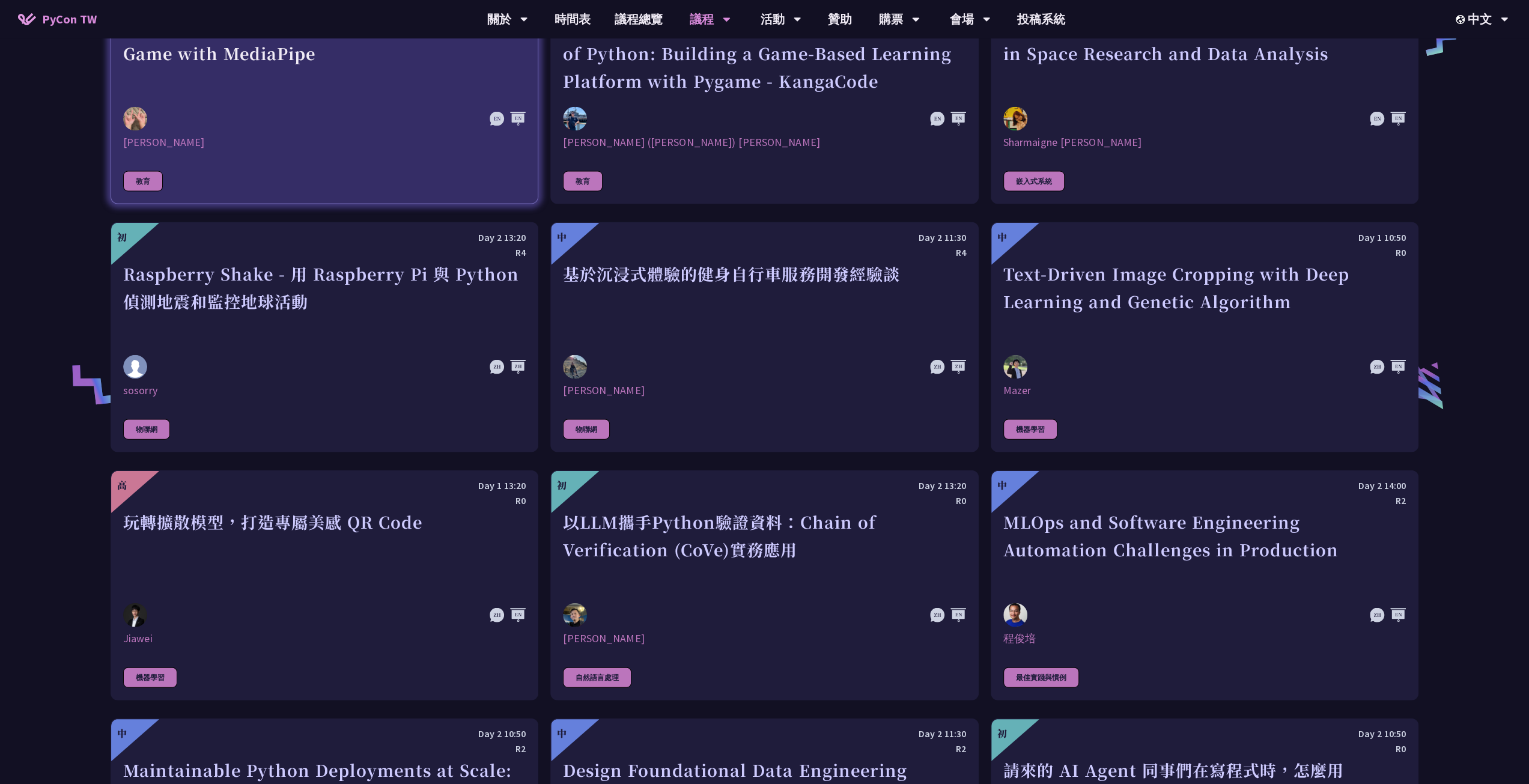
scroll to position [2540, 0]
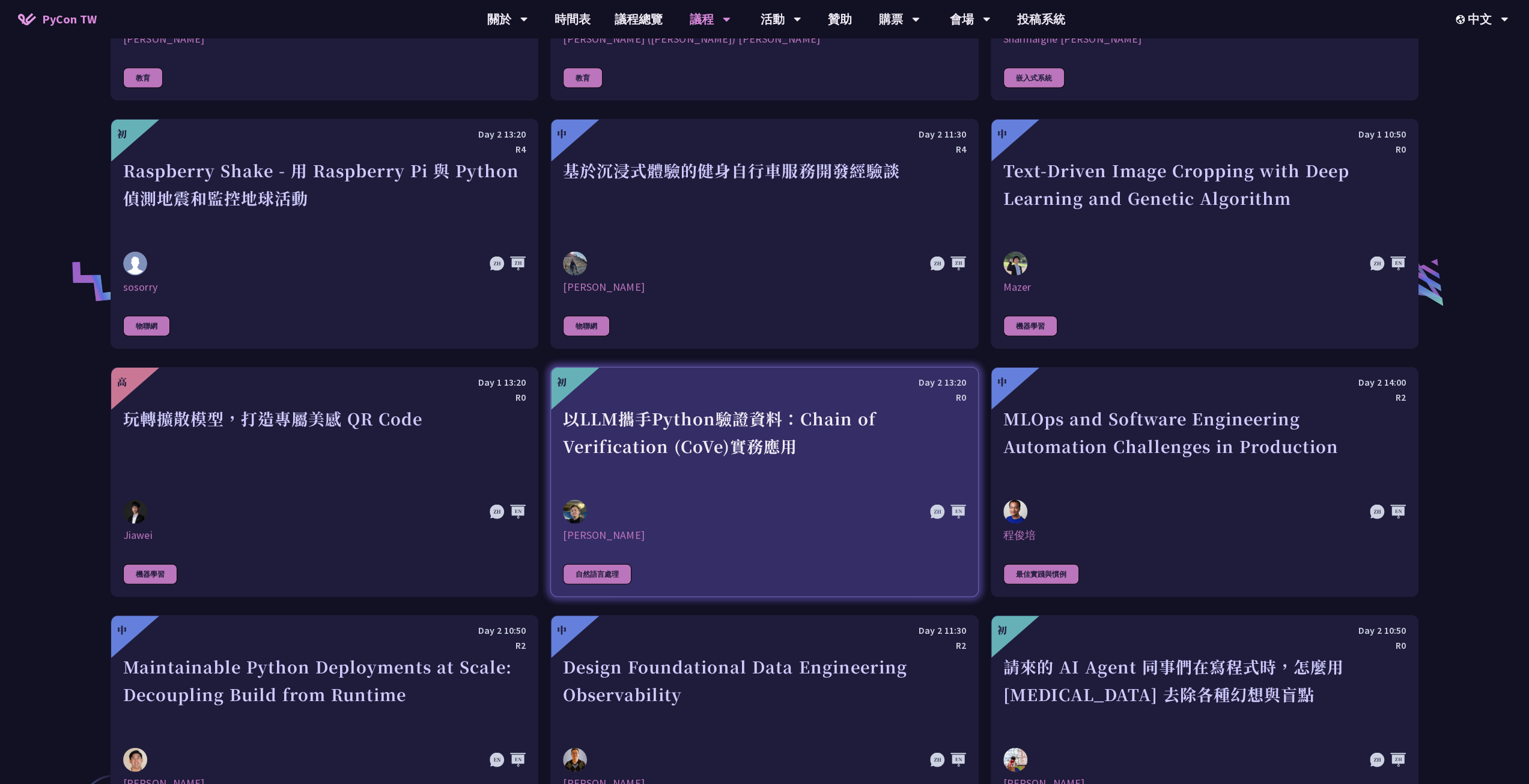
click at [887, 379] on div "Day 2 13:20" at bounding box center [764, 382] width 403 height 15
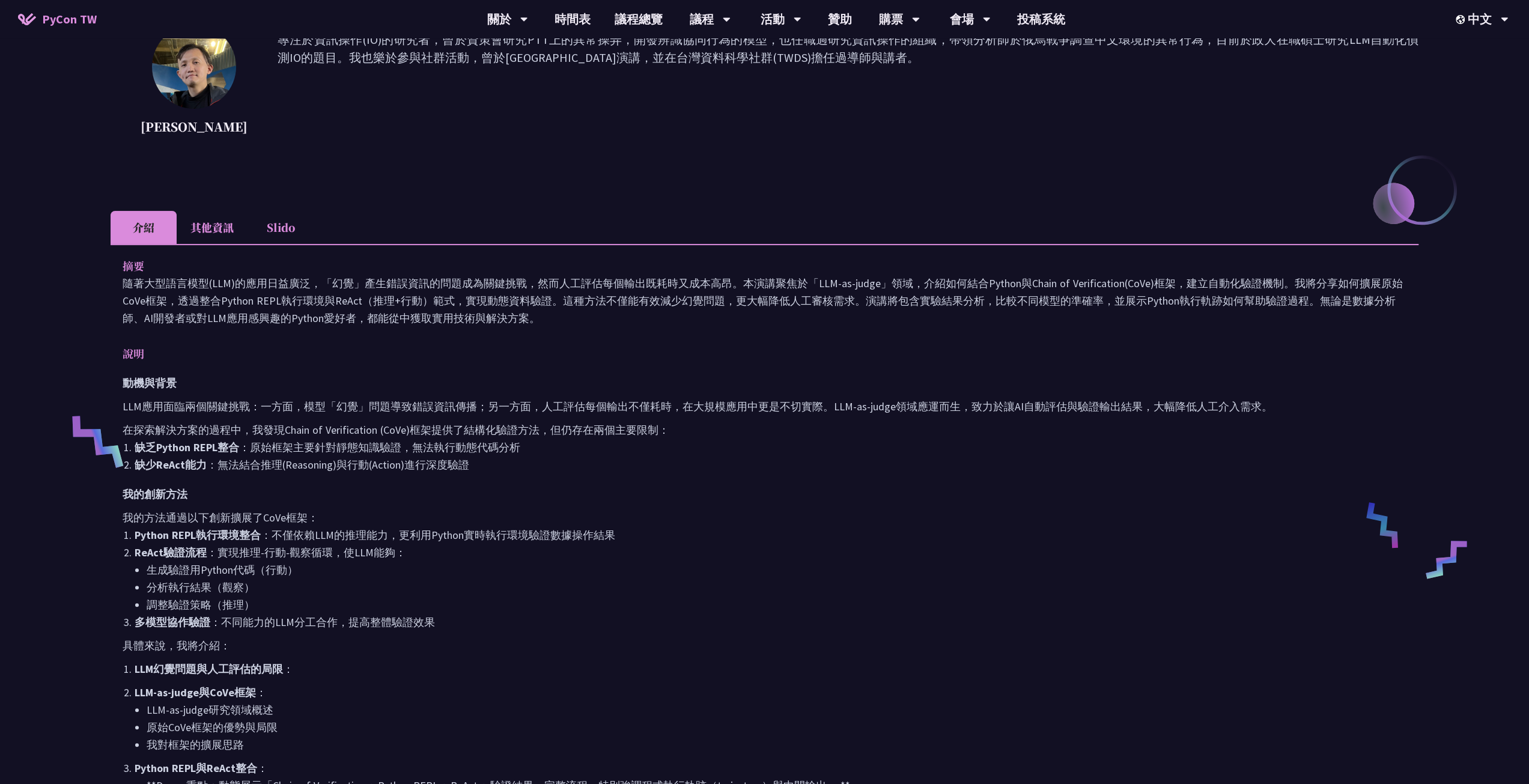
scroll to position [180, 0]
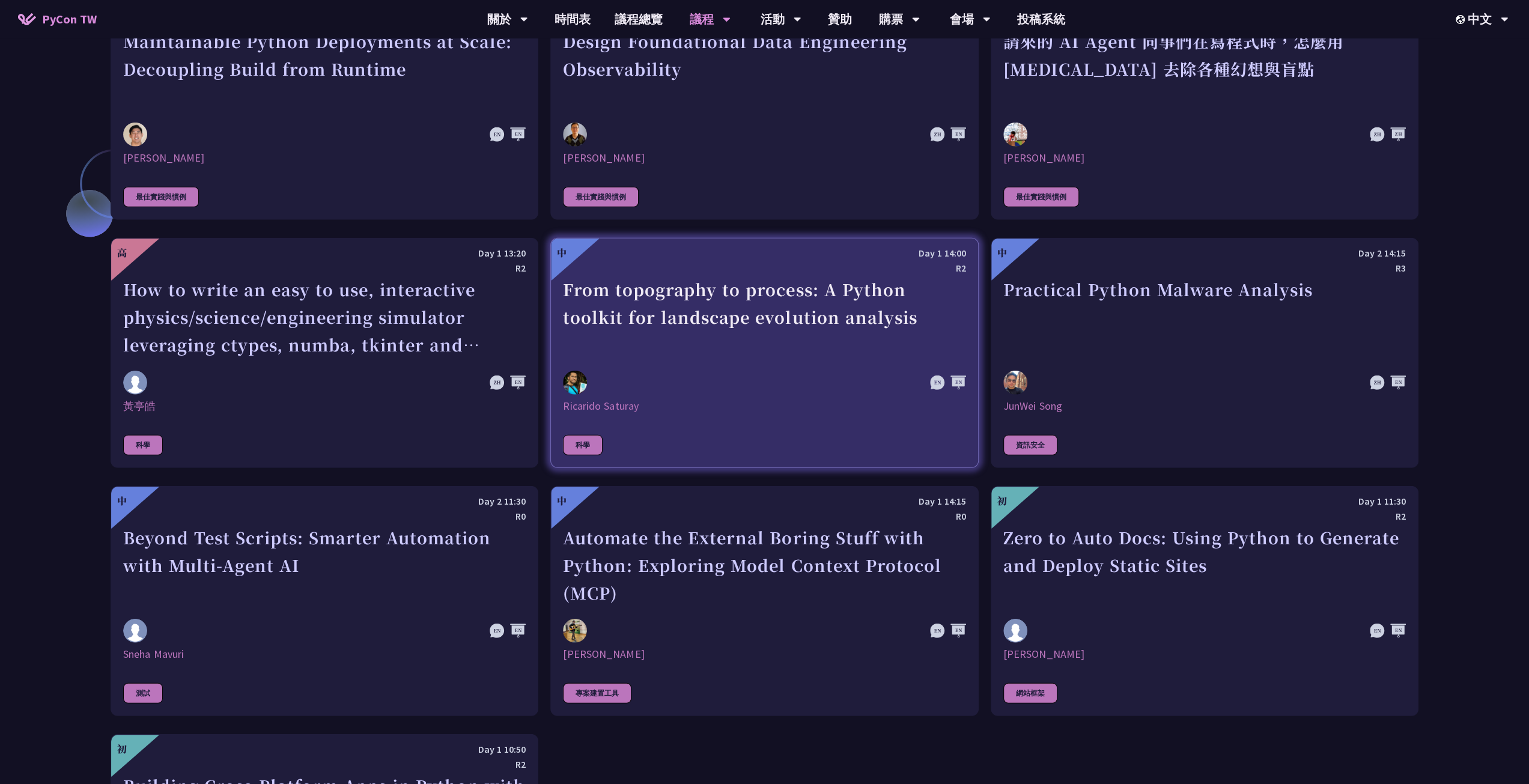
scroll to position [3183, 0]
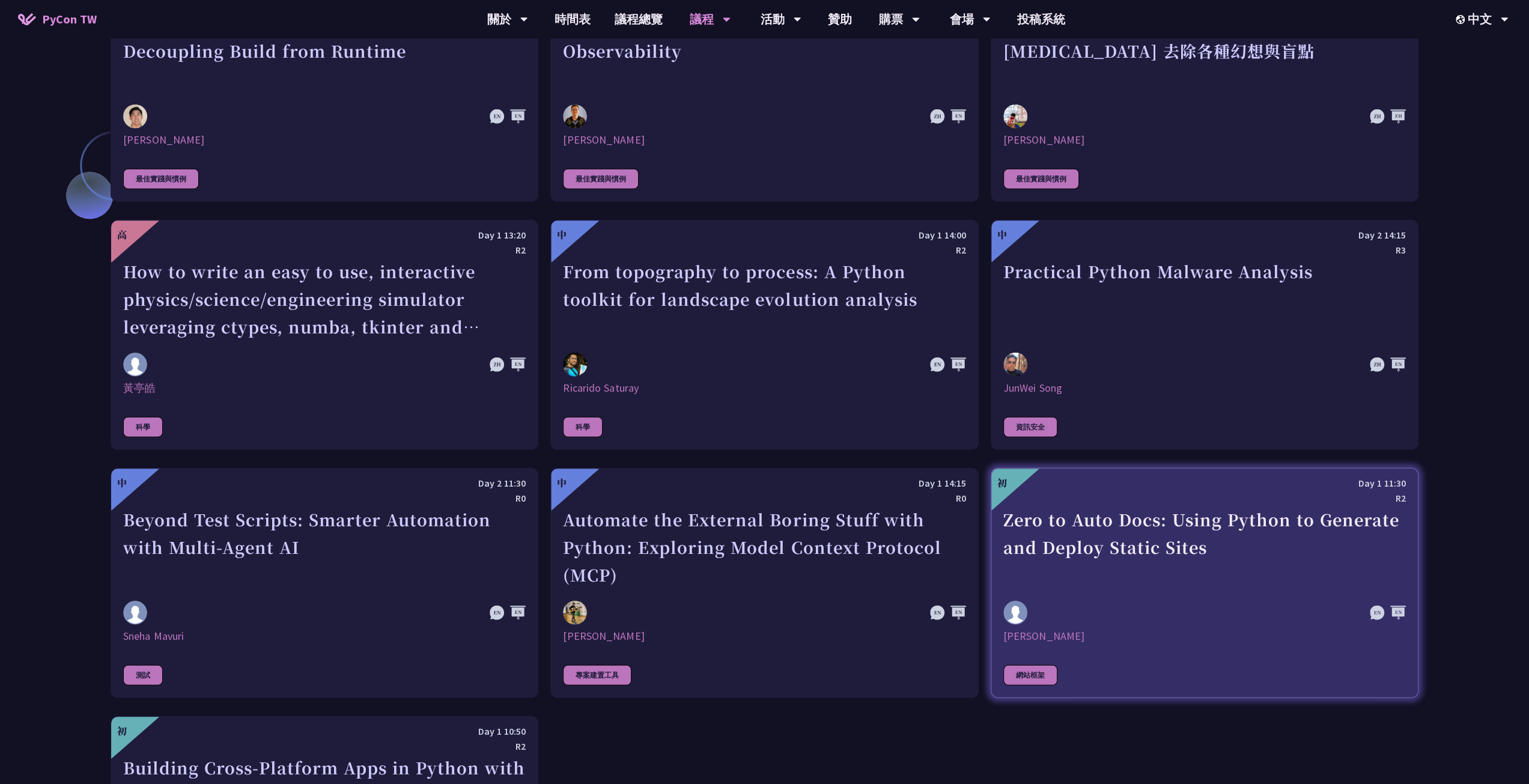
click at [1226, 528] on div "Zero to Auto Docs: Using Python to Generate and Deploy Static Sites" at bounding box center [1204, 547] width 403 height 83
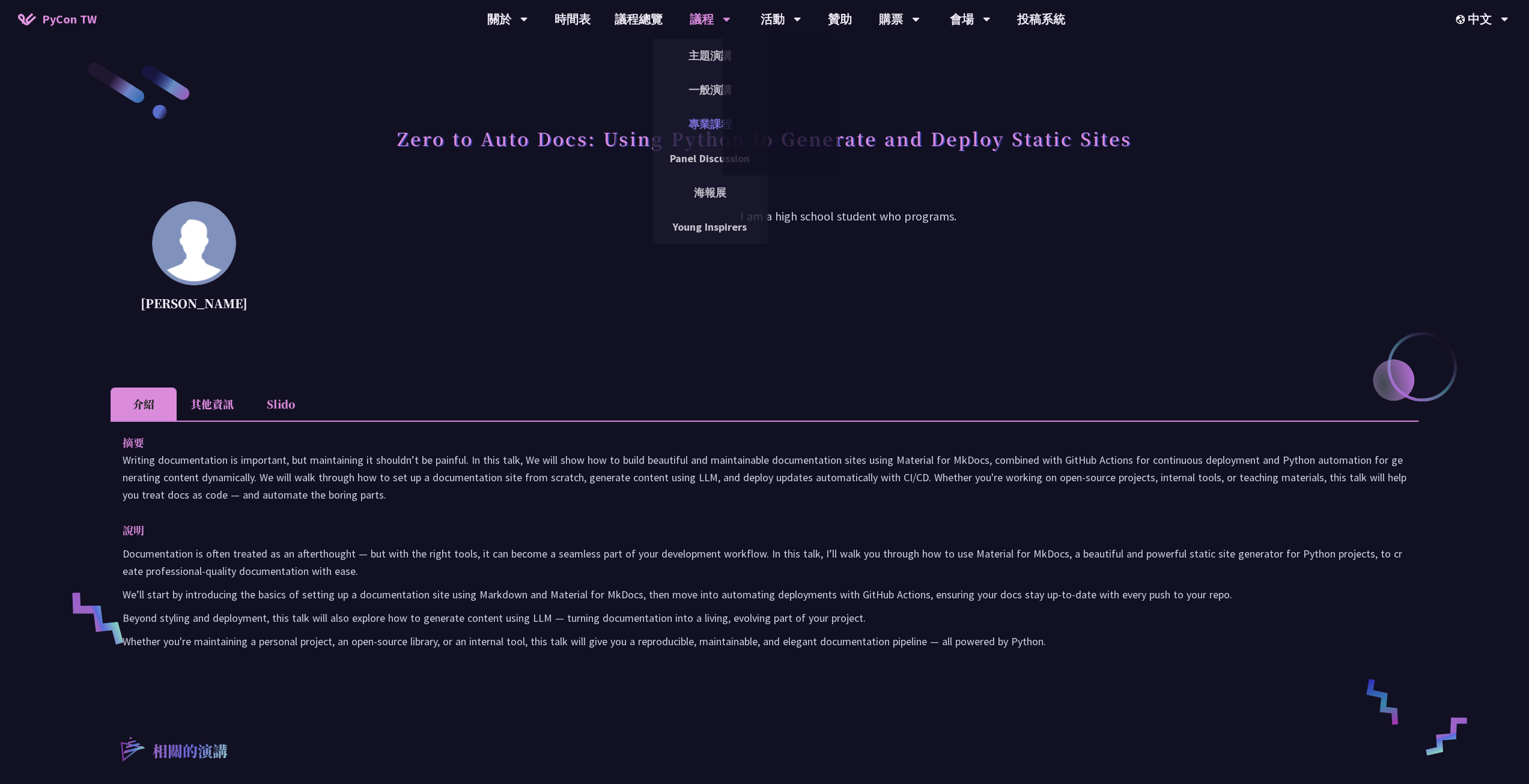
click at [693, 119] on link "專業課程" at bounding box center [710, 124] width 115 height 28
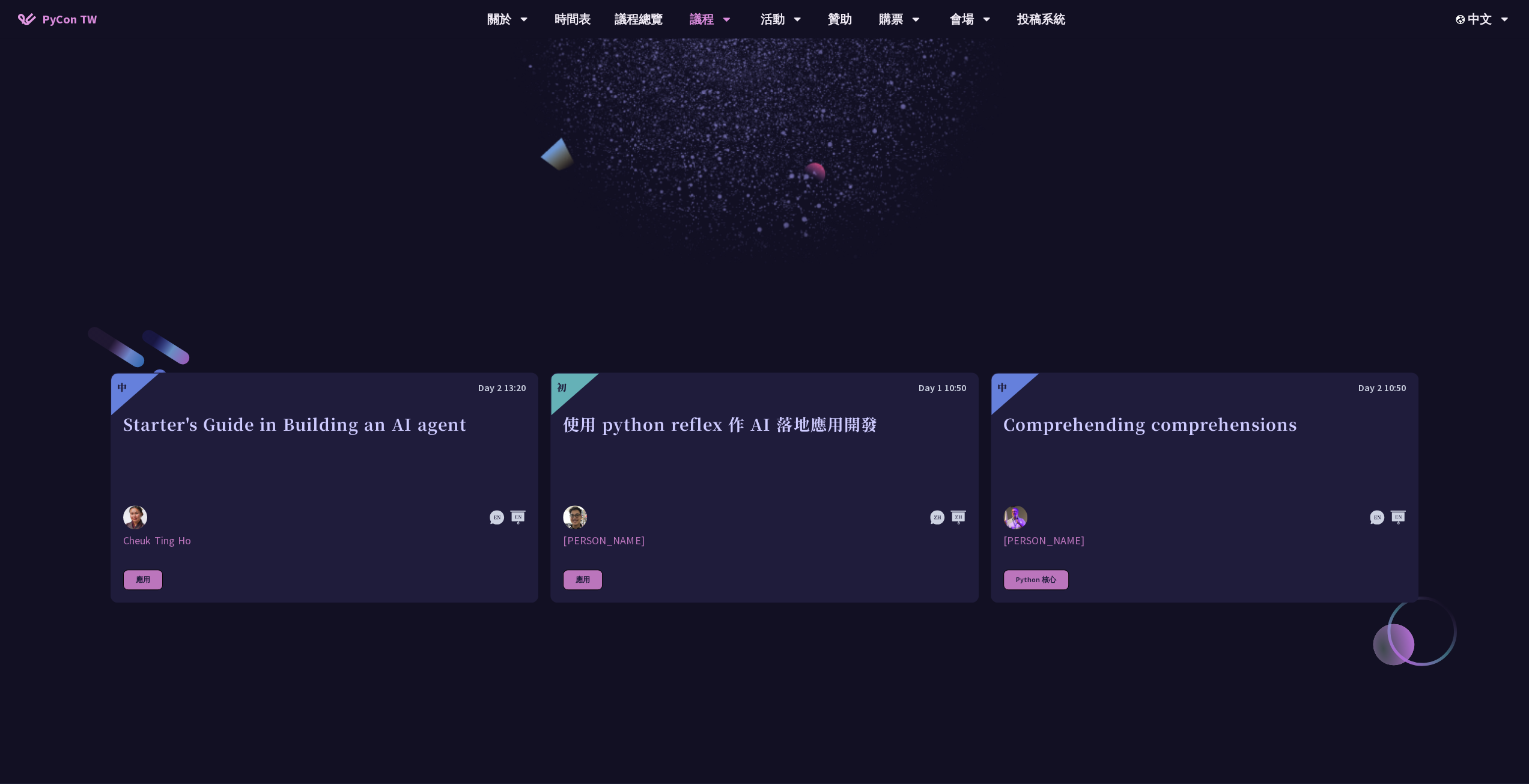
scroll to position [420, 0]
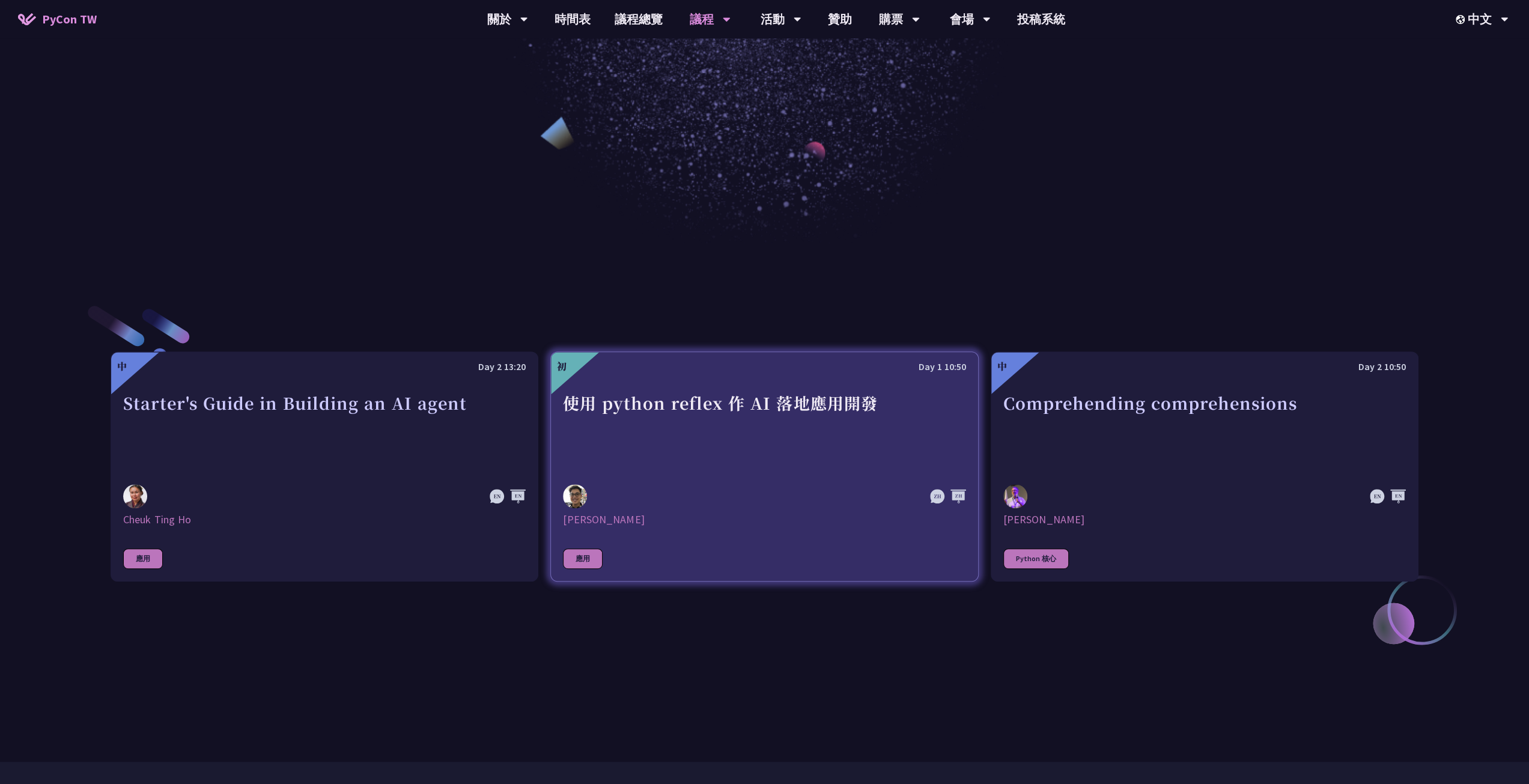
click at [798, 402] on div "使用 python reflex 作 AI 落地應用開發" at bounding box center [764, 430] width 403 height 83
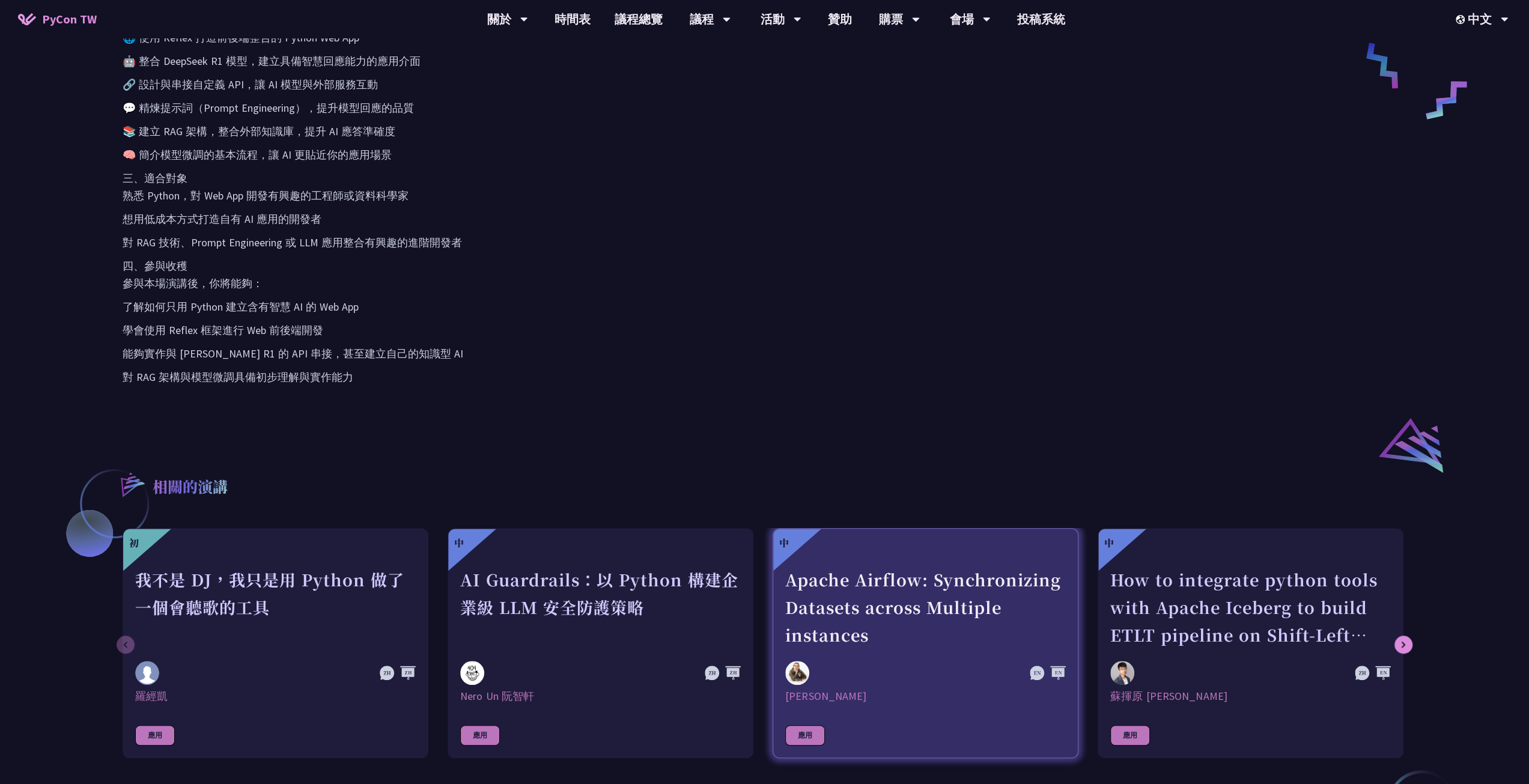
scroll to position [781, 0]
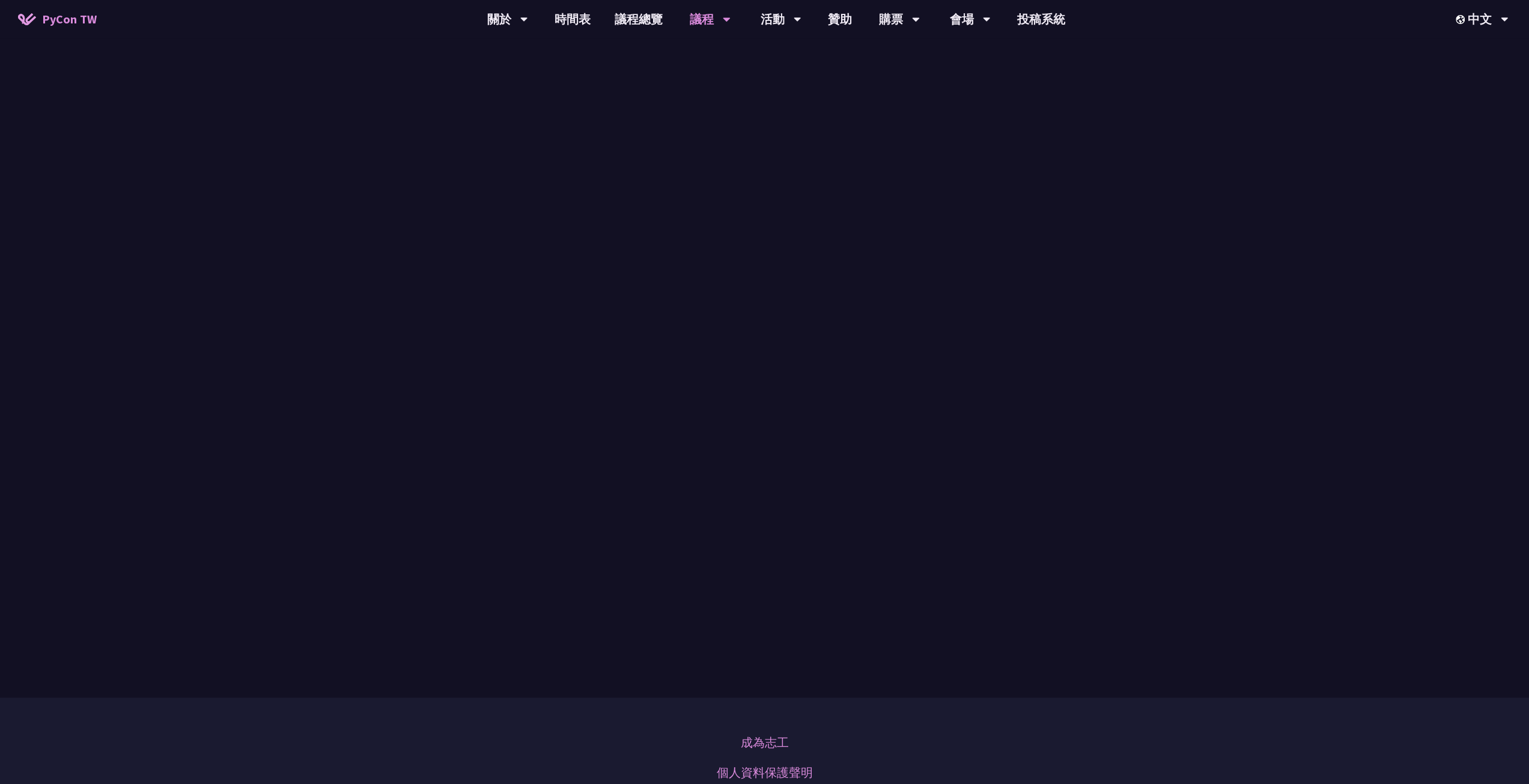
scroll to position [420, 0]
